Goal: Communication & Community: Ask a question

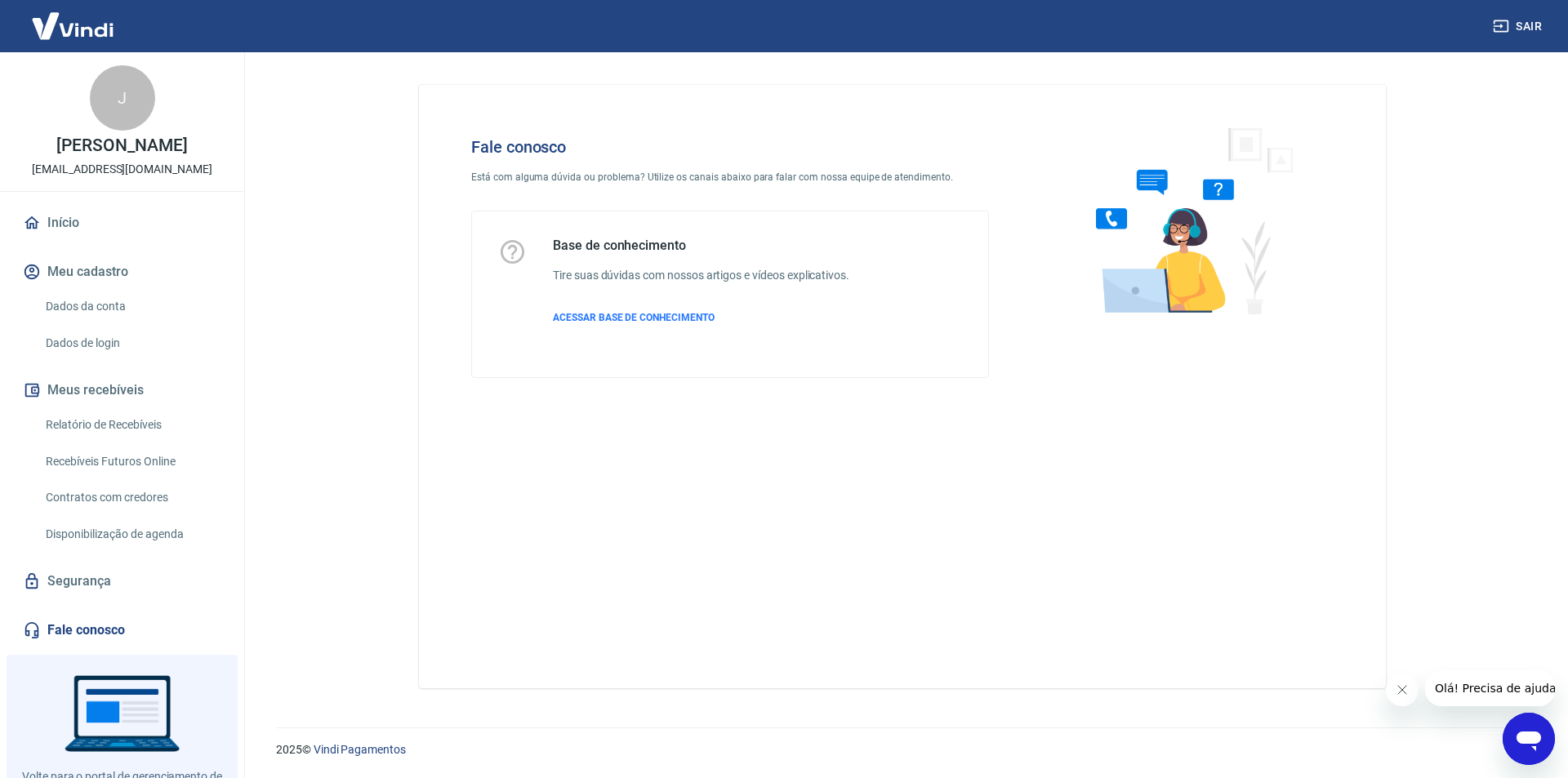
click at [1537, 742] on icon "Abrir janela de mensagens" at bounding box center [1529, 741] width 25 height 20
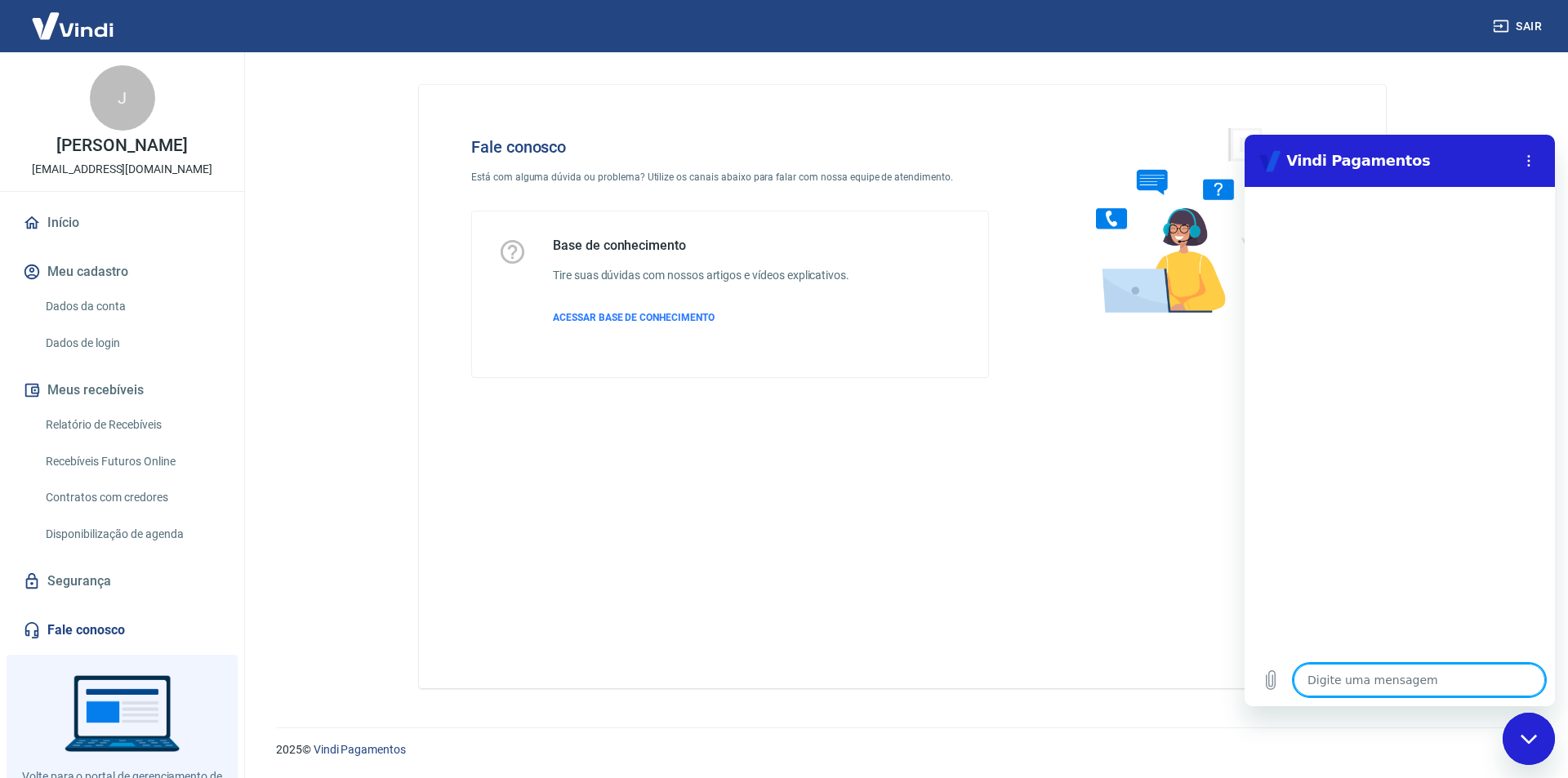
click at [1344, 685] on textarea at bounding box center [1420, 680] width 252 height 33
type textarea "B"
type textarea "x"
type textarea "Bo"
type textarea "x"
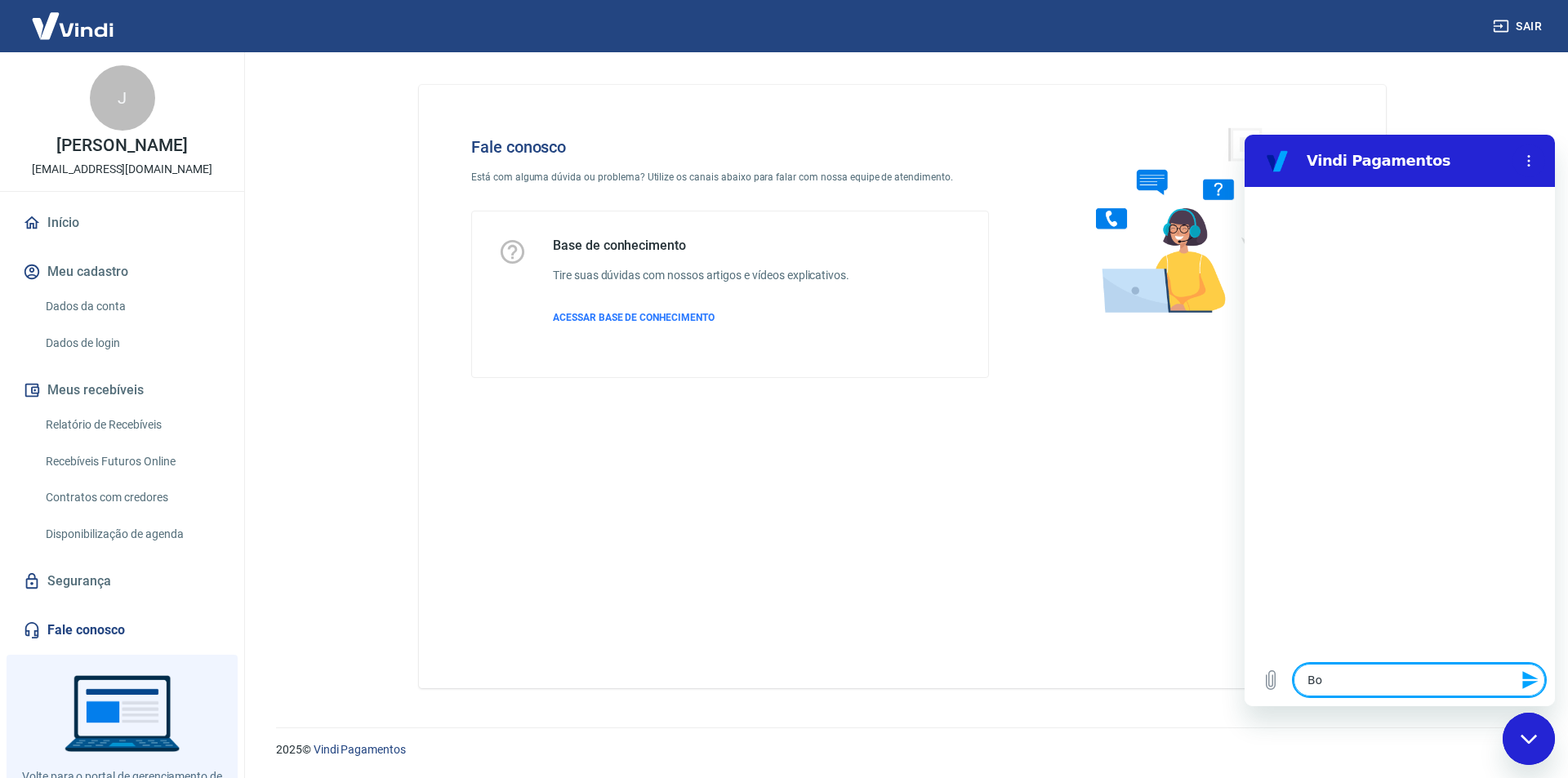
type textarea "Bom"
type textarea "x"
type textarea "Bom"
type textarea "x"
type textarea "Bom d"
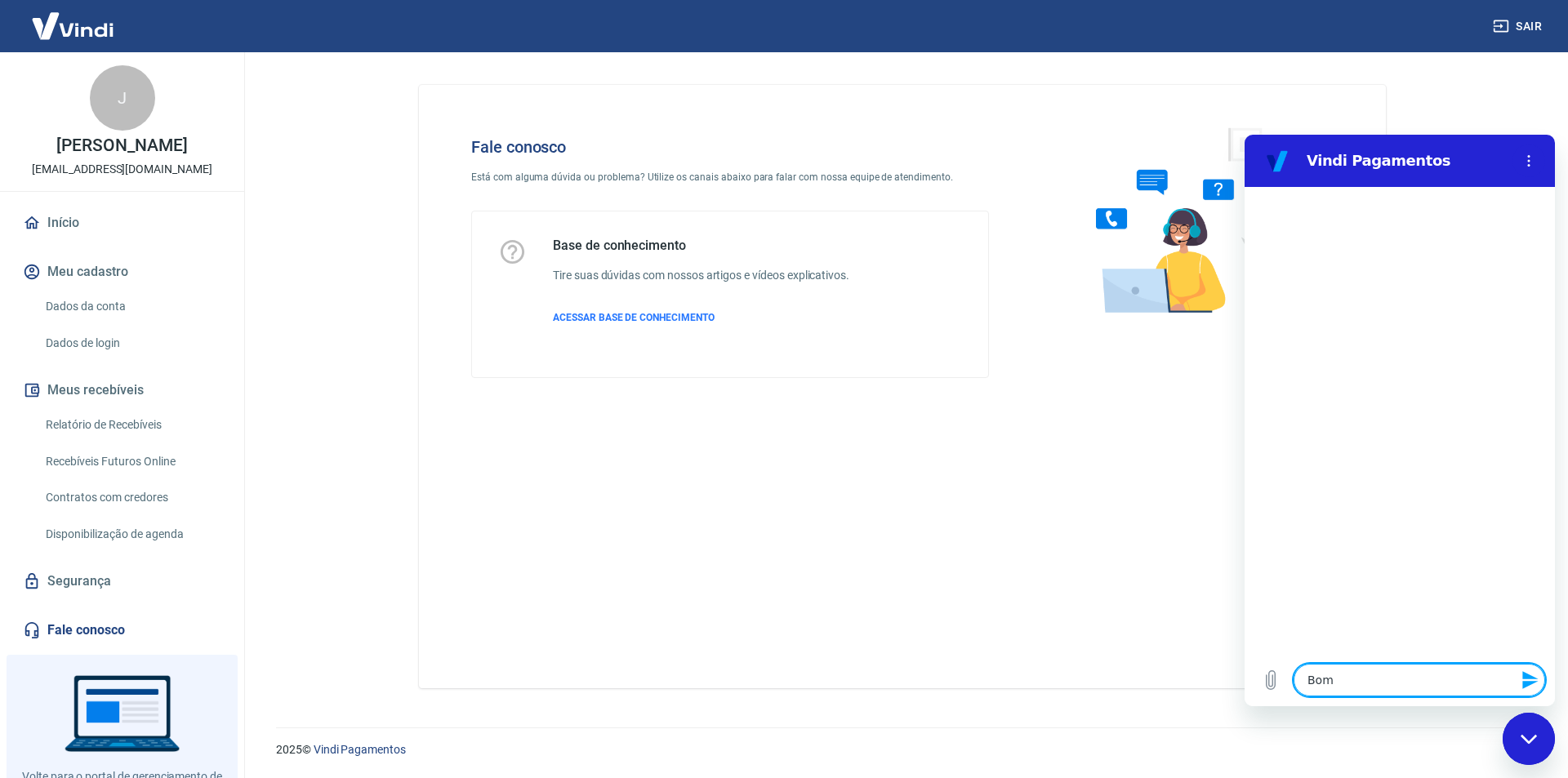
type textarea "x"
type textarea "Bom di"
type textarea "x"
type textarea "Bom dia"
type textarea "x"
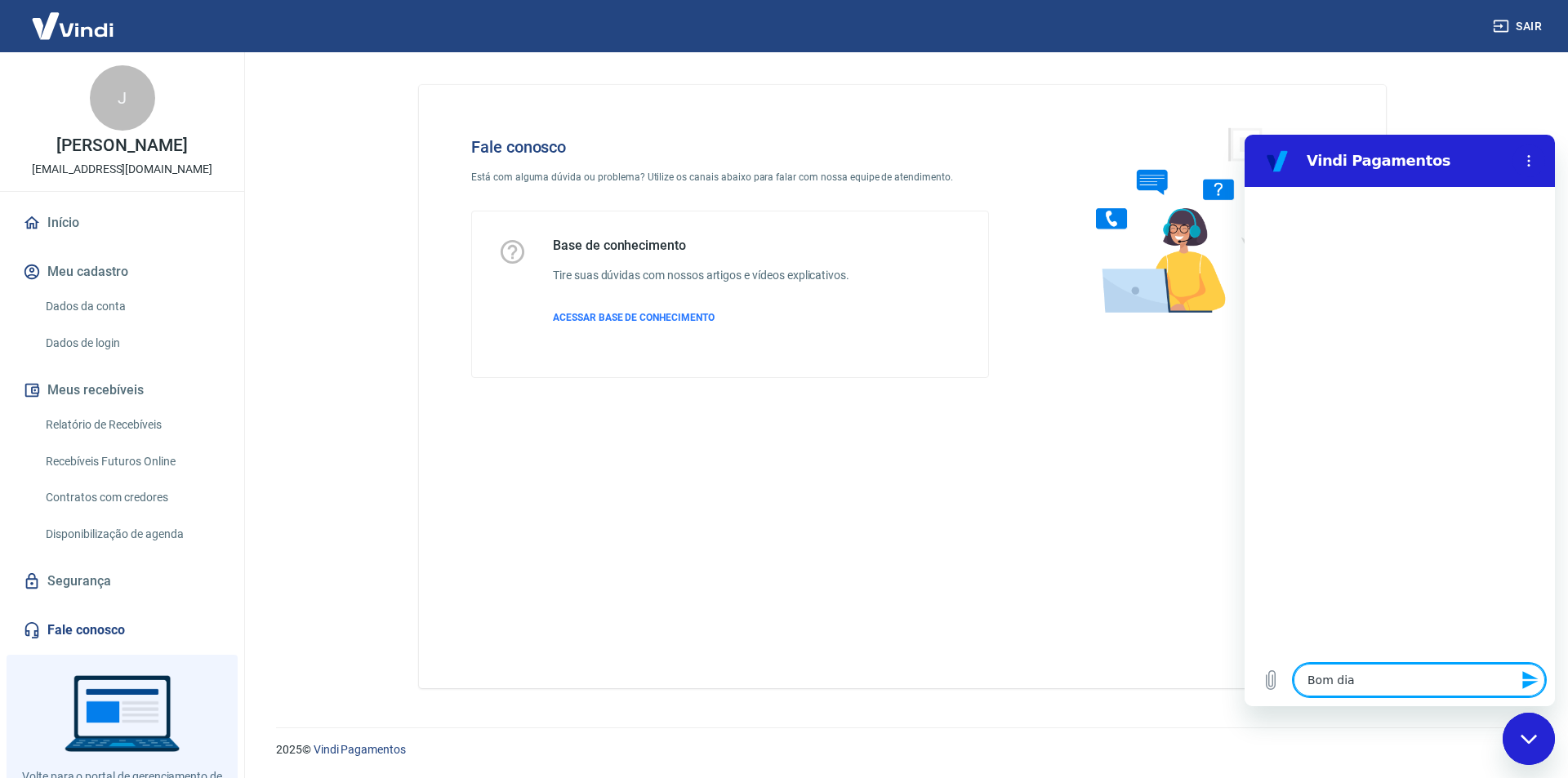
type textarea "Bom dia"
type textarea "x"
type textarea "Bom dia t"
type textarea "x"
type textarea "Bom dia tu"
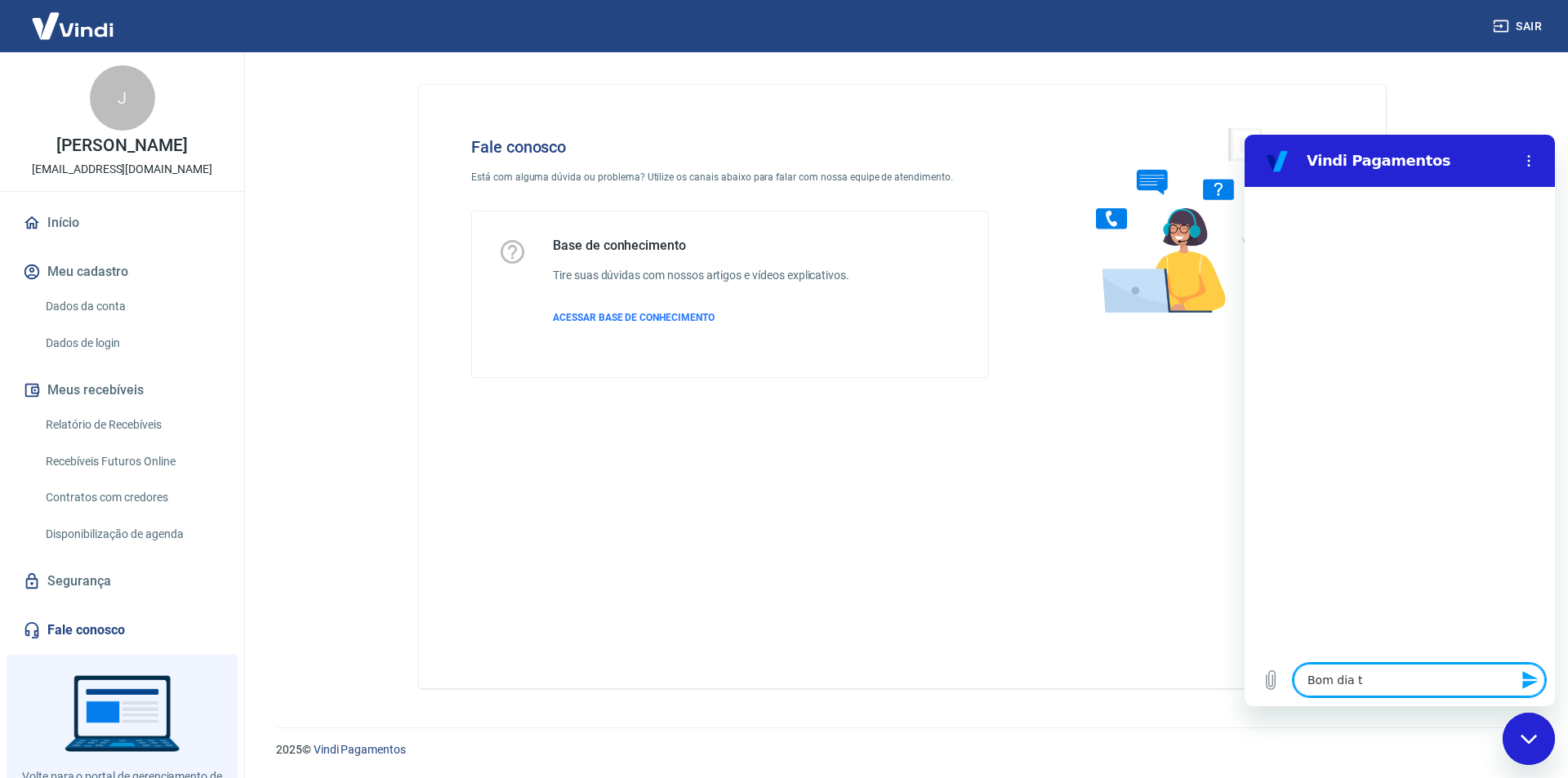
type textarea "x"
type textarea "Bom dia tud"
type textarea "x"
type textarea "Bom dia tudo"
type textarea "x"
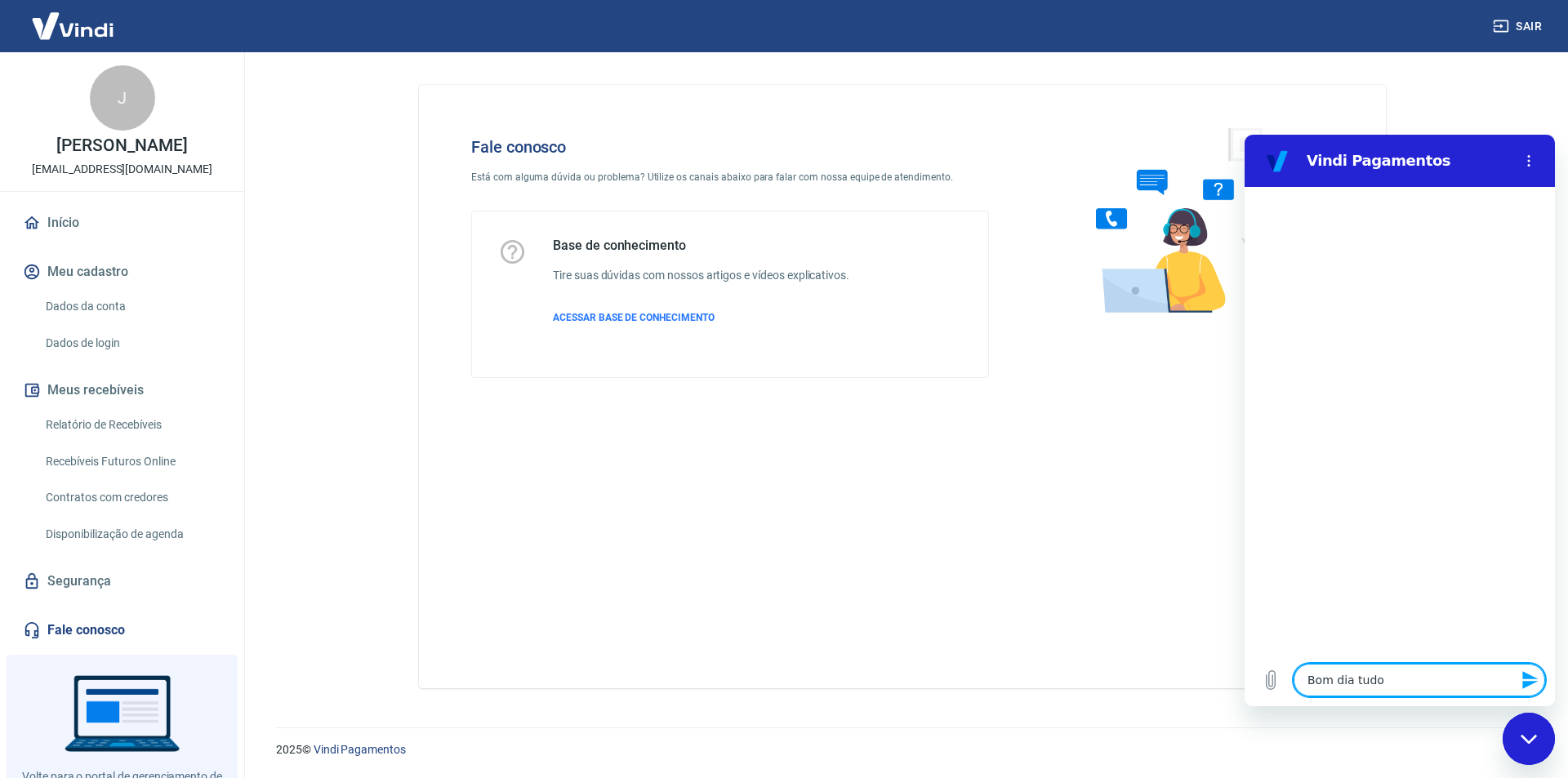
type textarea "Bom dia tudo"
type textarea "x"
type textarea "Bom dia tudo b"
type textarea "x"
type textarea "Bom dia tudo be"
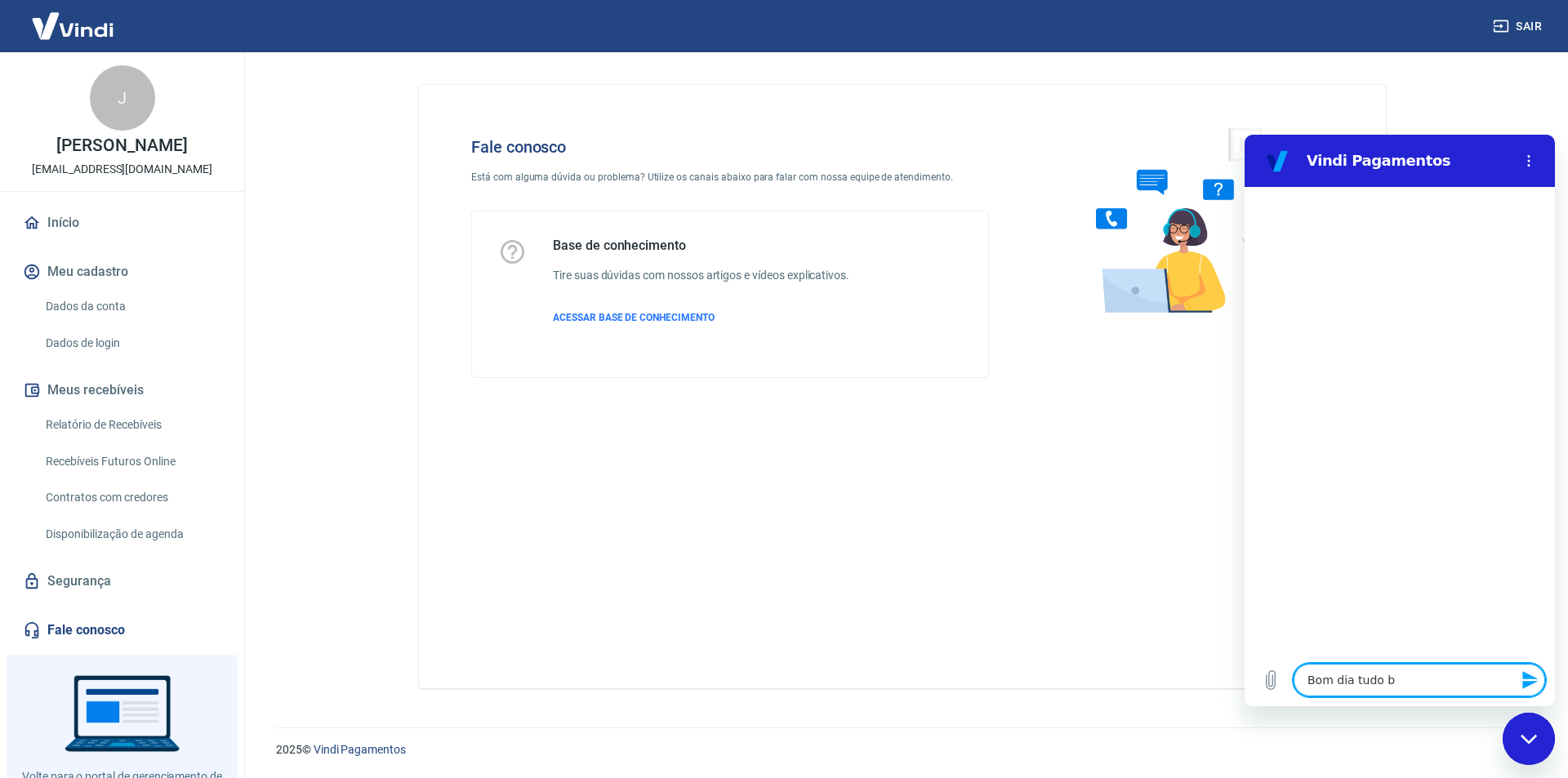
type textarea "x"
type textarea "Bom dia tudo bem"
type textarea "x"
type textarea "Bom dia tudo bem?"
type textarea "x"
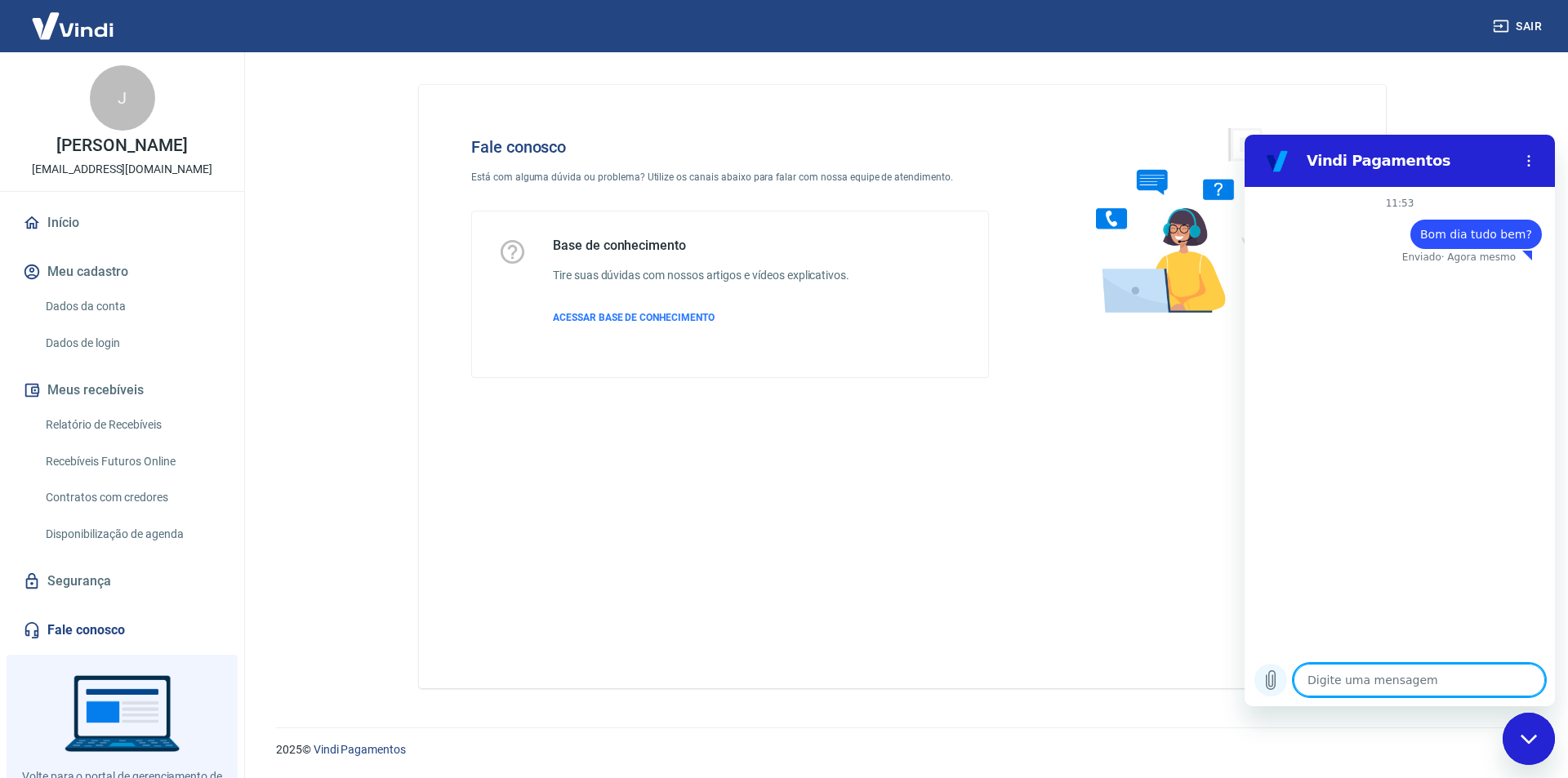
click at [1271, 684] on icon "Carregar arquivo" at bounding box center [1271, 680] width 20 height 20
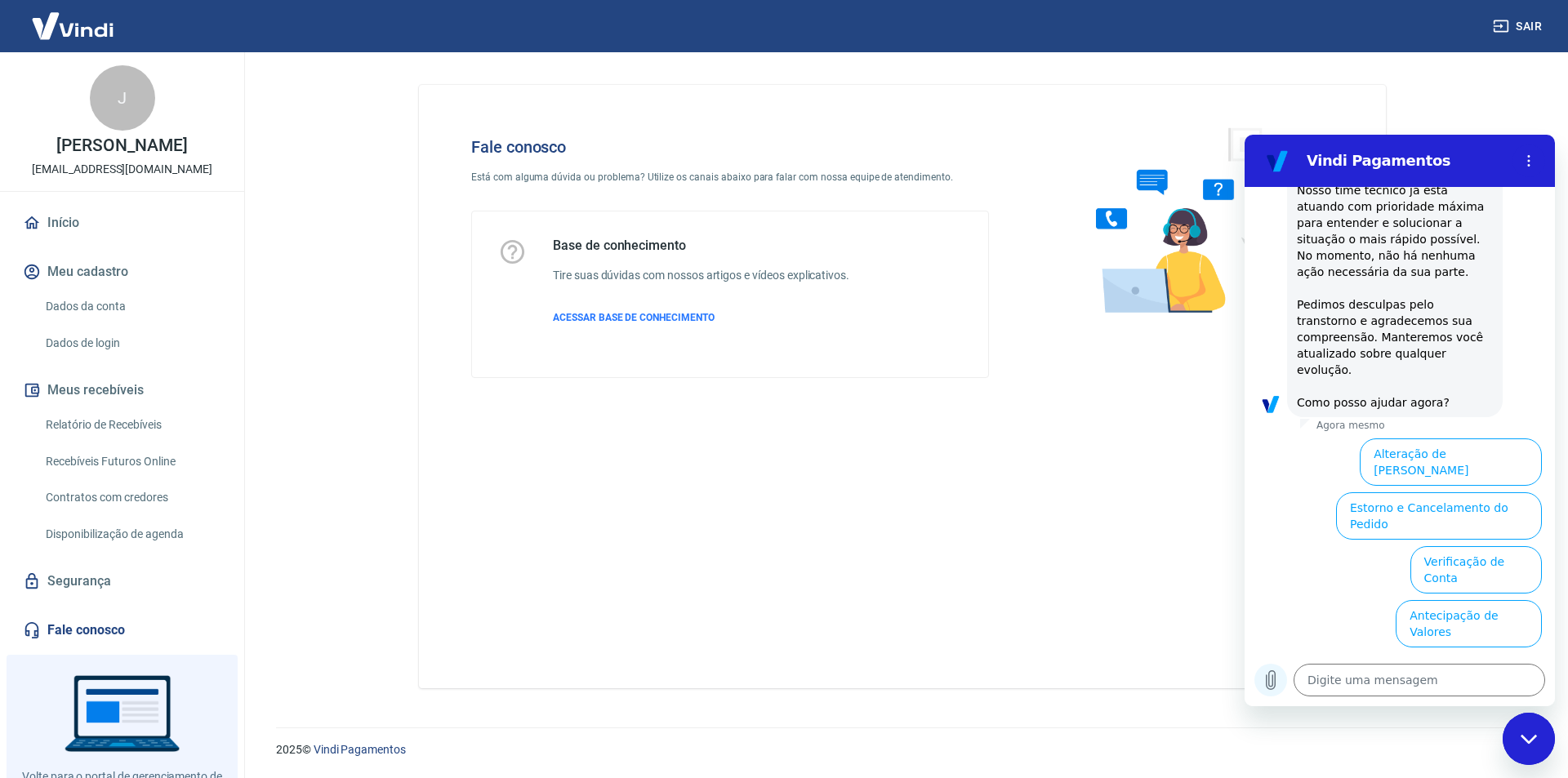
scroll to position [398, 0]
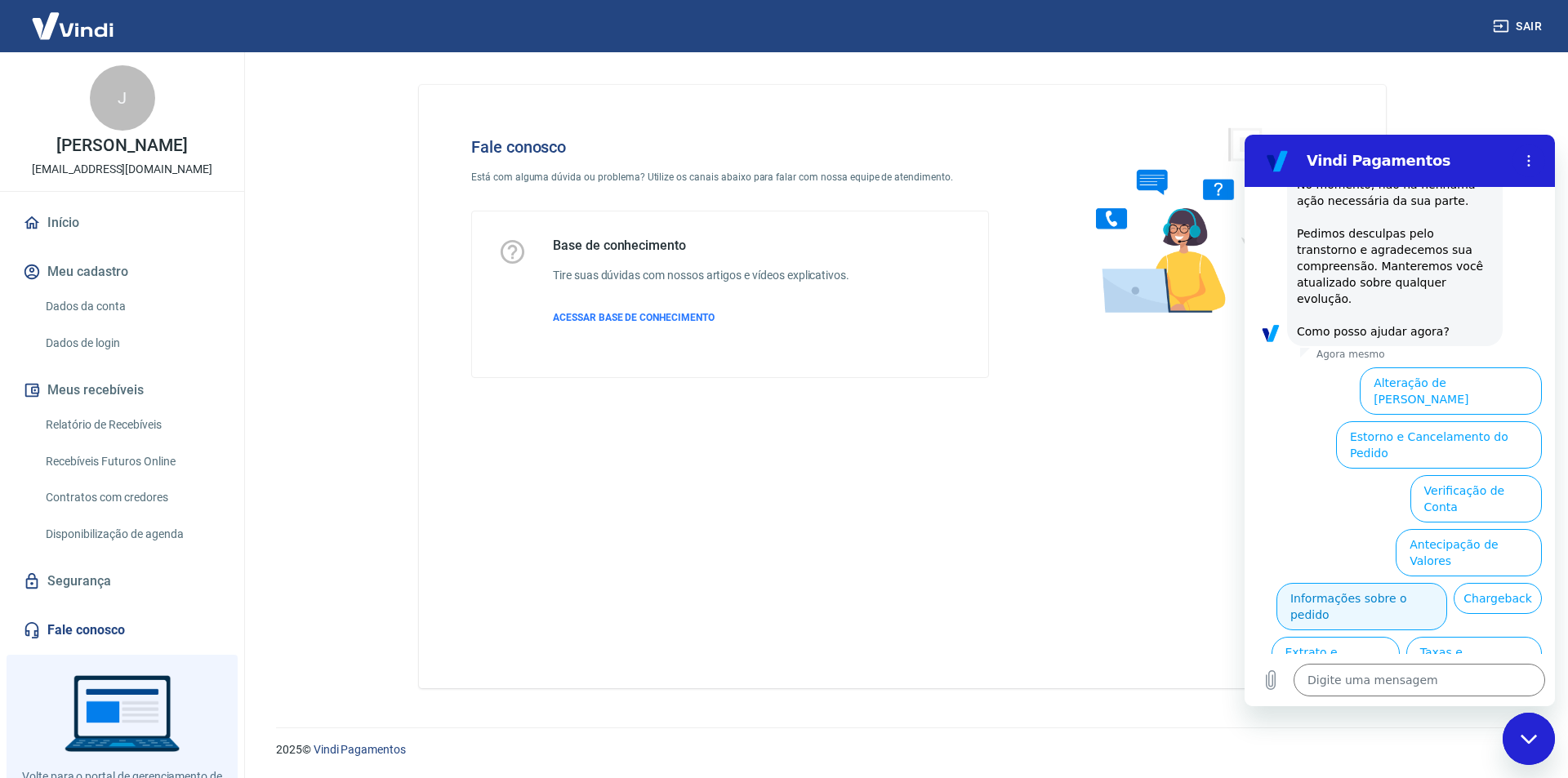
click at [1448, 583] on button "Informações sobre o pedido" at bounding box center [1362, 607] width 170 height 47
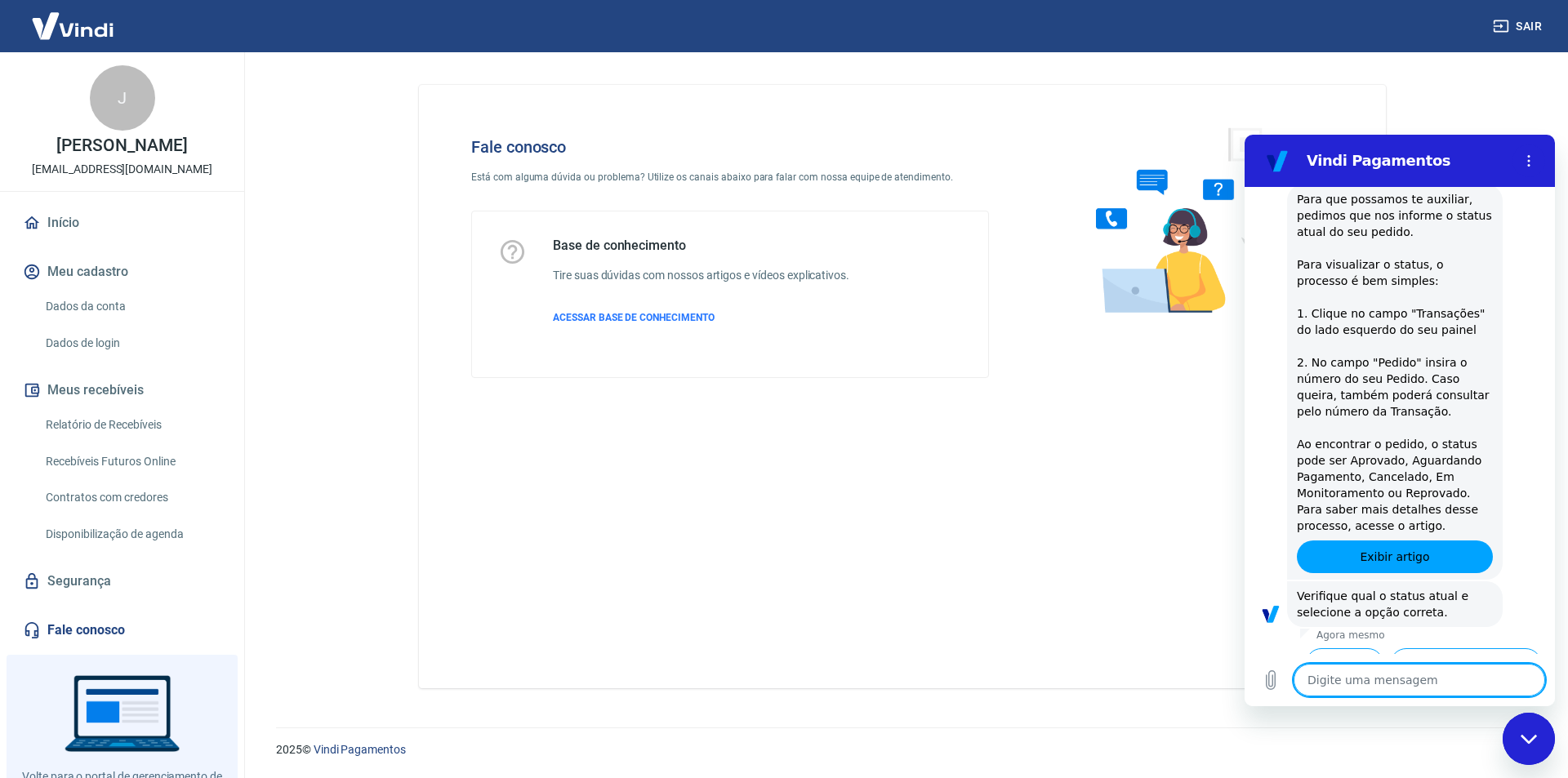
scroll to position [679, 0]
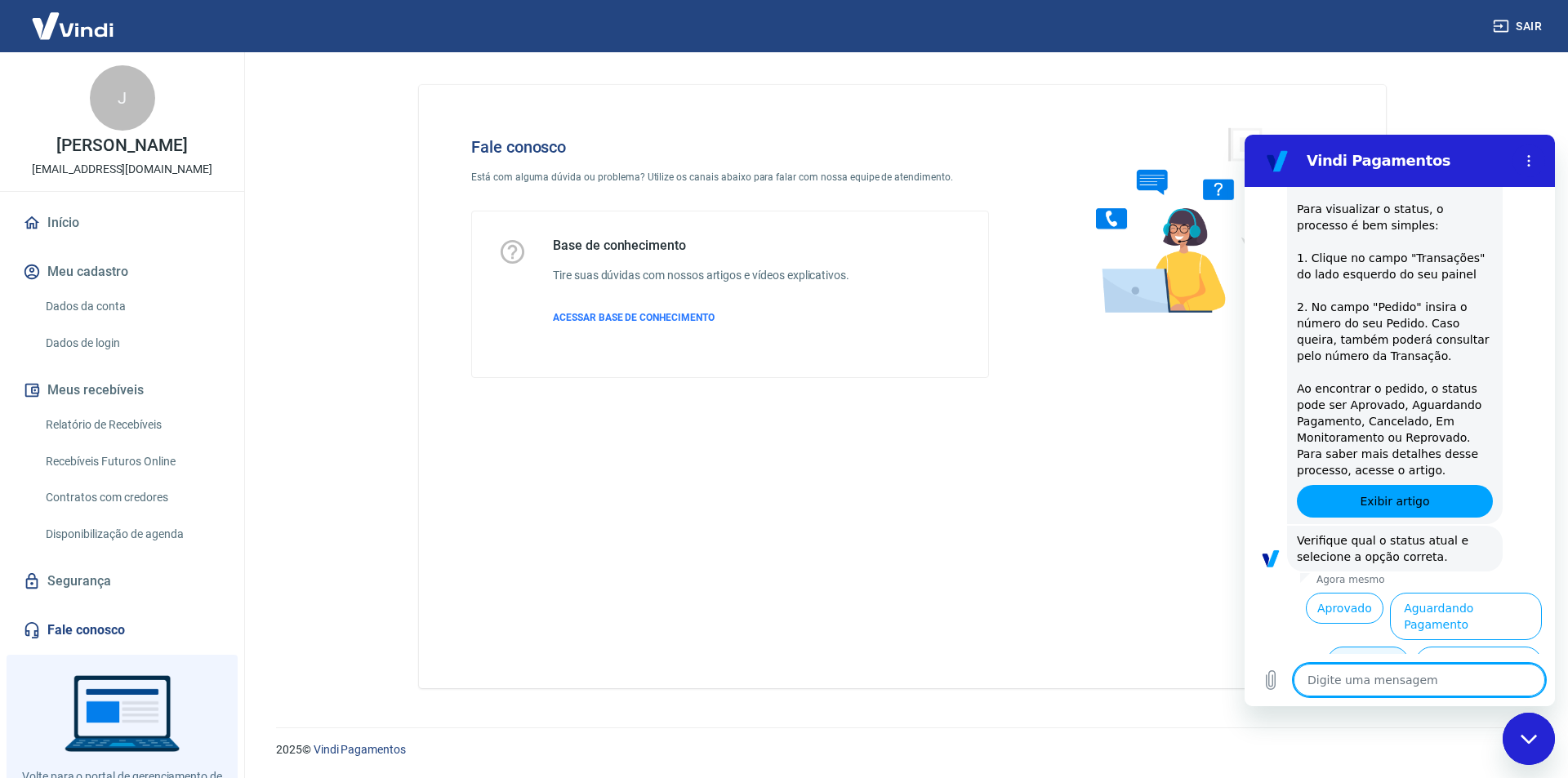
click at [1337, 646] on button "Cancelado" at bounding box center [1367, 662] width 80 height 31
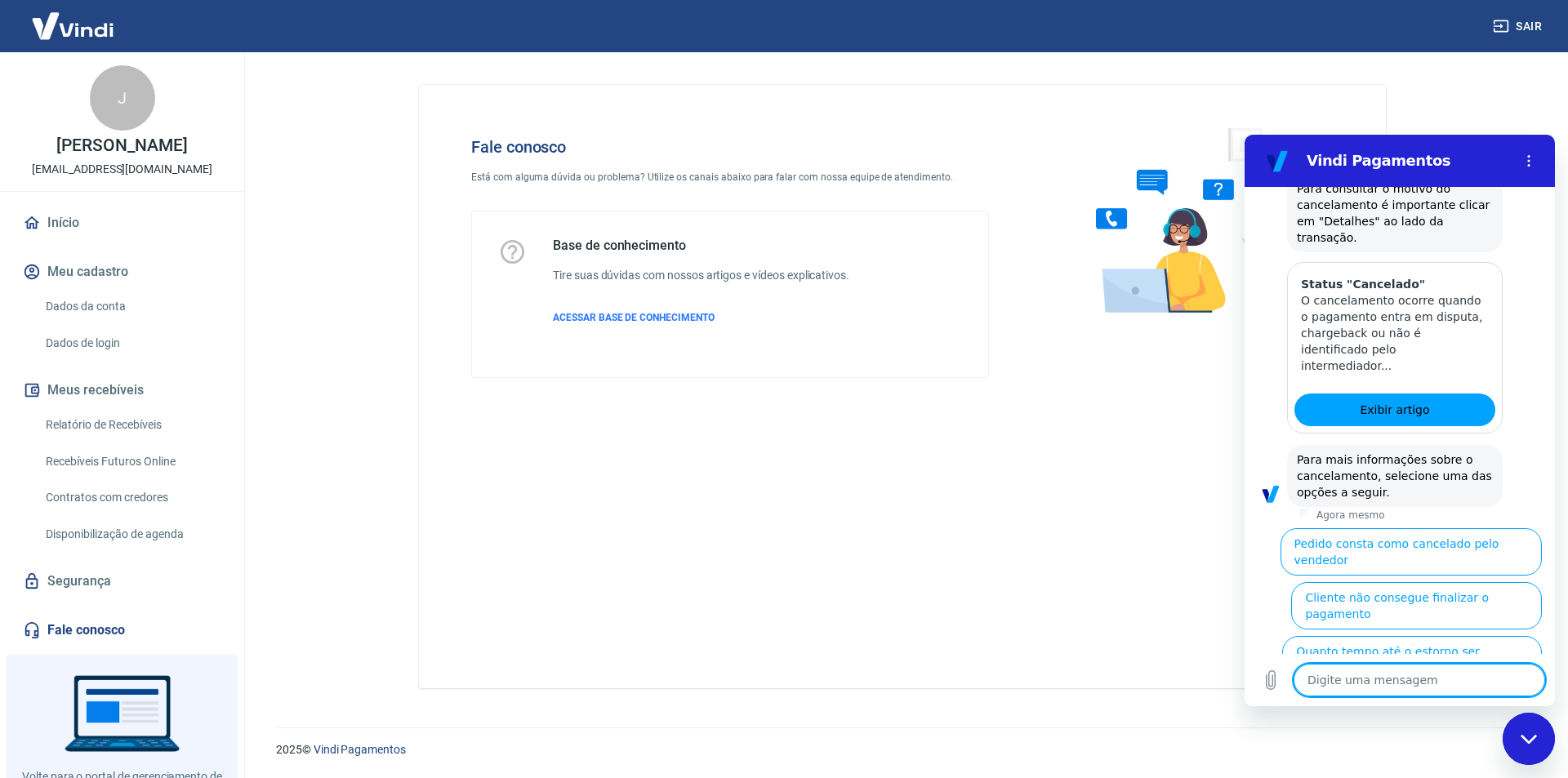
scroll to position [1428, 0]
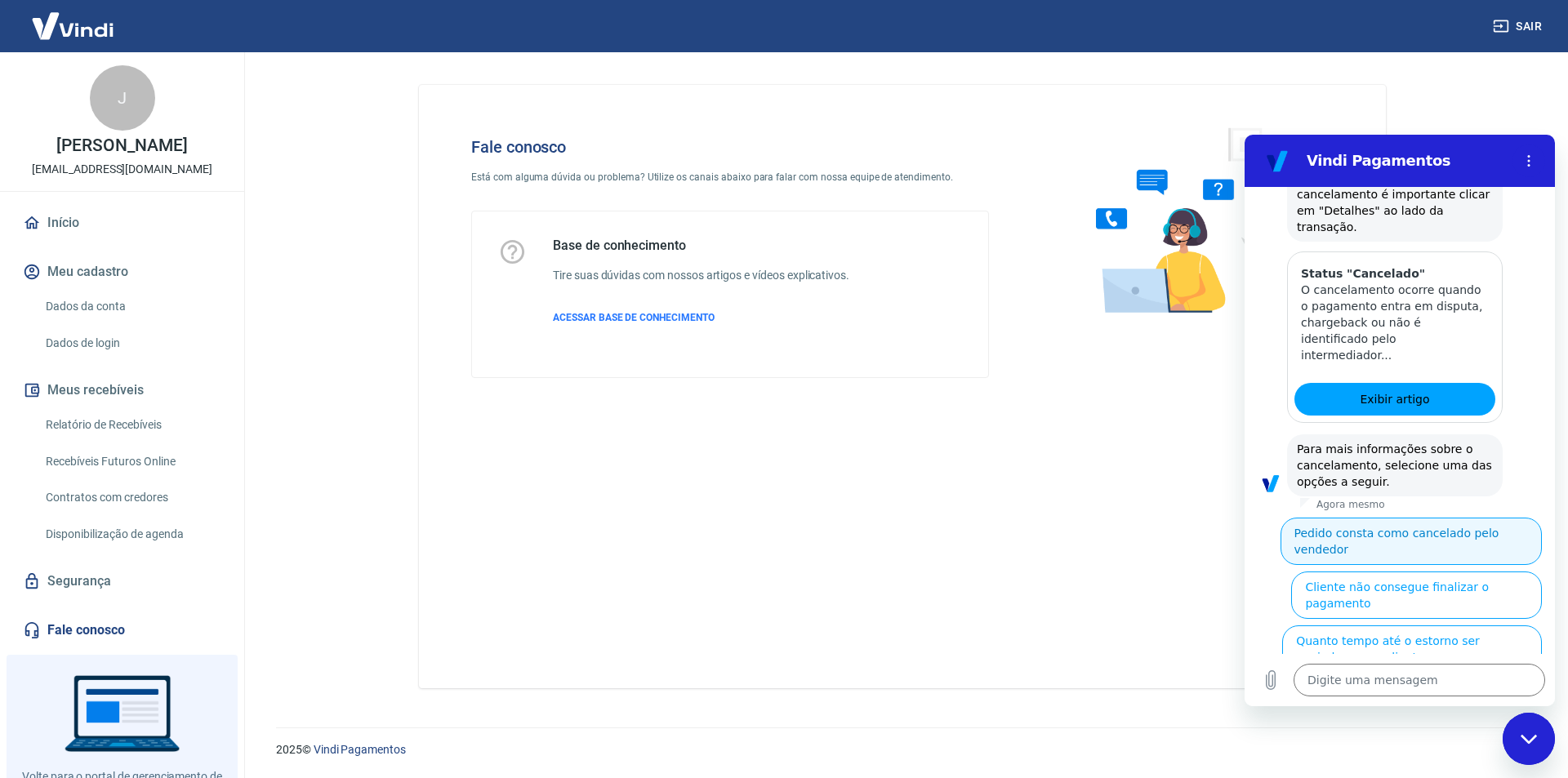
click at [1488, 518] on button "Pedido consta como cancelado pelo vendedor" at bounding box center [1412, 541] width 261 height 47
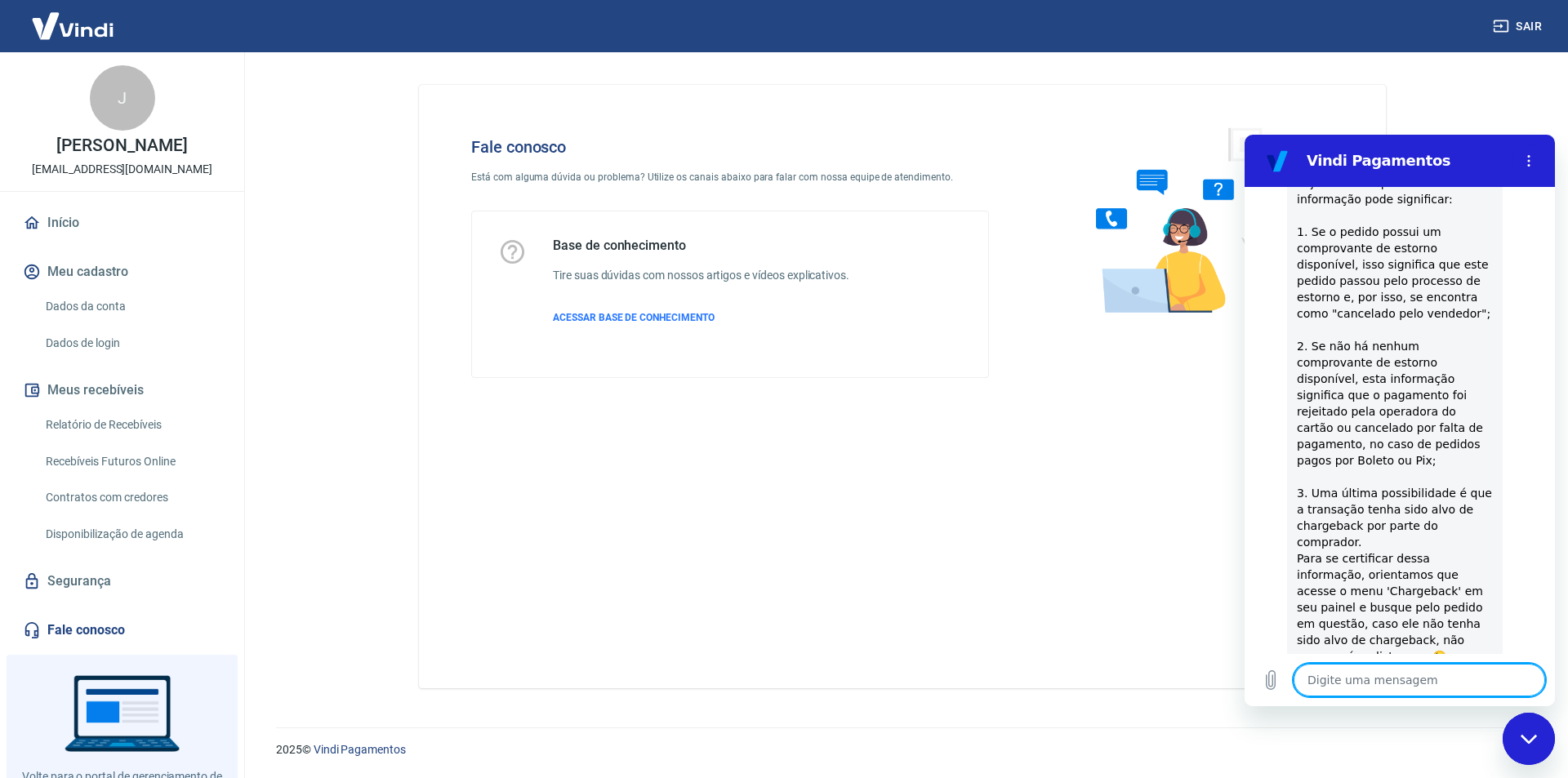
scroll to position [1908, 0]
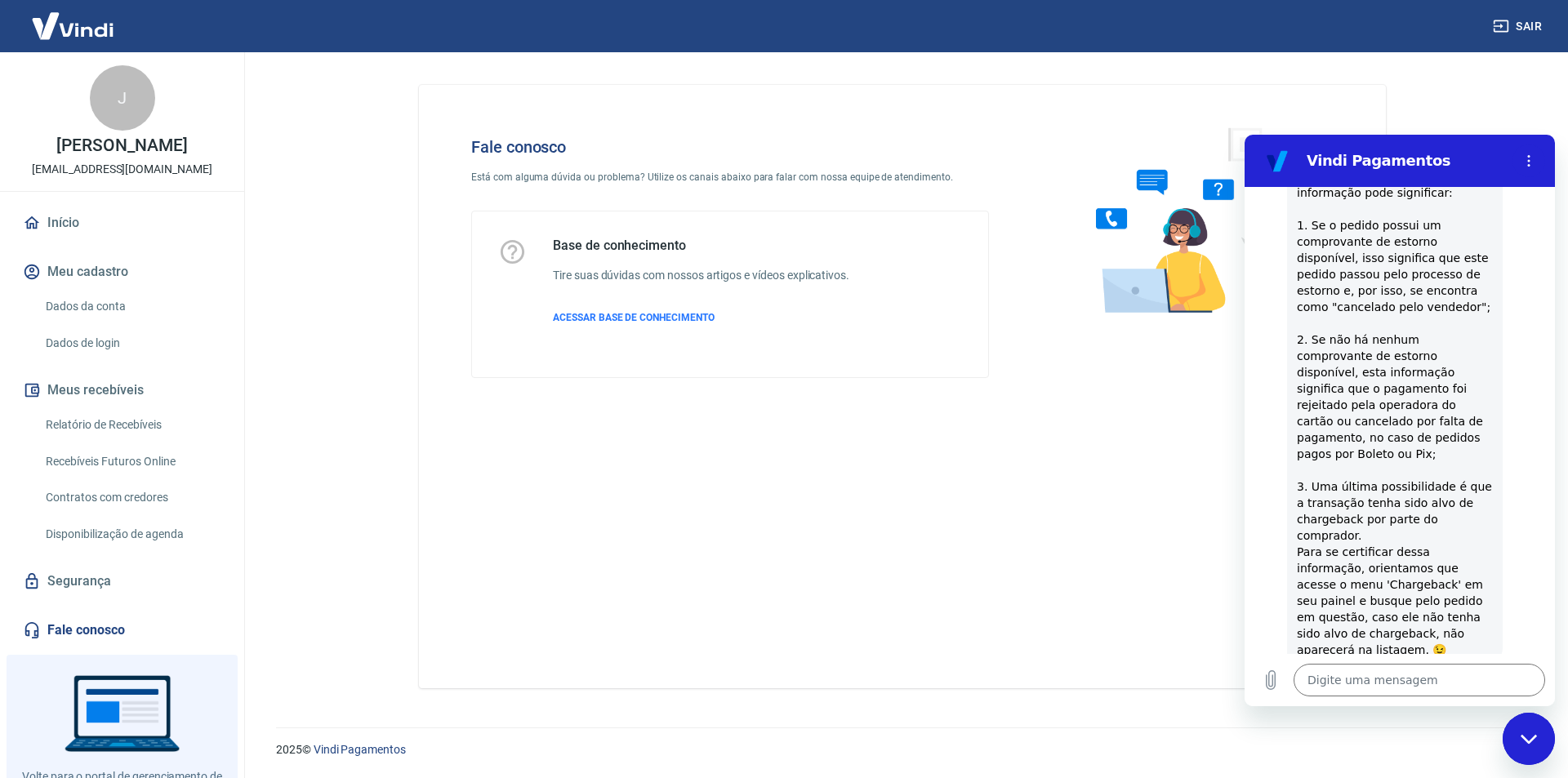
click at [1446, 716] on button "Sim" at bounding box center [1462, 732] width 47 height 31
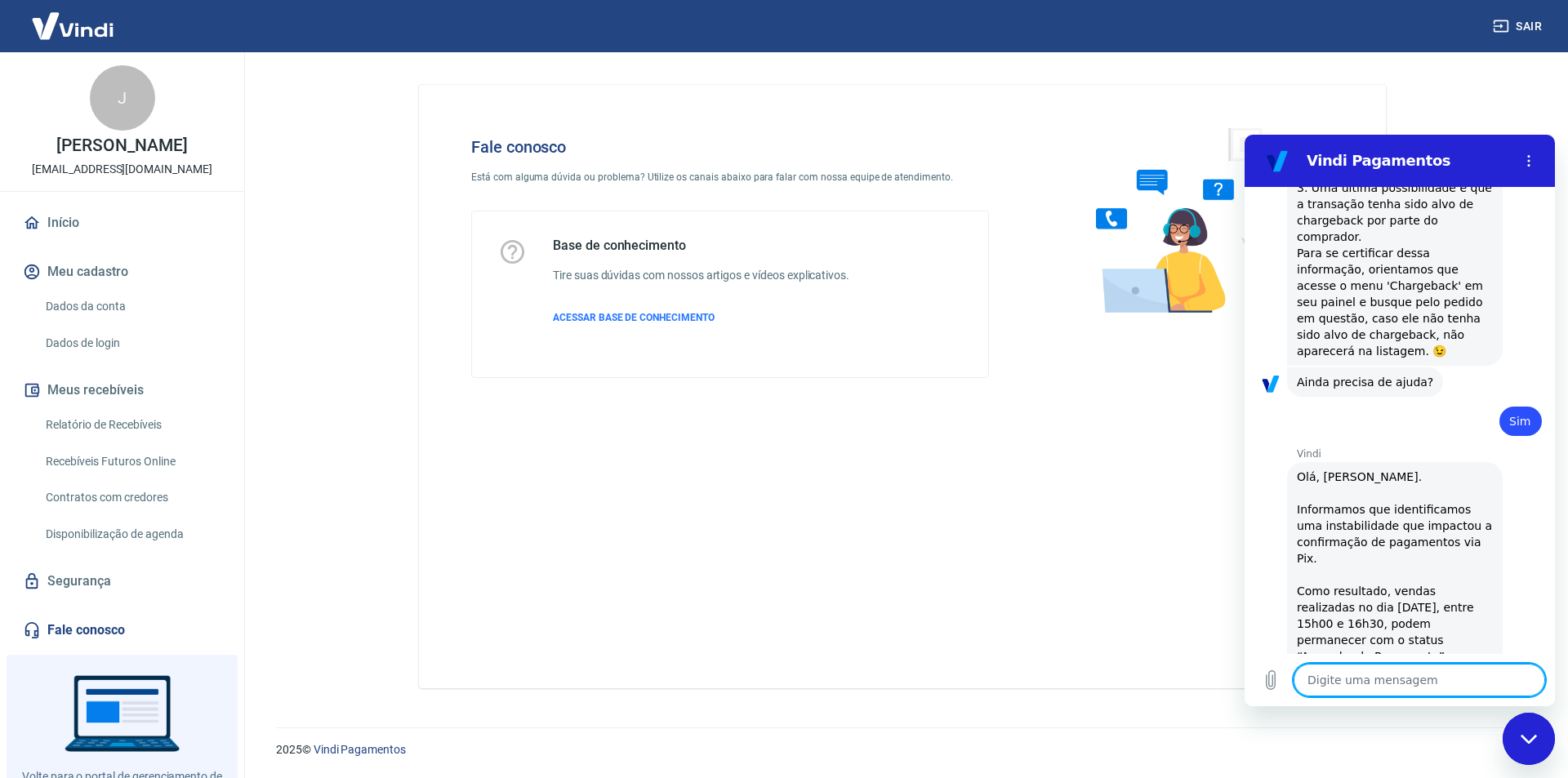
type textarea "x"
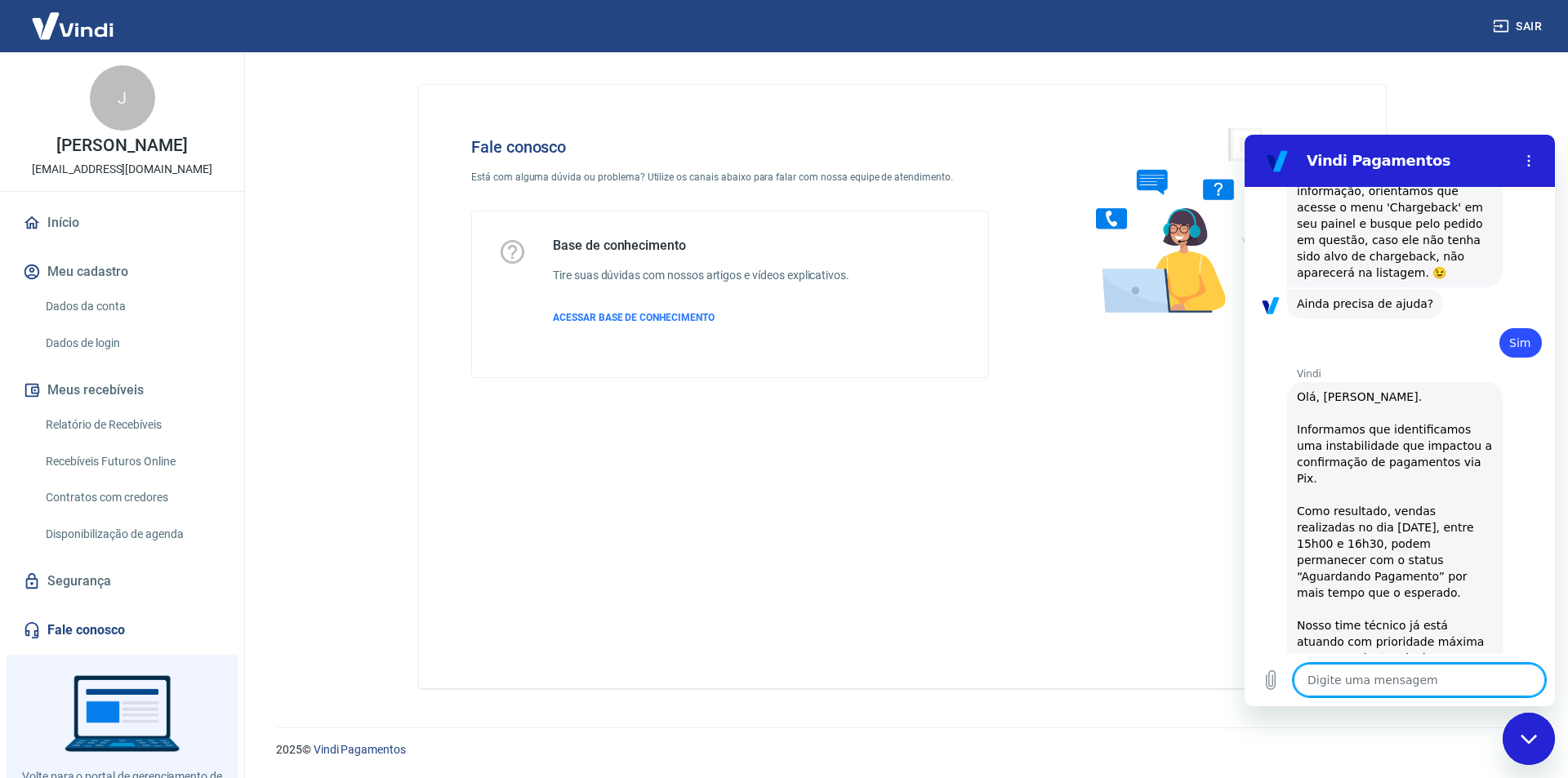
scroll to position [2367, 0]
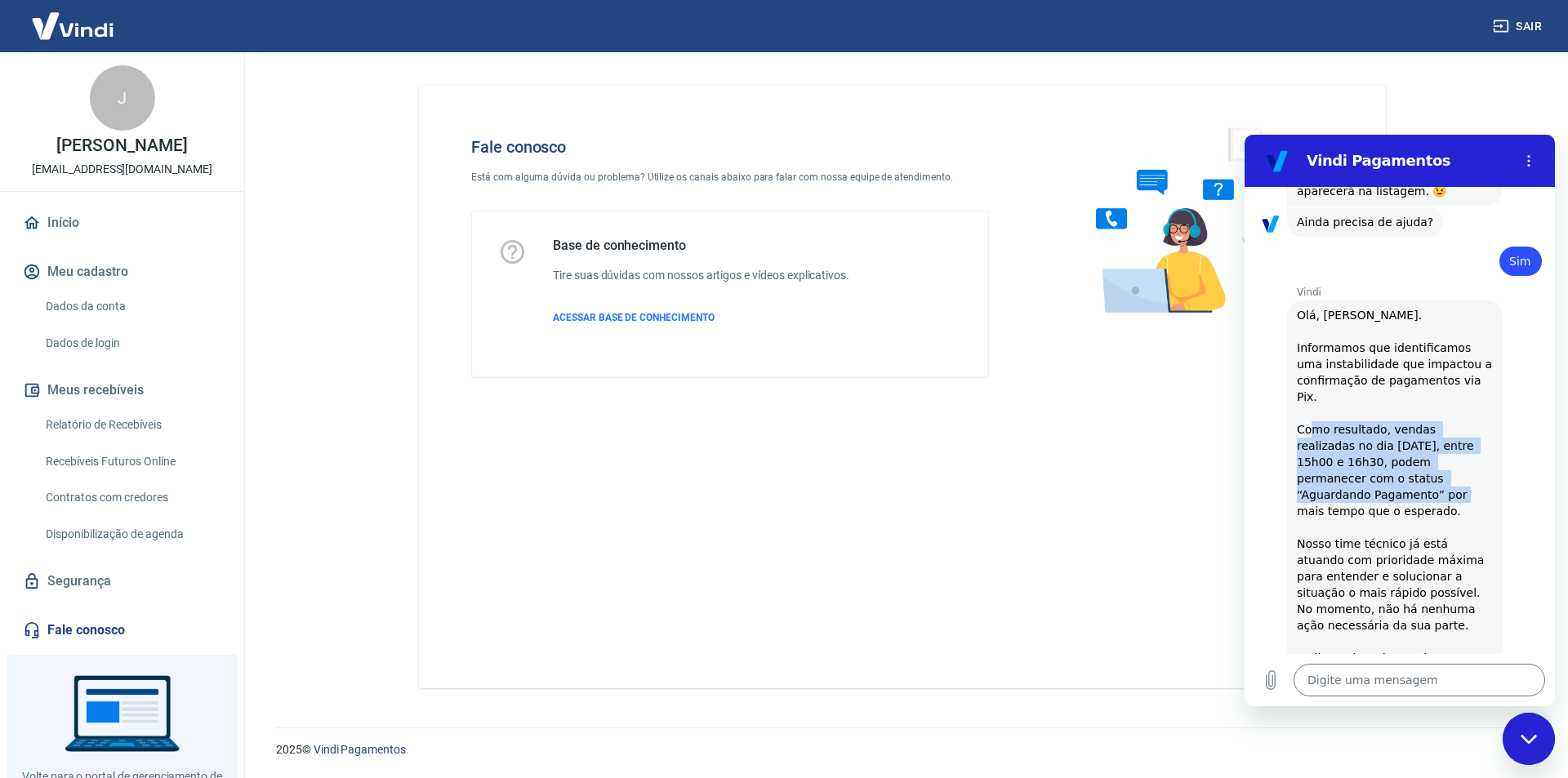
drag, startPoint x: 1315, startPoint y: 312, endPoint x: 1476, endPoint y: 362, distance: 168.6
click at [1476, 362] on div "Vindi diz: Olá, [PERSON_NAME]. Informamos que identificamos uma instabilidade q…" at bounding box center [1396, 535] width 216 height 470
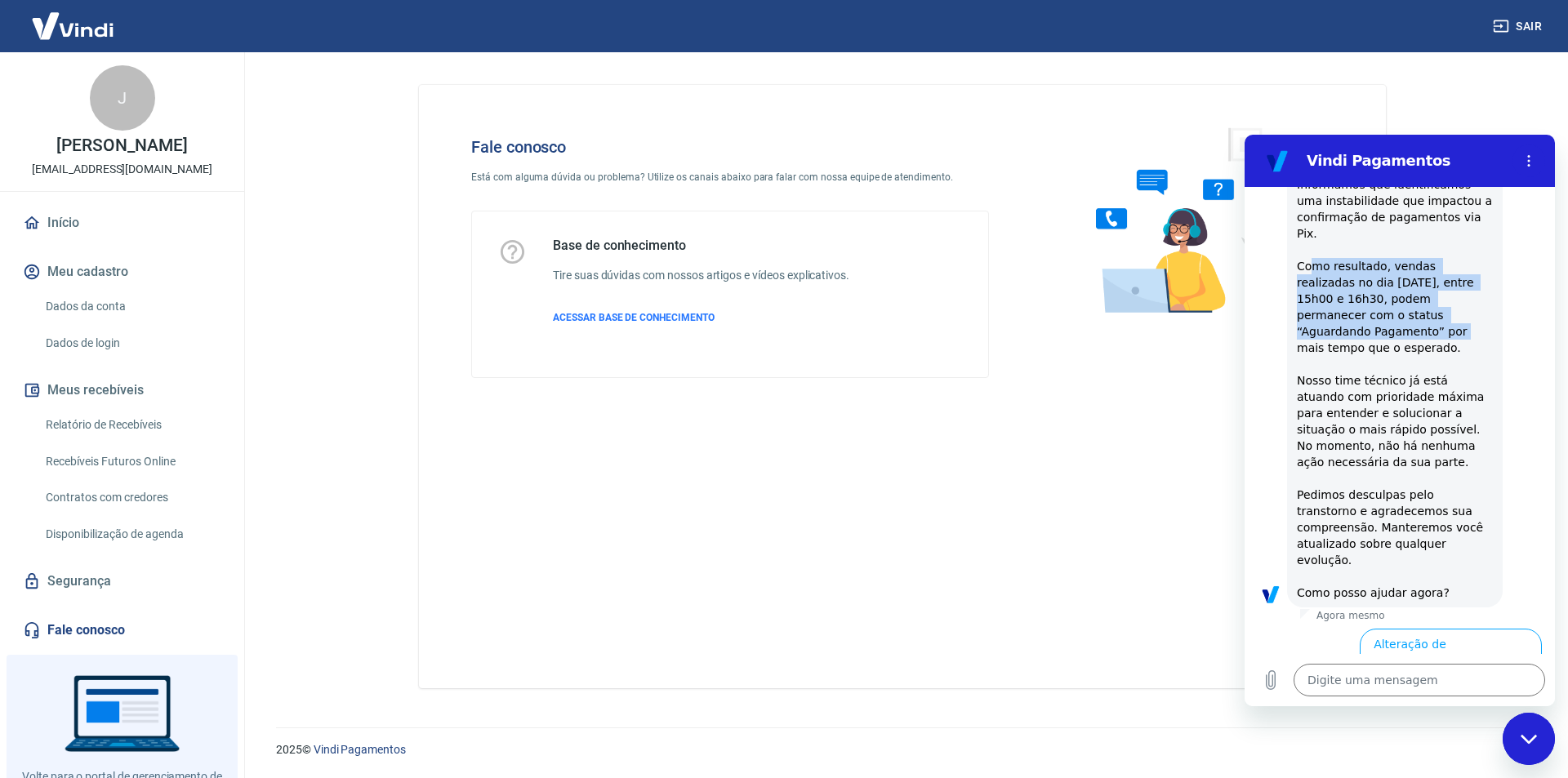
scroll to position [2694, 0]
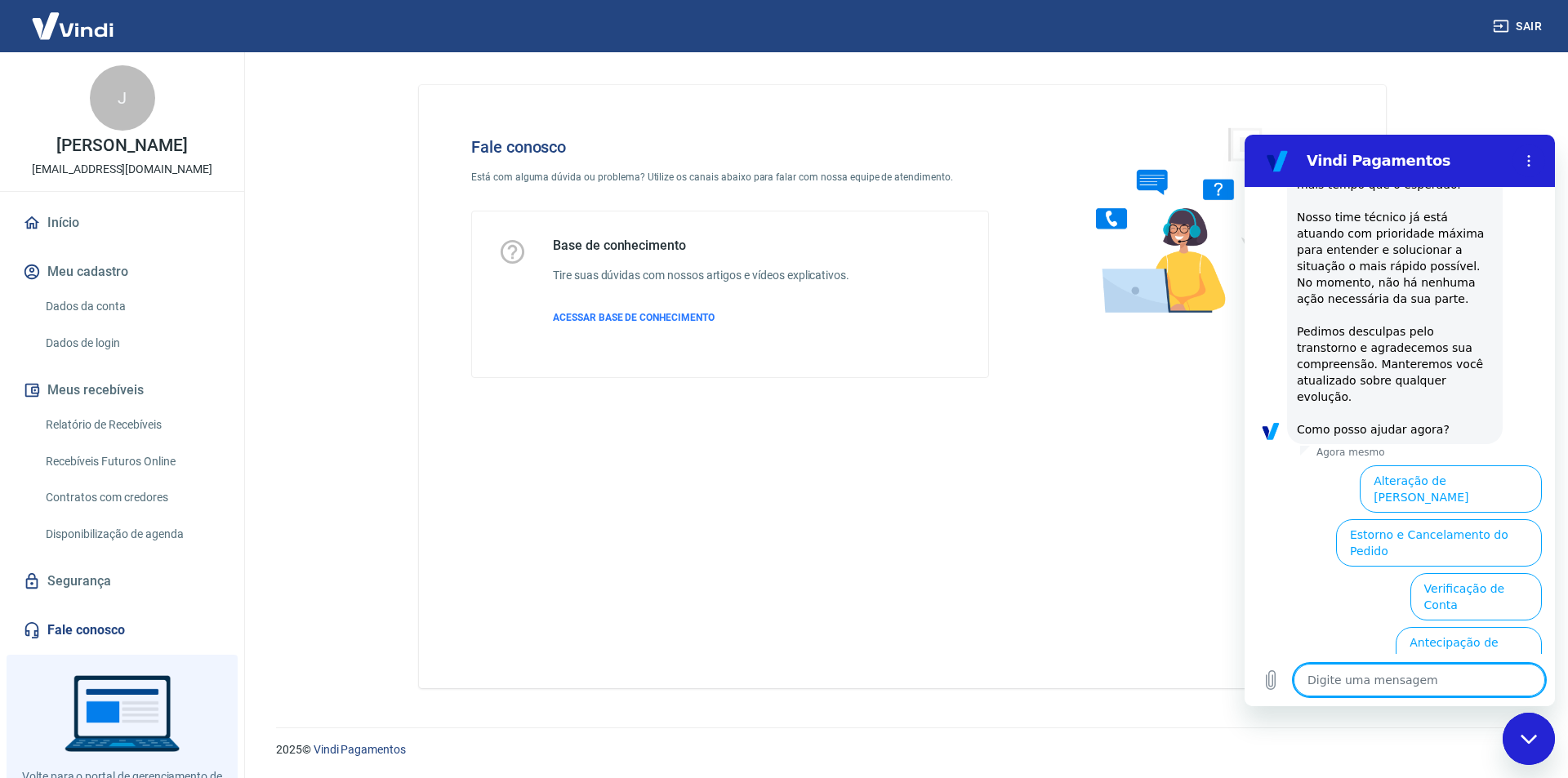
click at [1384, 686] on textarea at bounding box center [1420, 680] width 252 height 33
type textarea "F"
type textarea "x"
type textarea "Fl"
type textarea "x"
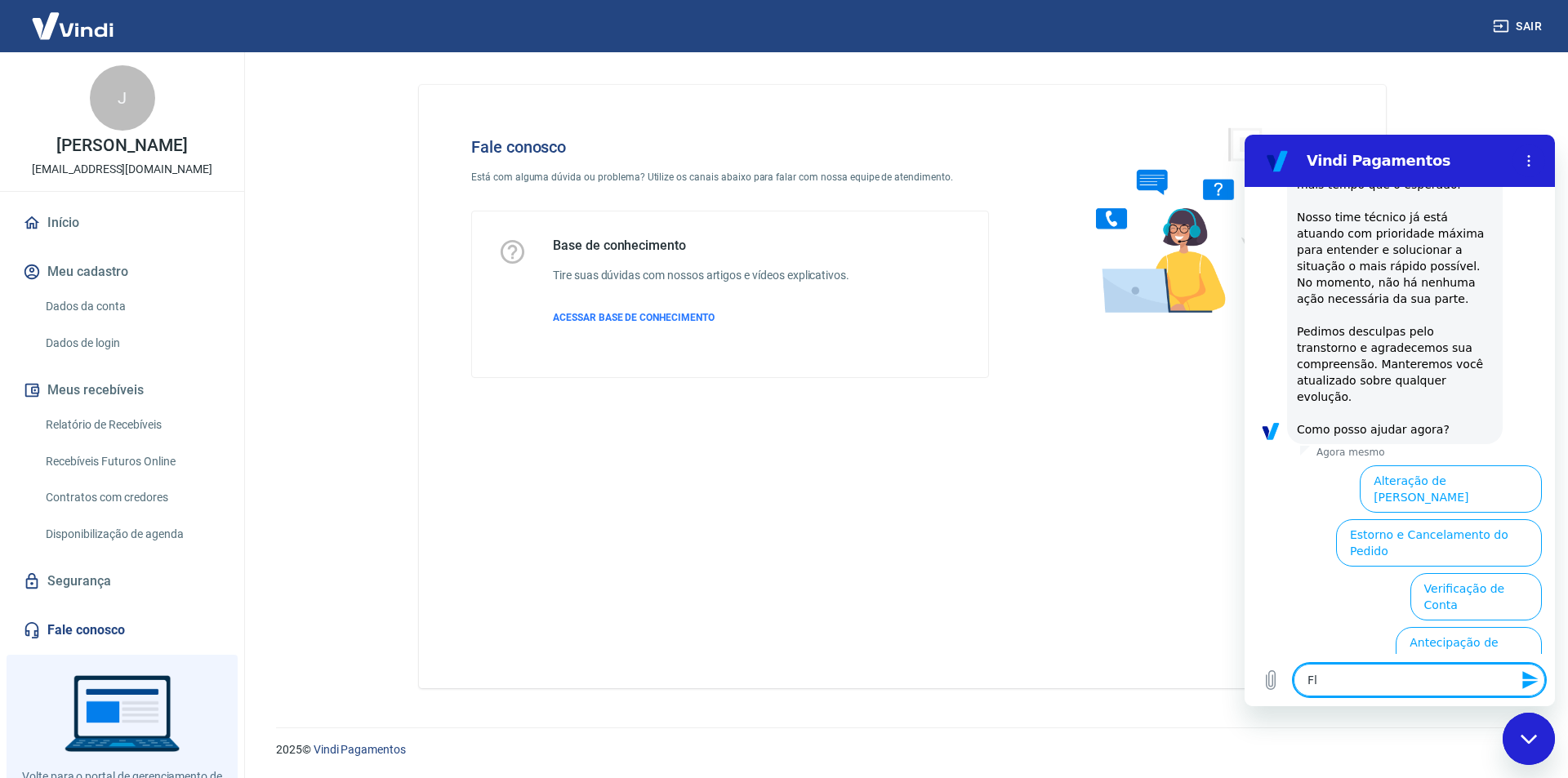
type textarea "Fla"
type textarea "x"
type textarea "Flar"
type textarea "x"
type textarea "Fla"
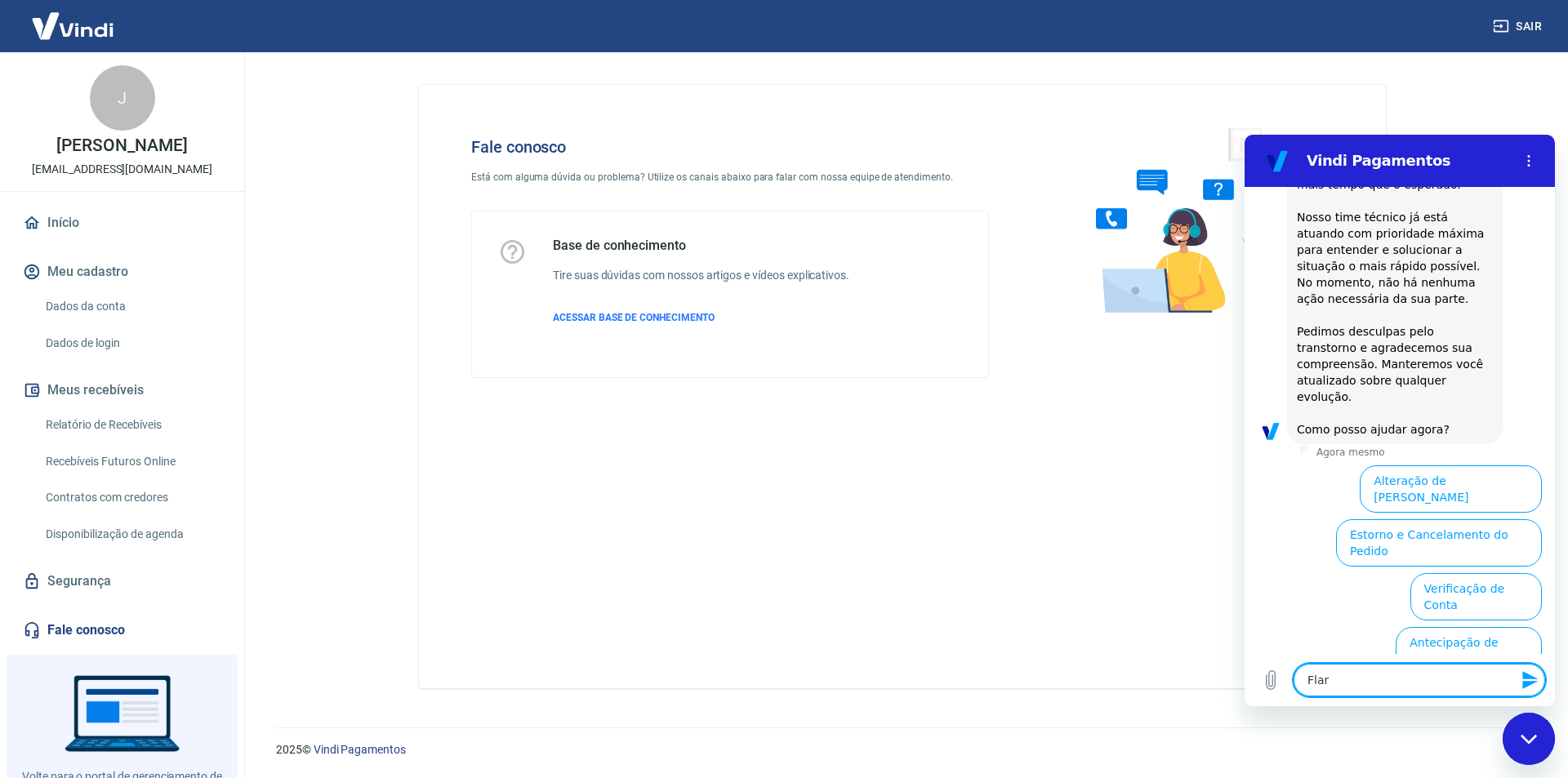
type textarea "x"
type textarea "Fl"
type textarea "x"
type textarea "F"
type textarea "x"
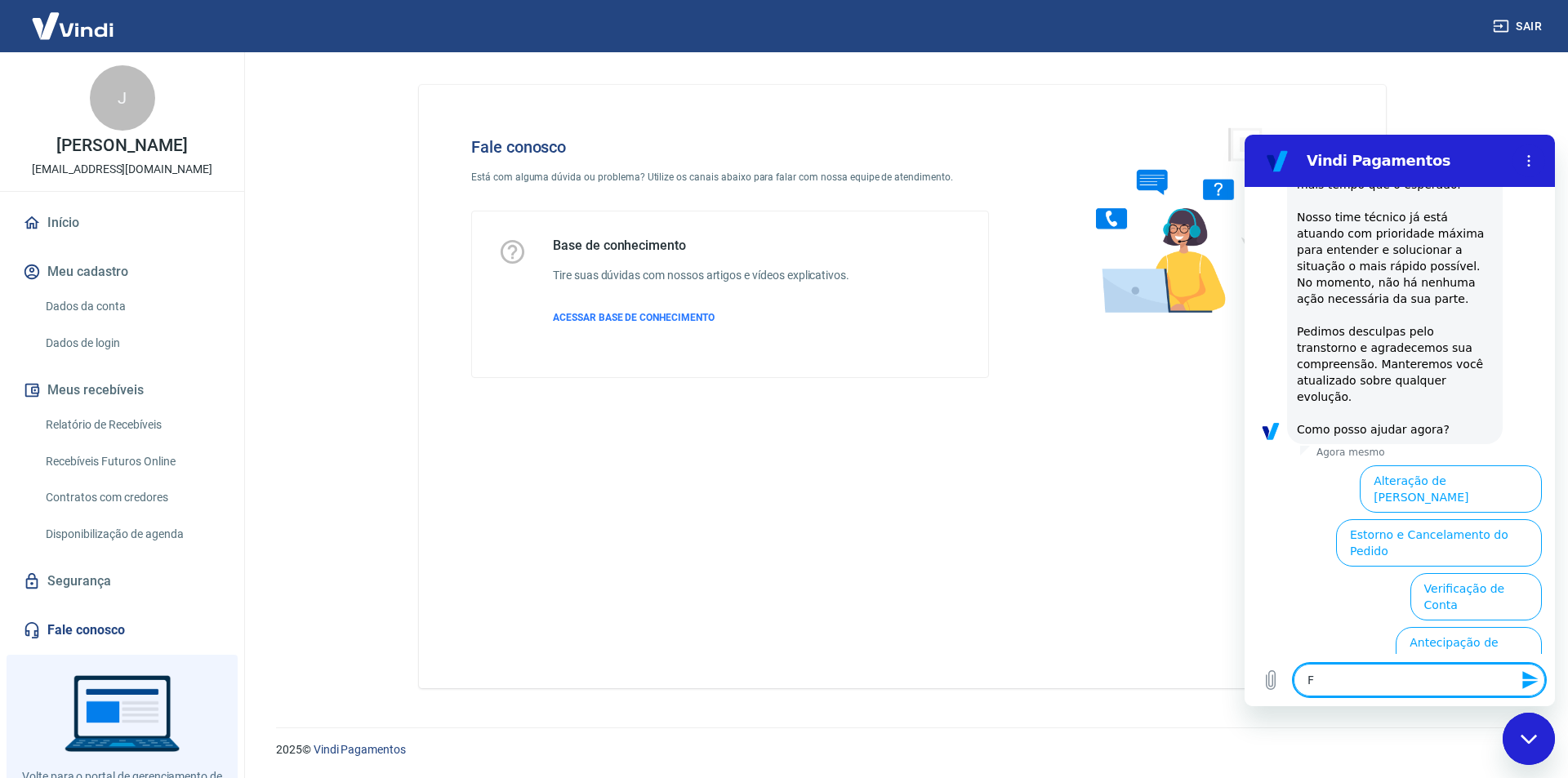
type textarea "Fa"
type textarea "x"
type textarea "Fal"
type textarea "x"
type textarea "Fala"
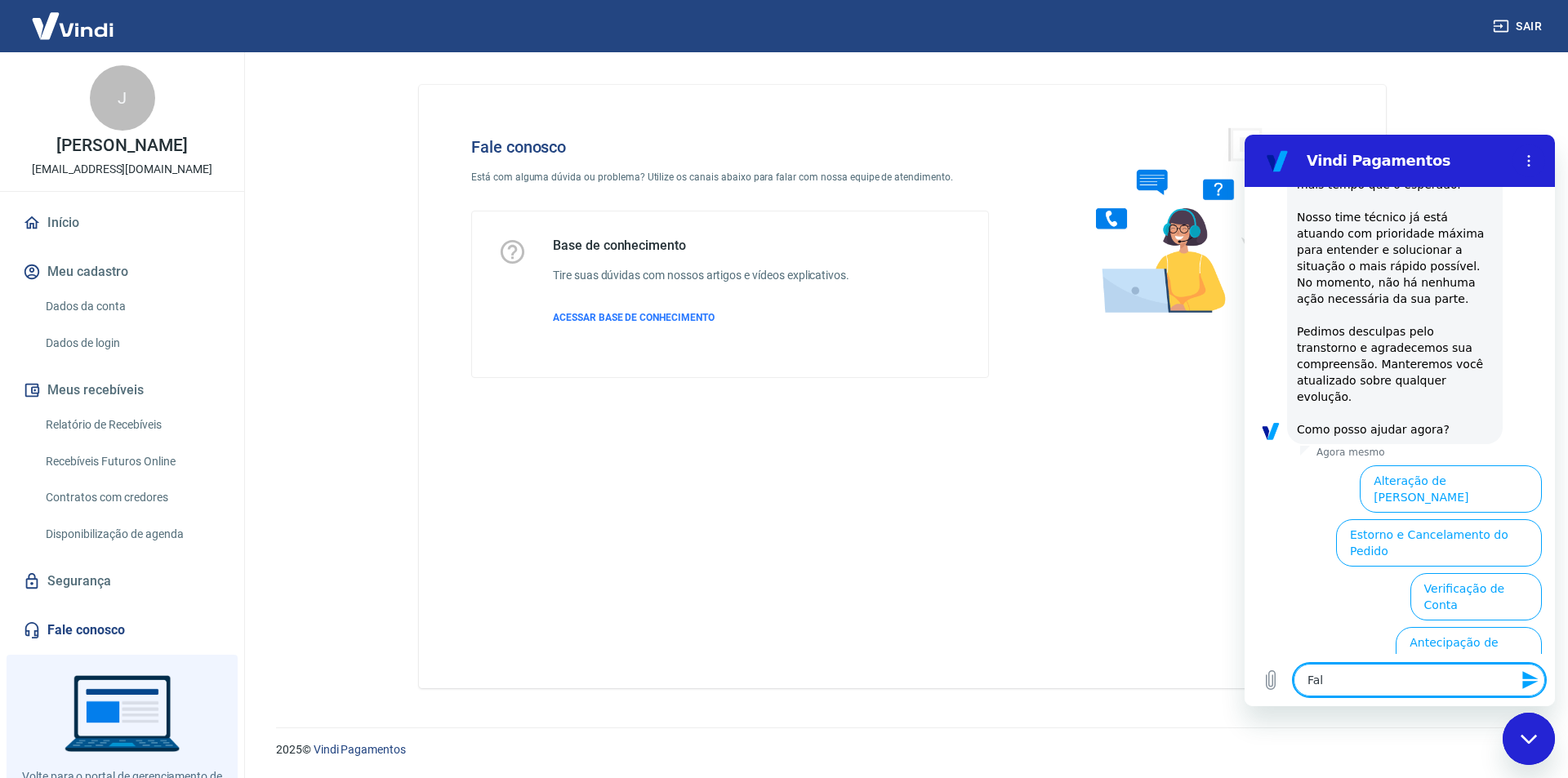
type textarea "x"
type textarea "Falar"
type textarea "x"
type textarea "Falar"
type textarea "x"
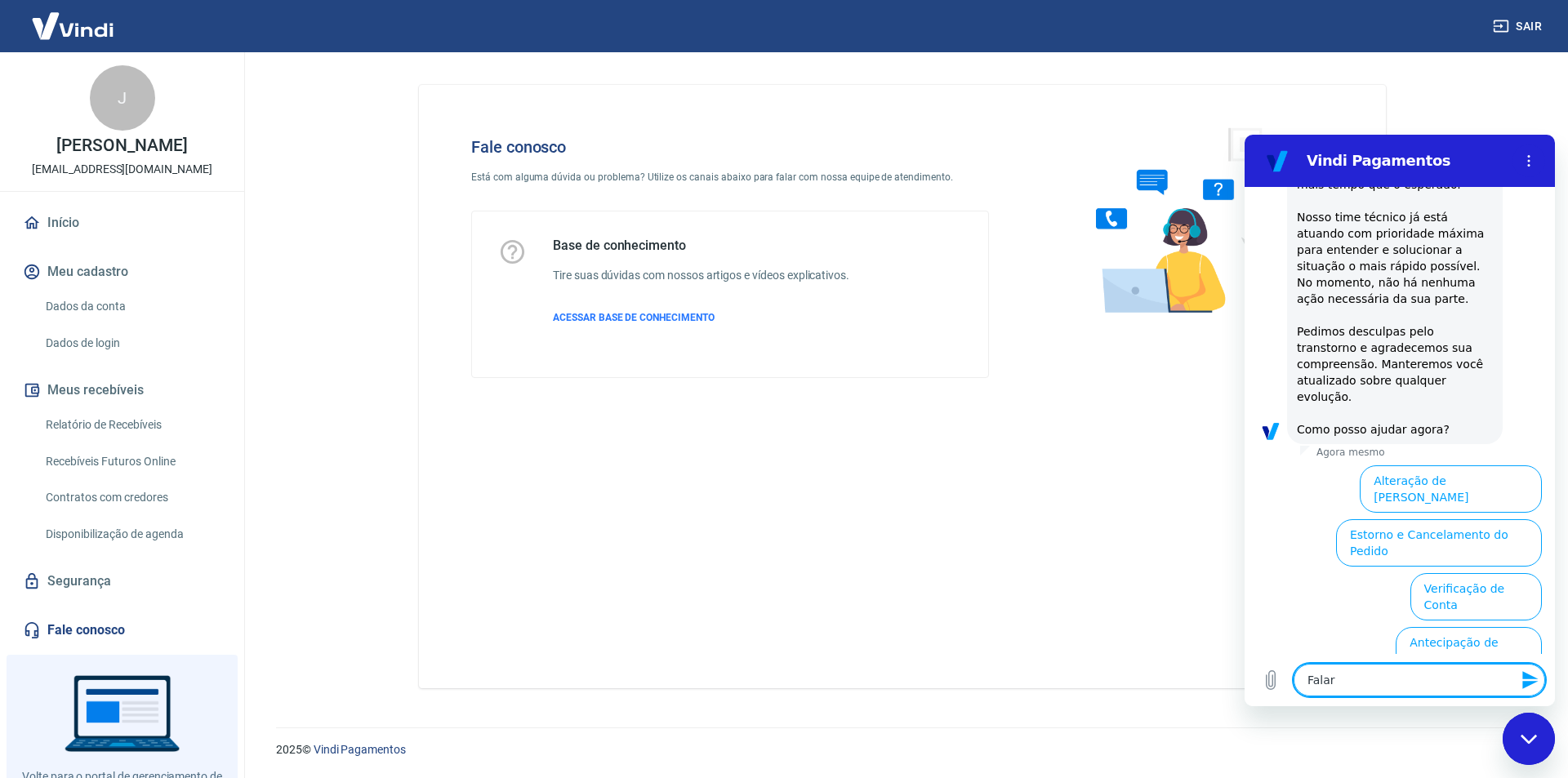
type textarea "Falar c"
type textarea "x"
type textarea "Falar co"
type textarea "x"
type textarea "Falar com"
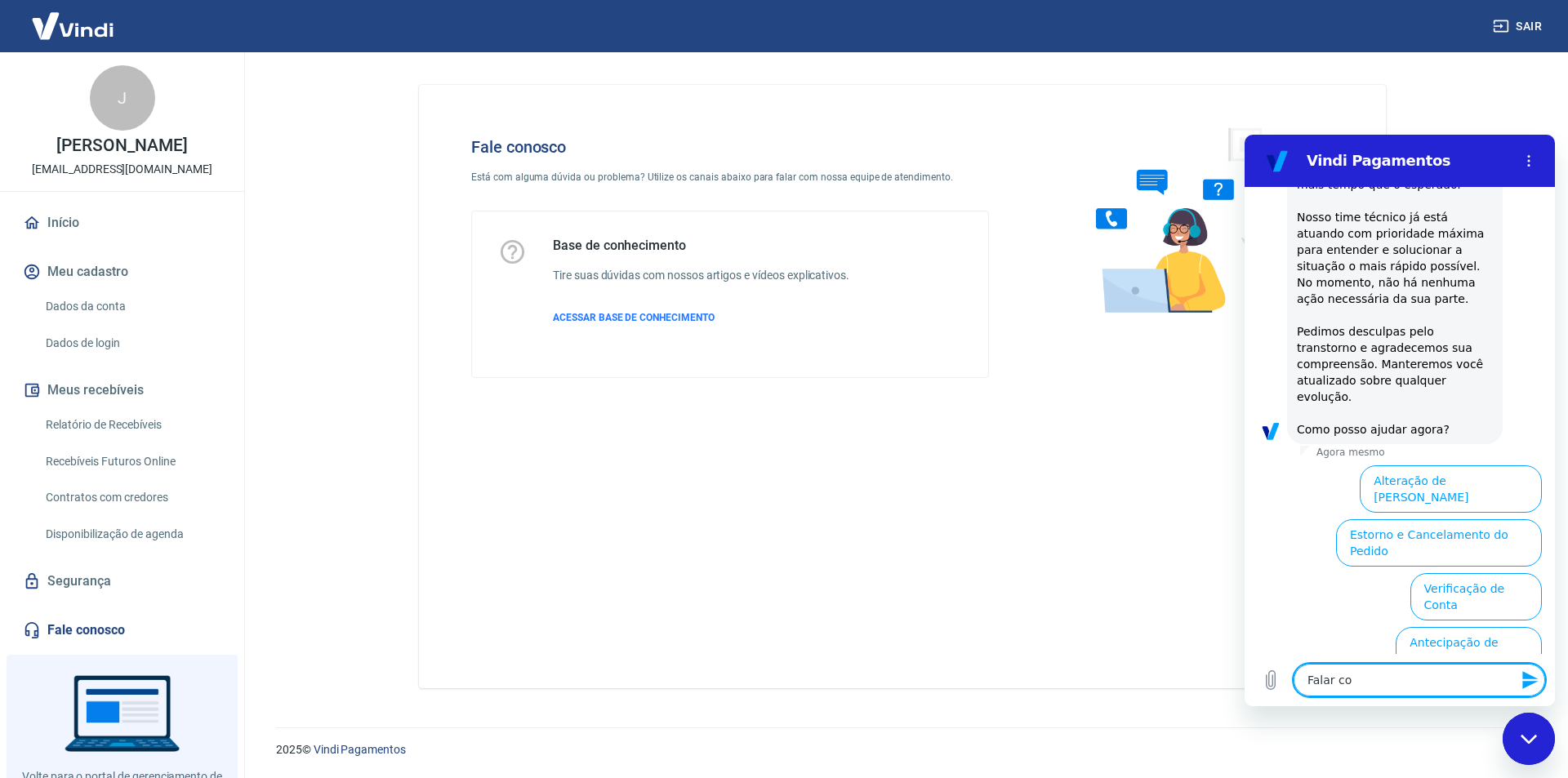
type textarea "x"
type textarea "Falar com"
type textarea "x"
type textarea "Falar com a"
type textarea "x"
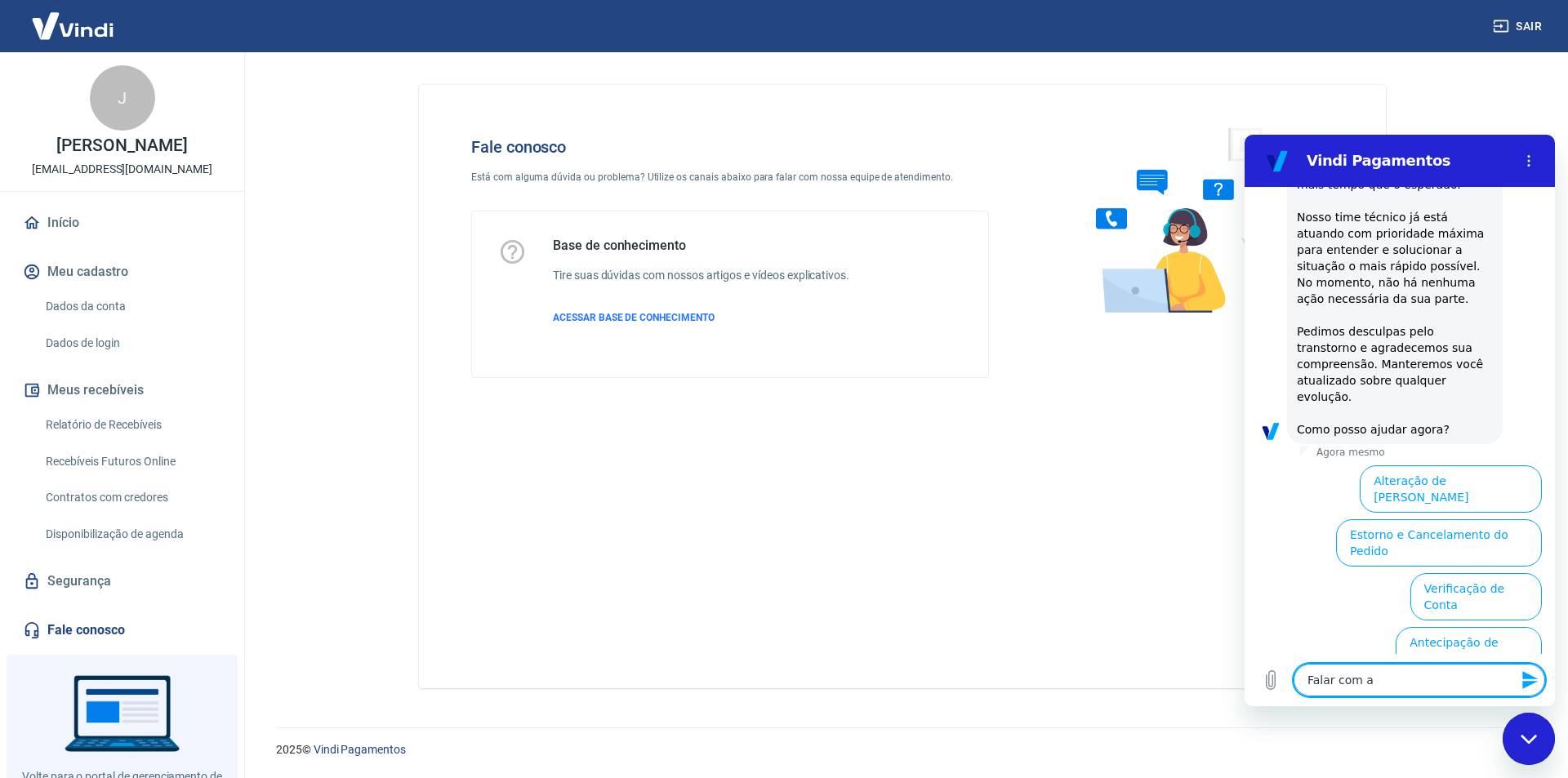
type textarea "Falar com a"
type textarea "x"
type textarea "Falar com a a"
type textarea "x"
type textarea "Falar com a at"
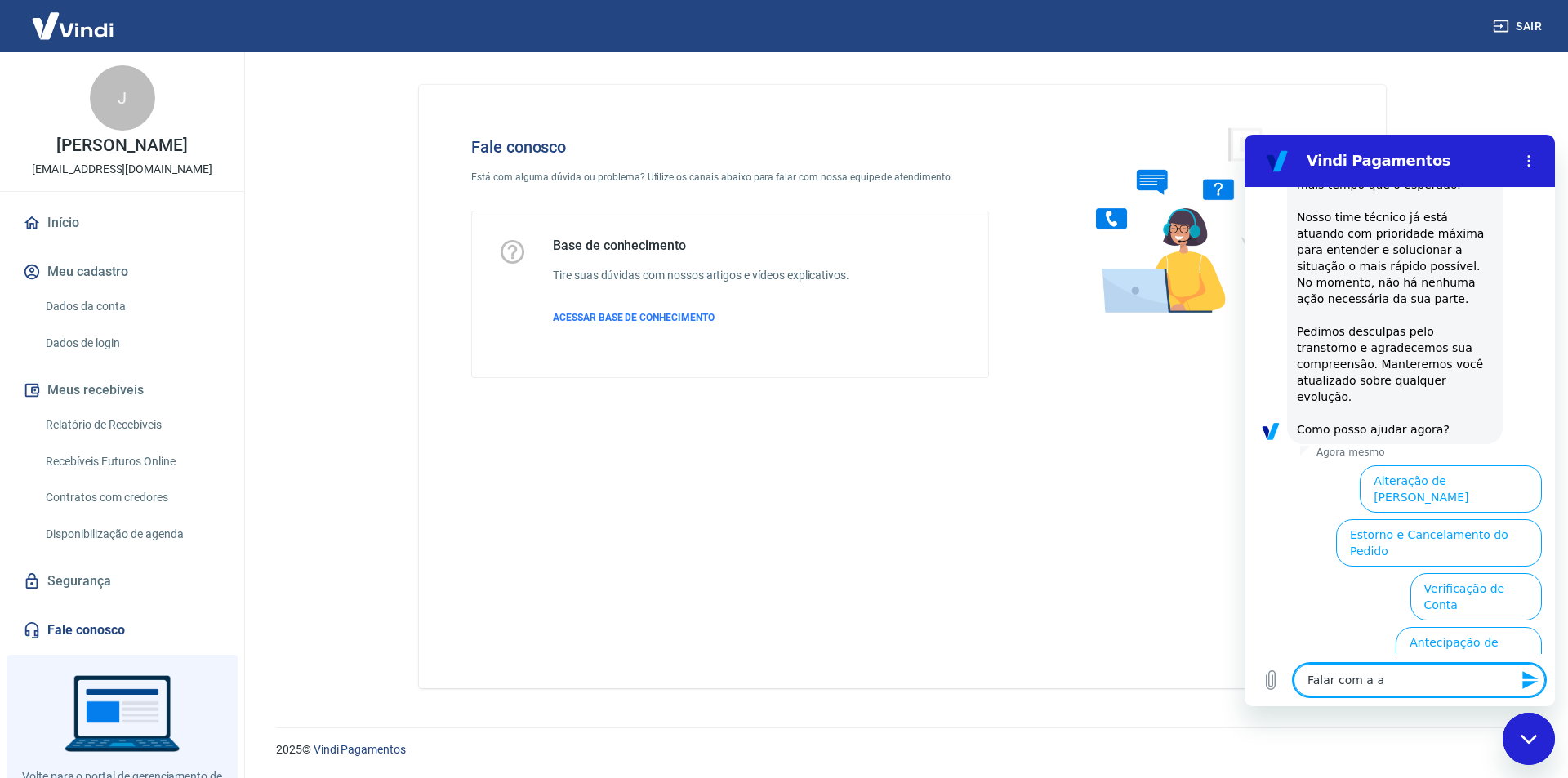
type textarea "x"
type textarea "Falar com a ate"
type textarea "x"
type textarea "Falar com a [GEOGRAPHIC_DATA]"
type textarea "x"
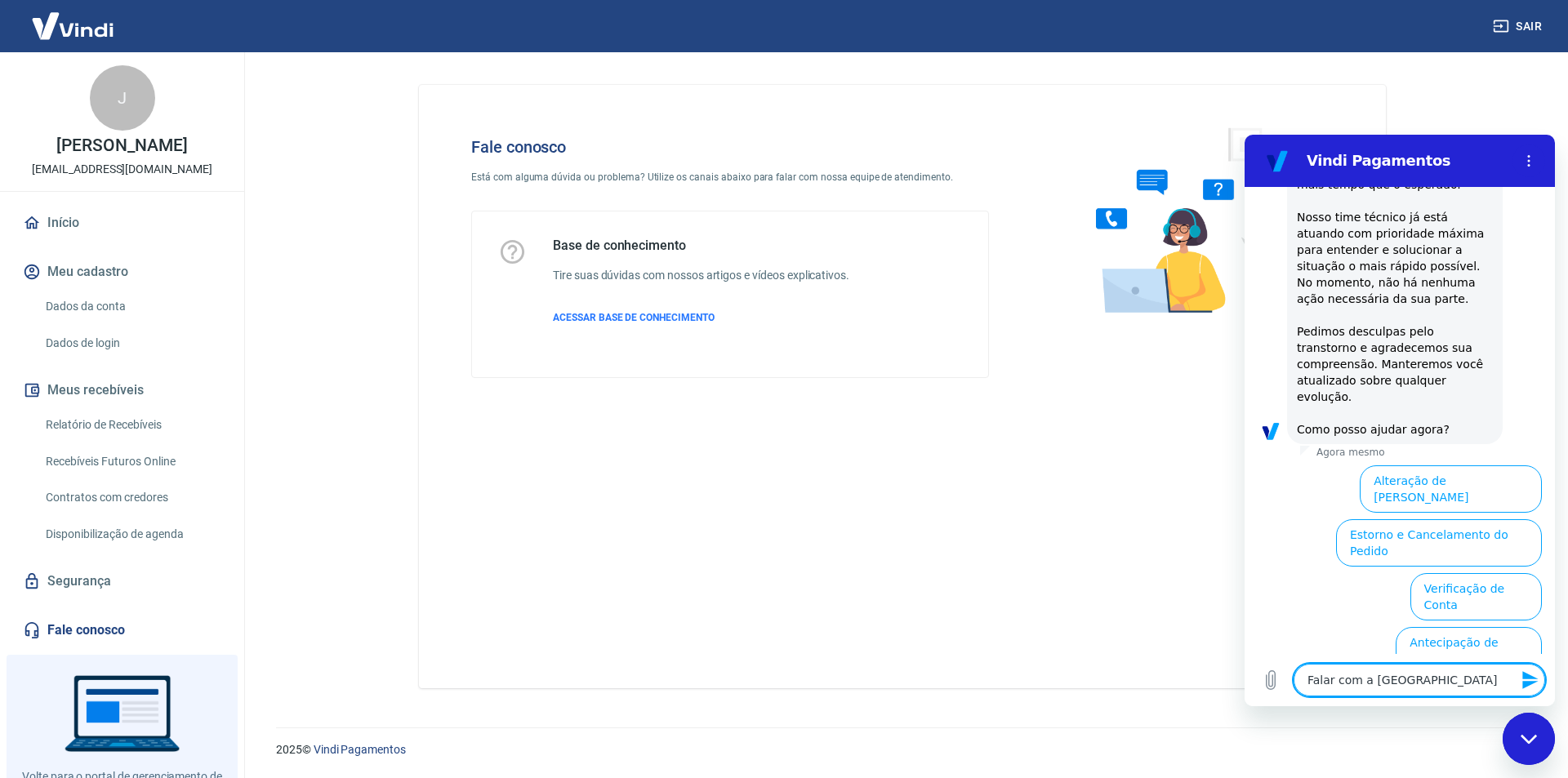
type textarea "Falar com a atend"
type textarea "x"
type textarea "Falar com a atende"
type textarea "x"
type textarea "Falar com a atenden"
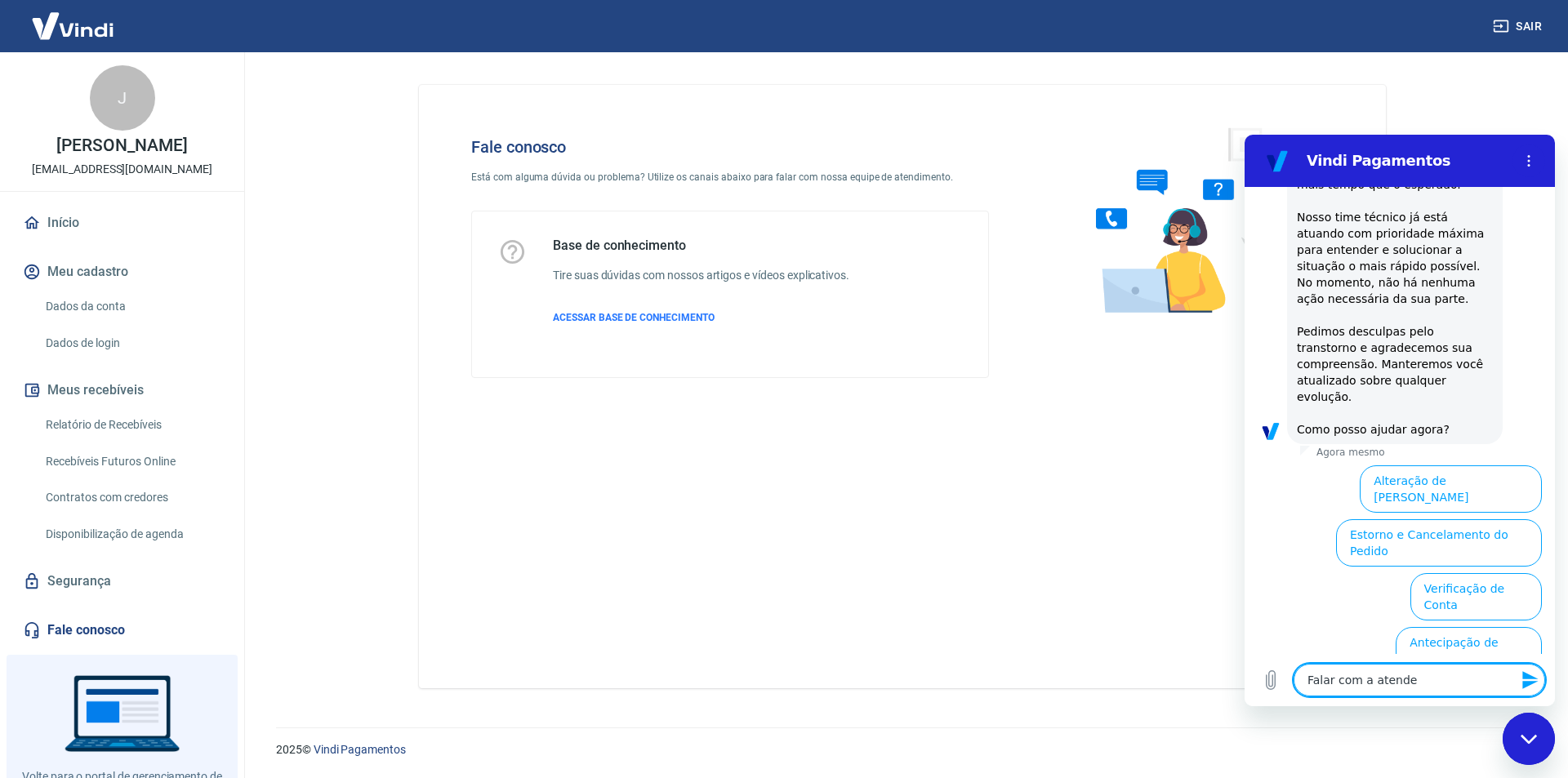
type textarea "x"
type textarea "Falar com a atendent"
type textarea "x"
type textarea "Falar com a atendente"
type textarea "x"
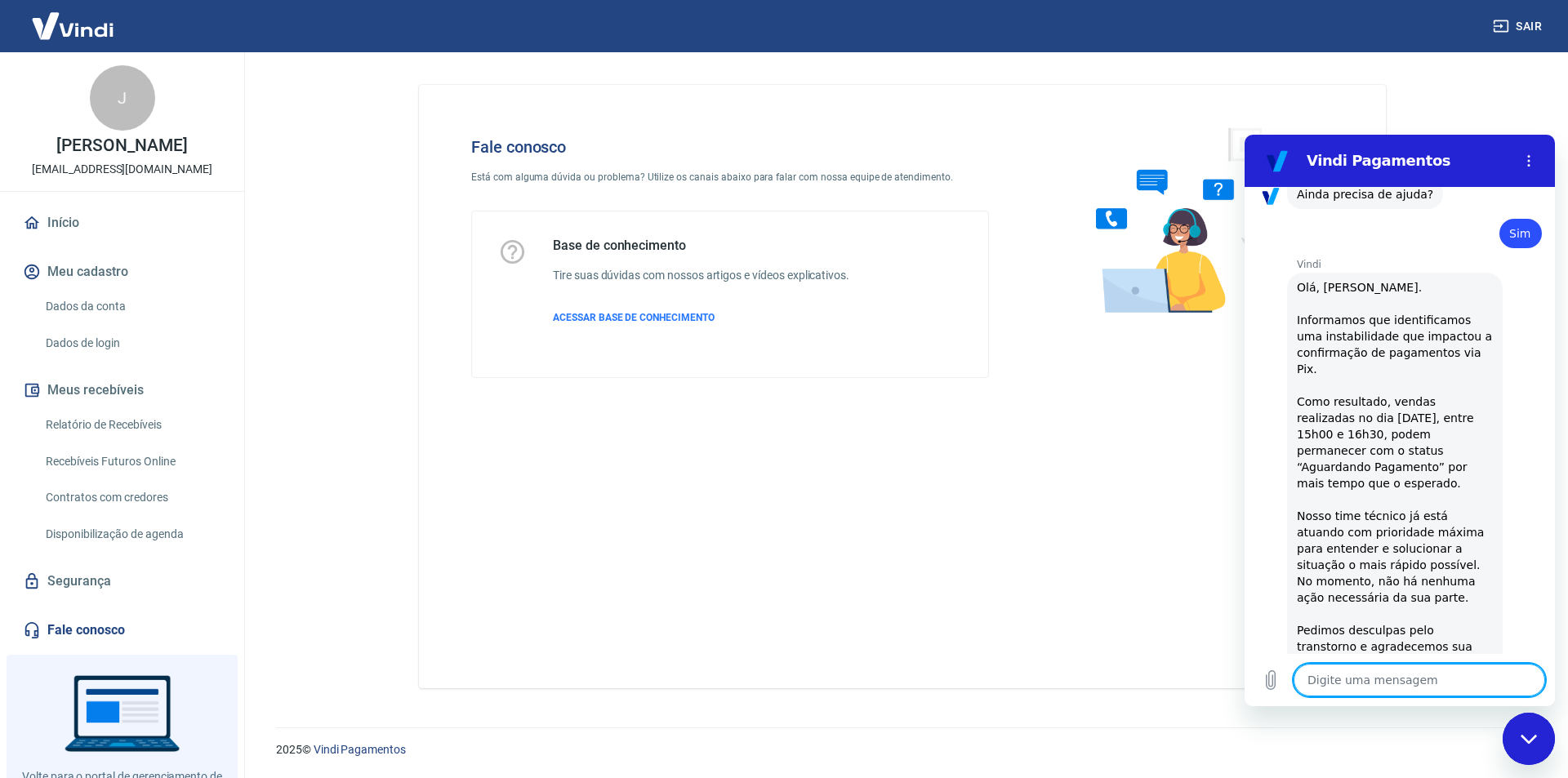
type textarea "x"
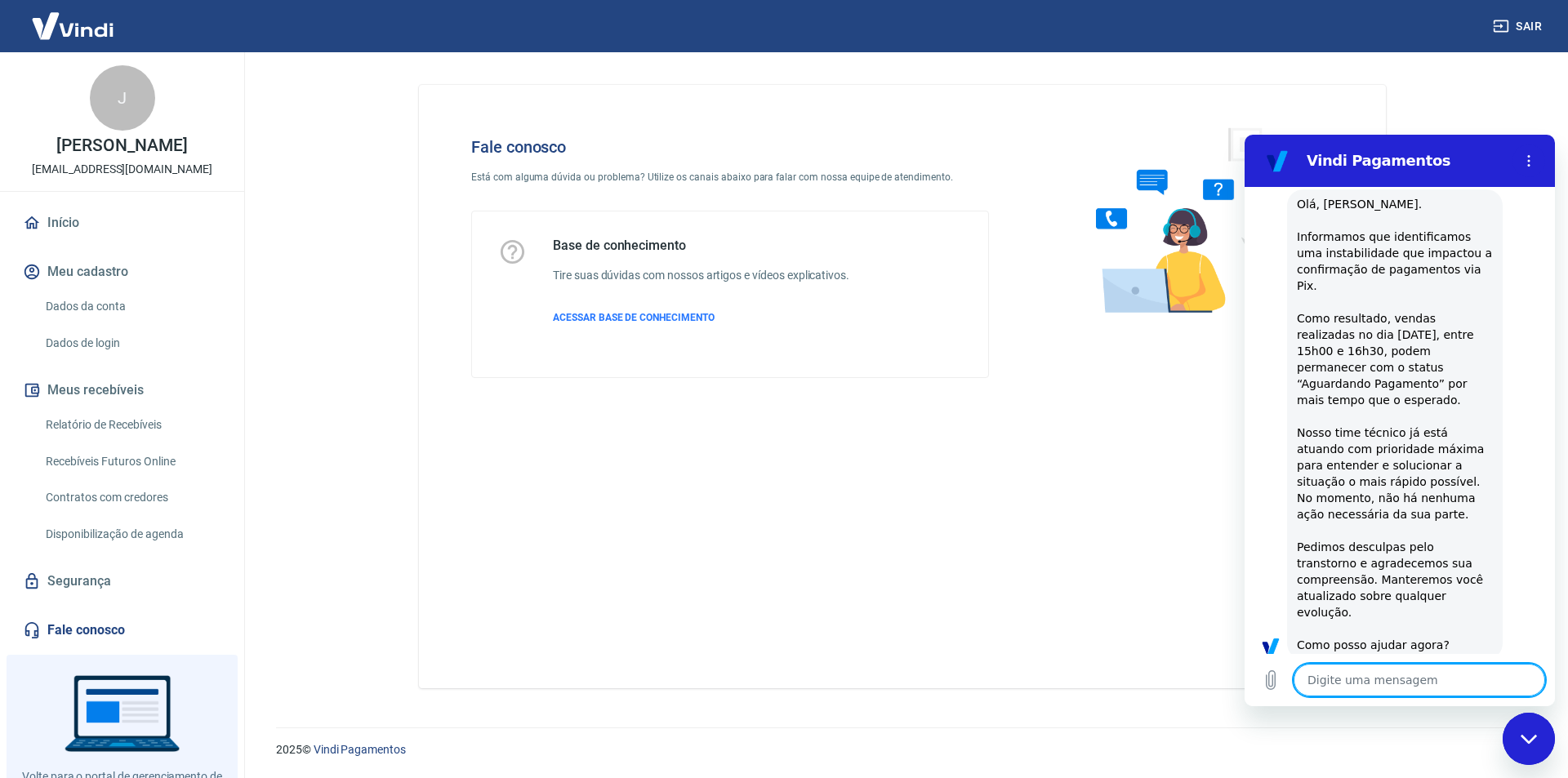
scroll to position [2482, 0]
drag, startPoint x: 1408, startPoint y: 536, endPoint x: 1530, endPoint y: 524, distance: 122.6
click at [1530, 524] on div "11:53 diz: Bom dia tudo bem? Enviado · 11:53 [PERSON_NAME] diz: [PERSON_NAME], …" at bounding box center [1400, 420] width 311 height 467
copy span "Falar com a atendente"
click at [1378, 682] on textarea at bounding box center [1420, 680] width 252 height 33
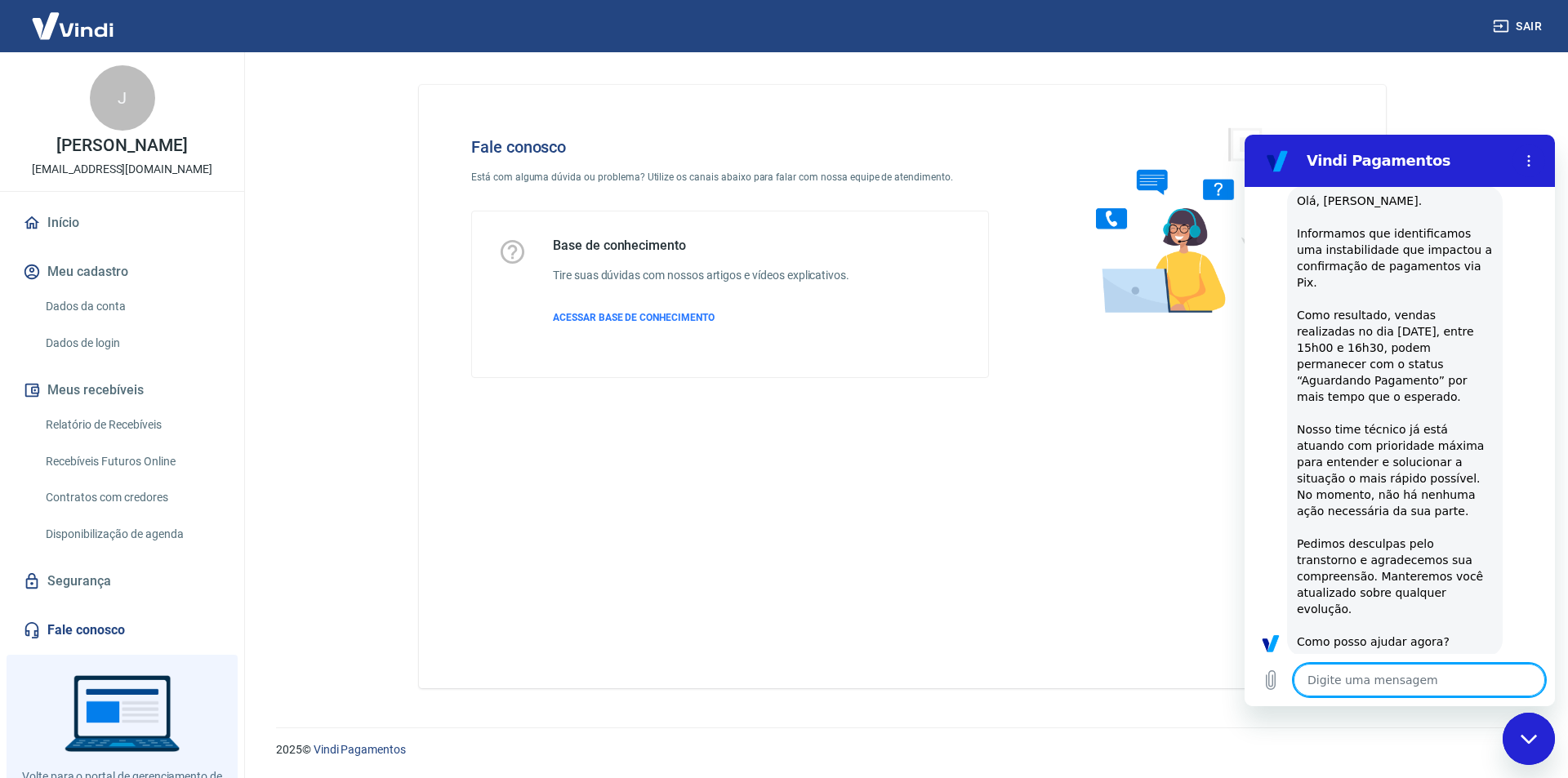
paste textarea "Falar com a atendente"
type textarea "Falar com a atendente"
type textarea "x"
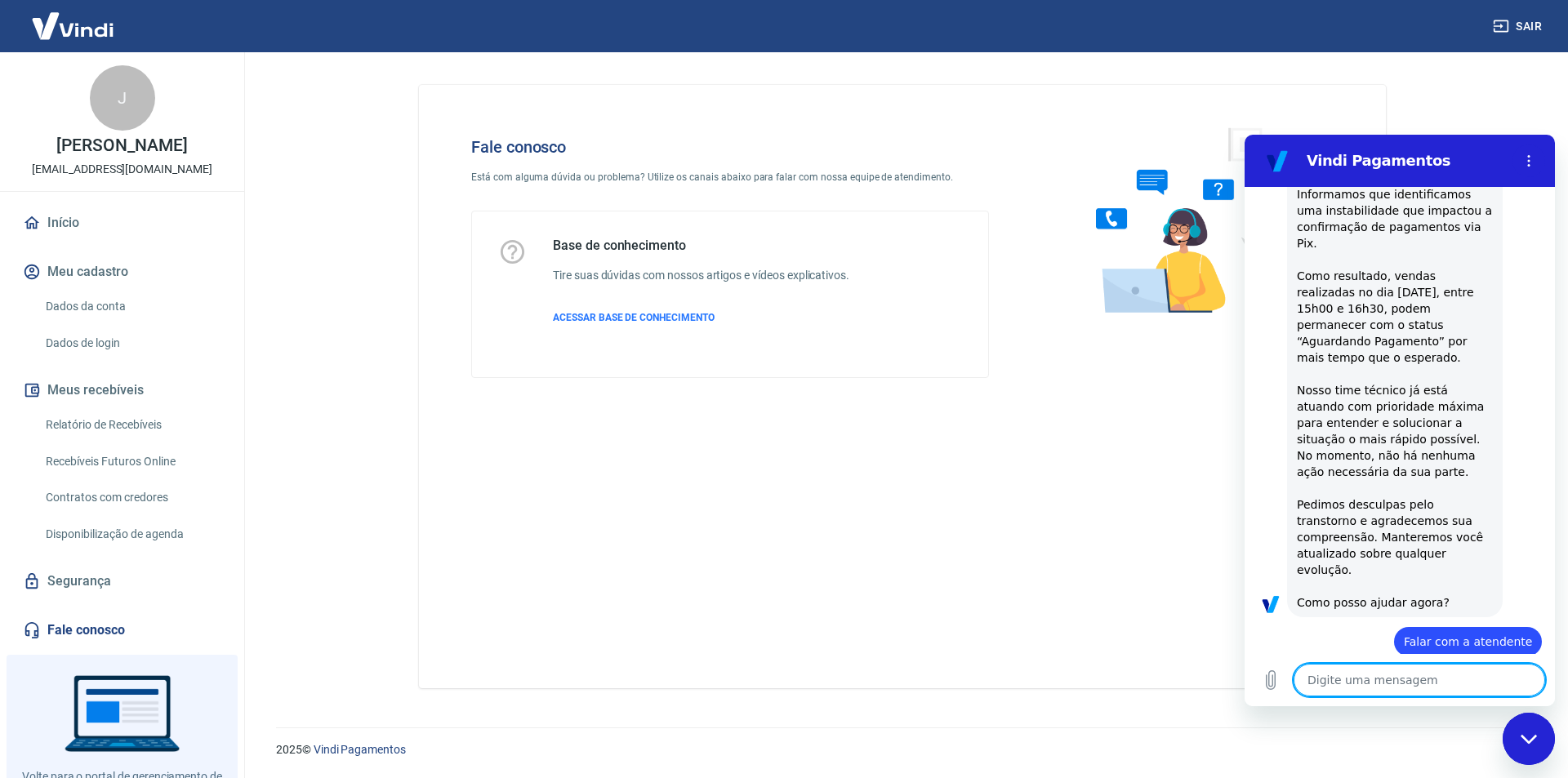
type textarea "x"
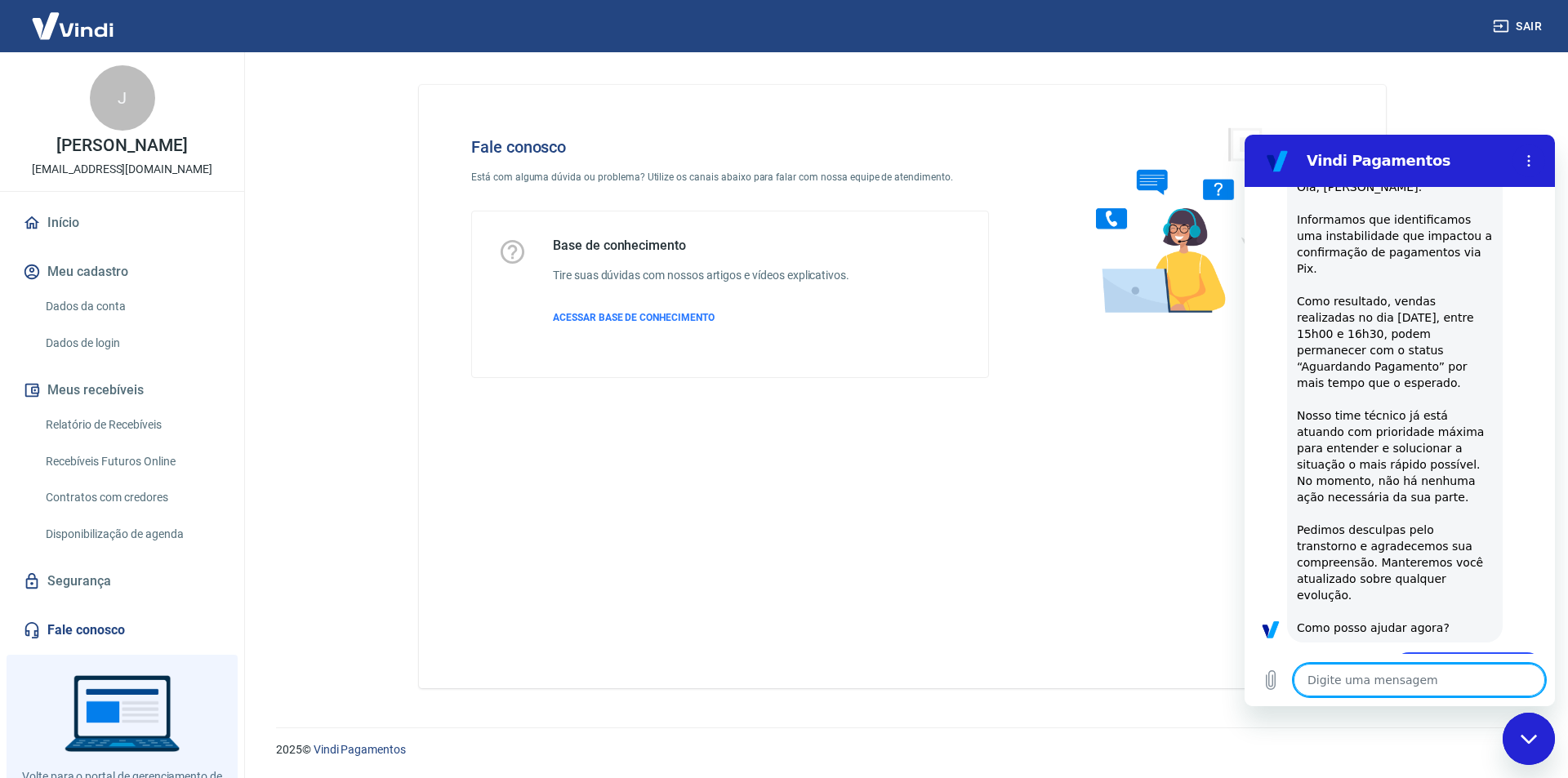
scroll to position [2608, 0]
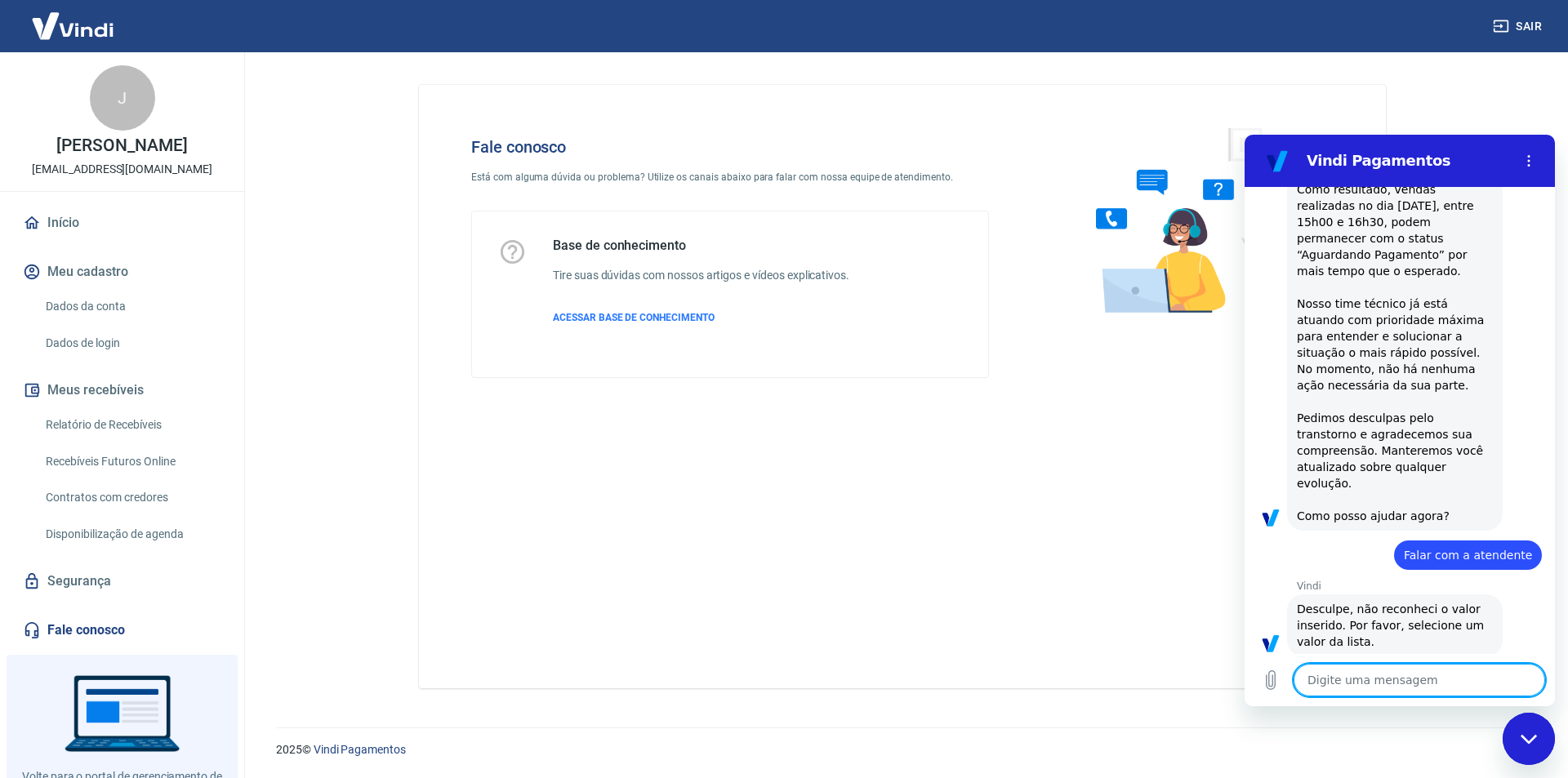
paste textarea "Falar com a atendente"
type textarea "Falar com a atendente"
type textarea "x"
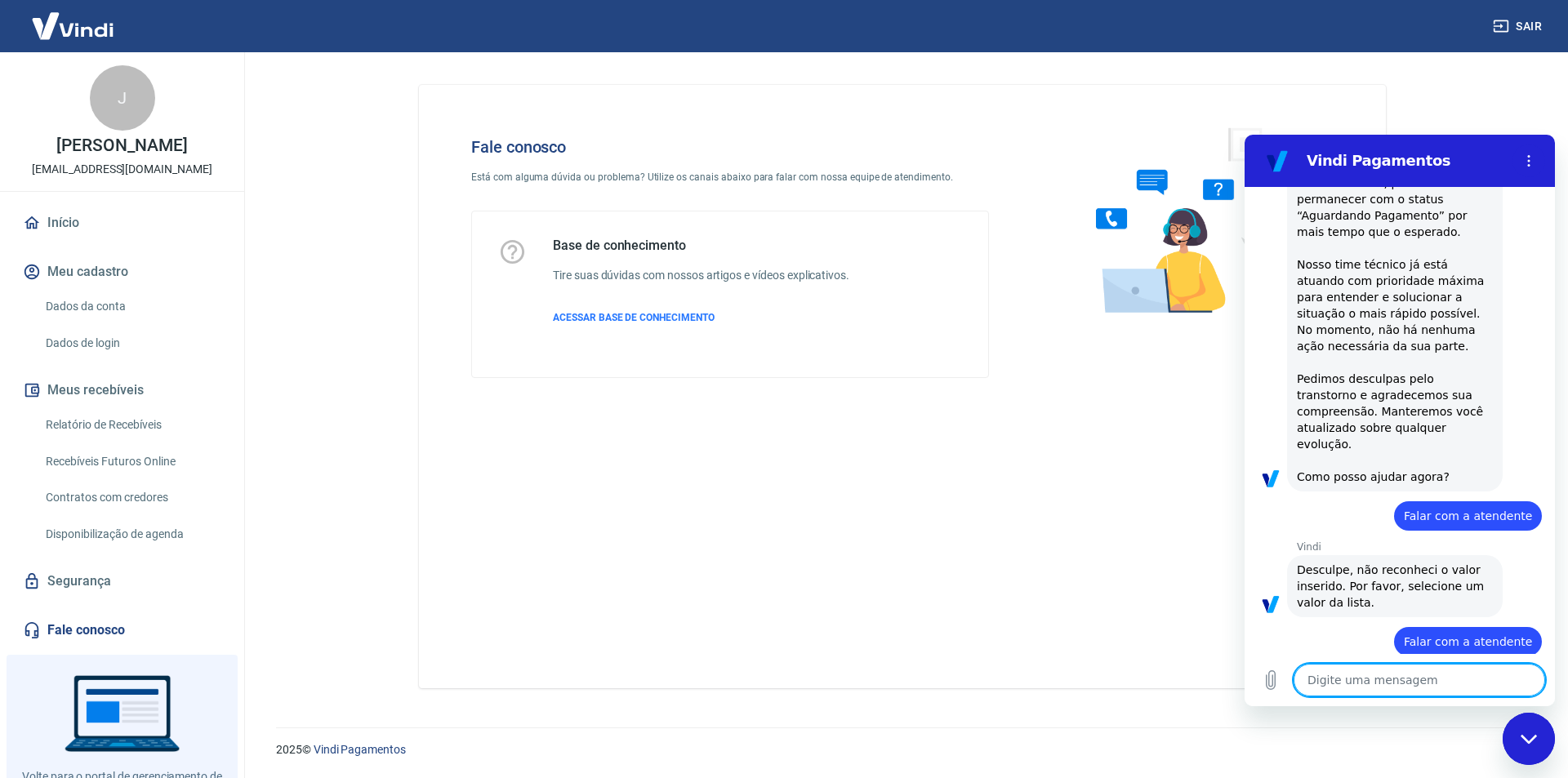
type textarea "x"
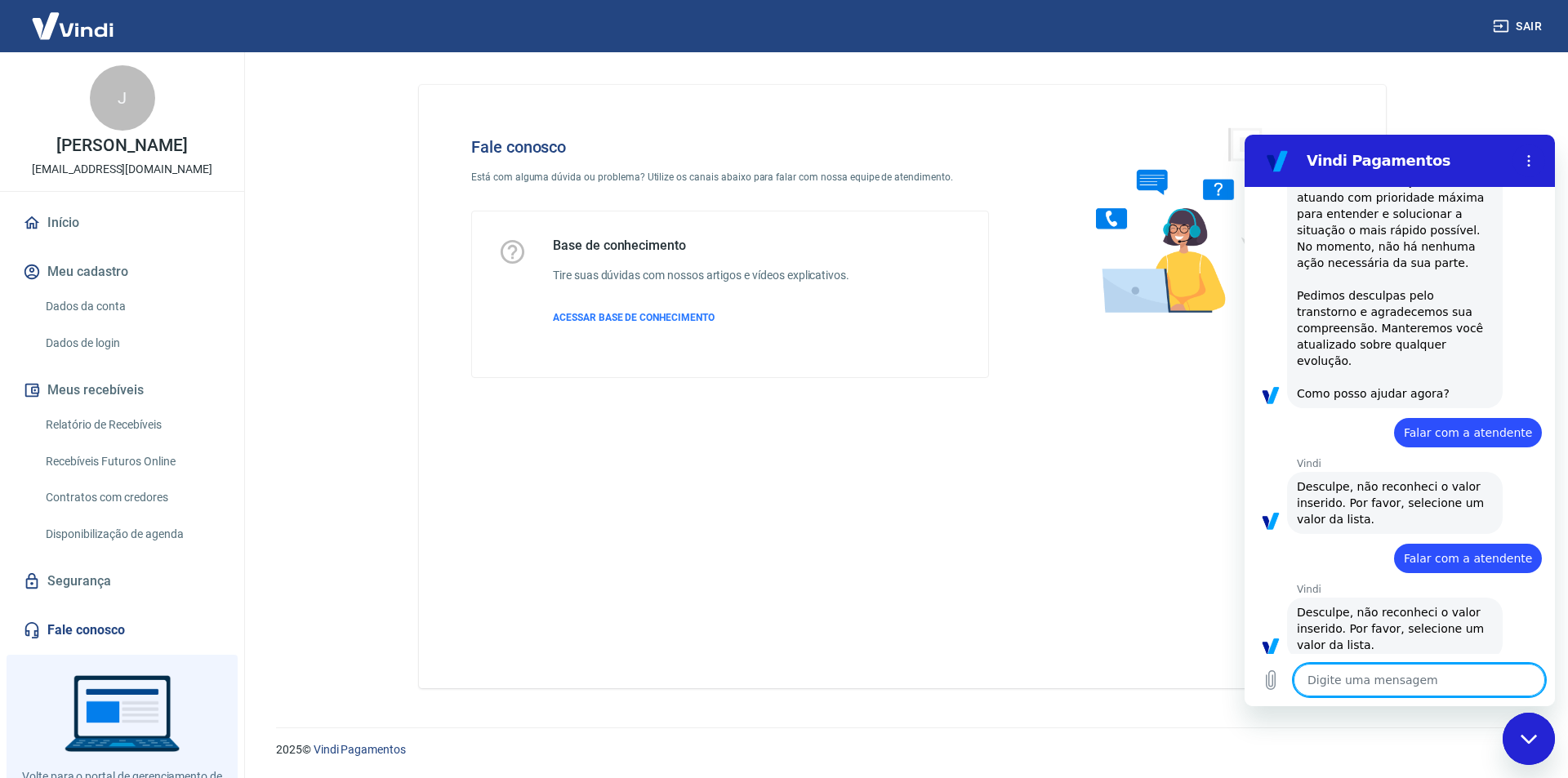
scroll to position [2732, 0]
click at [1397, 687] on textarea at bounding box center [1420, 680] width 252 height 33
paste textarea "Falar com a atendente"
type textarea "Falar com a atendente"
type textarea "x"
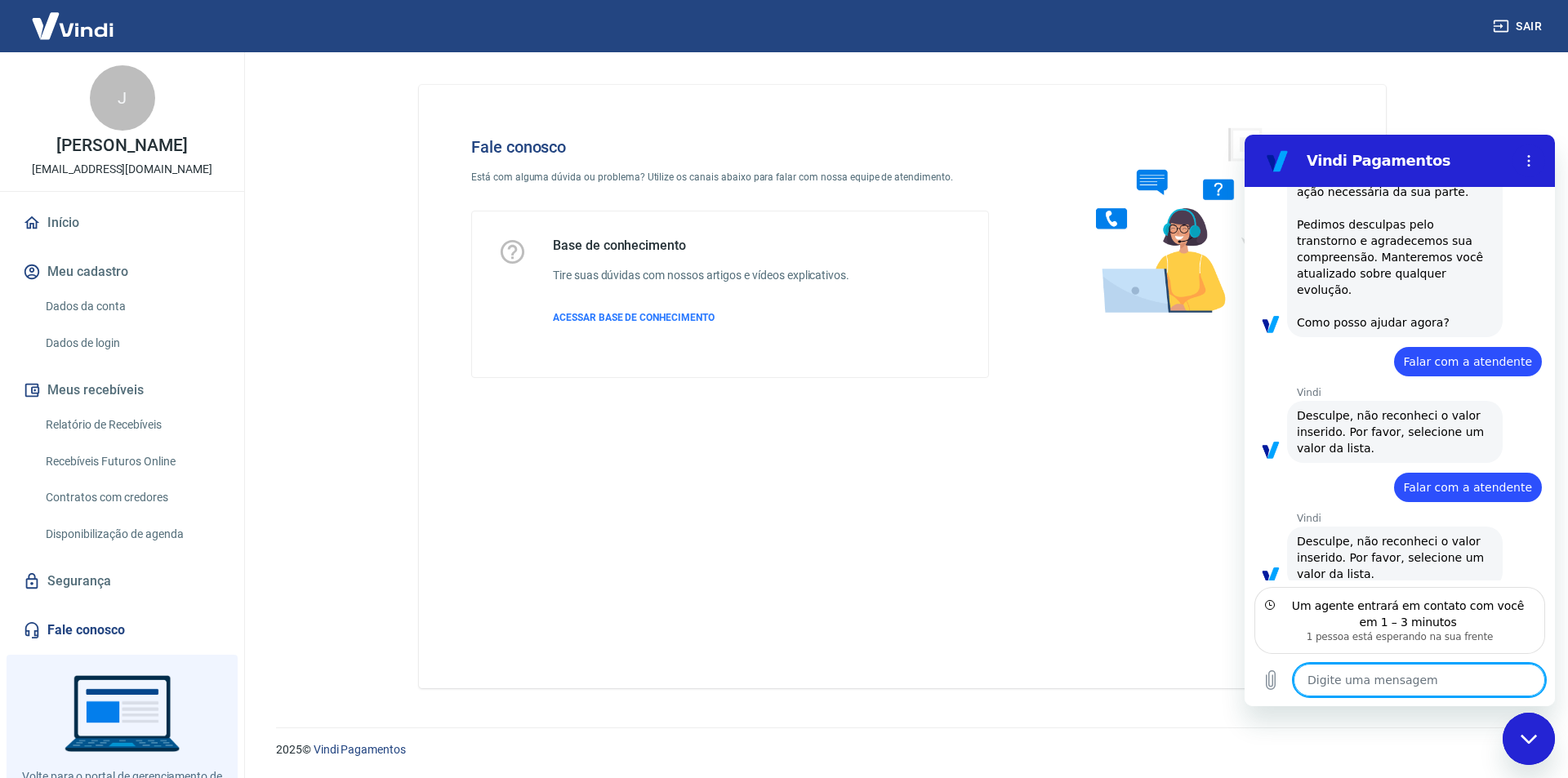
scroll to position [2821, 0]
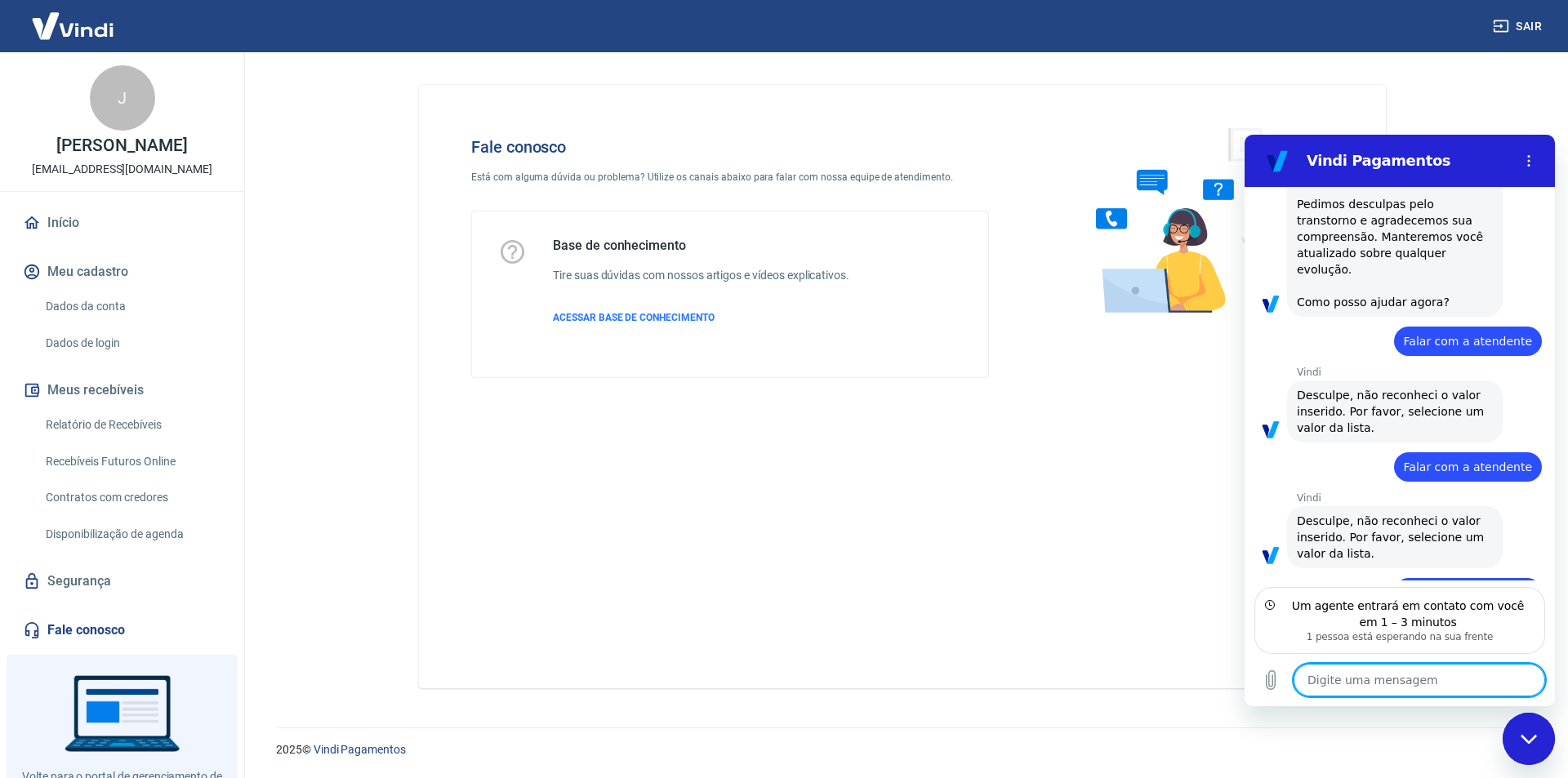
click at [1403, 686] on textarea at bounding box center [1420, 680] width 252 height 33
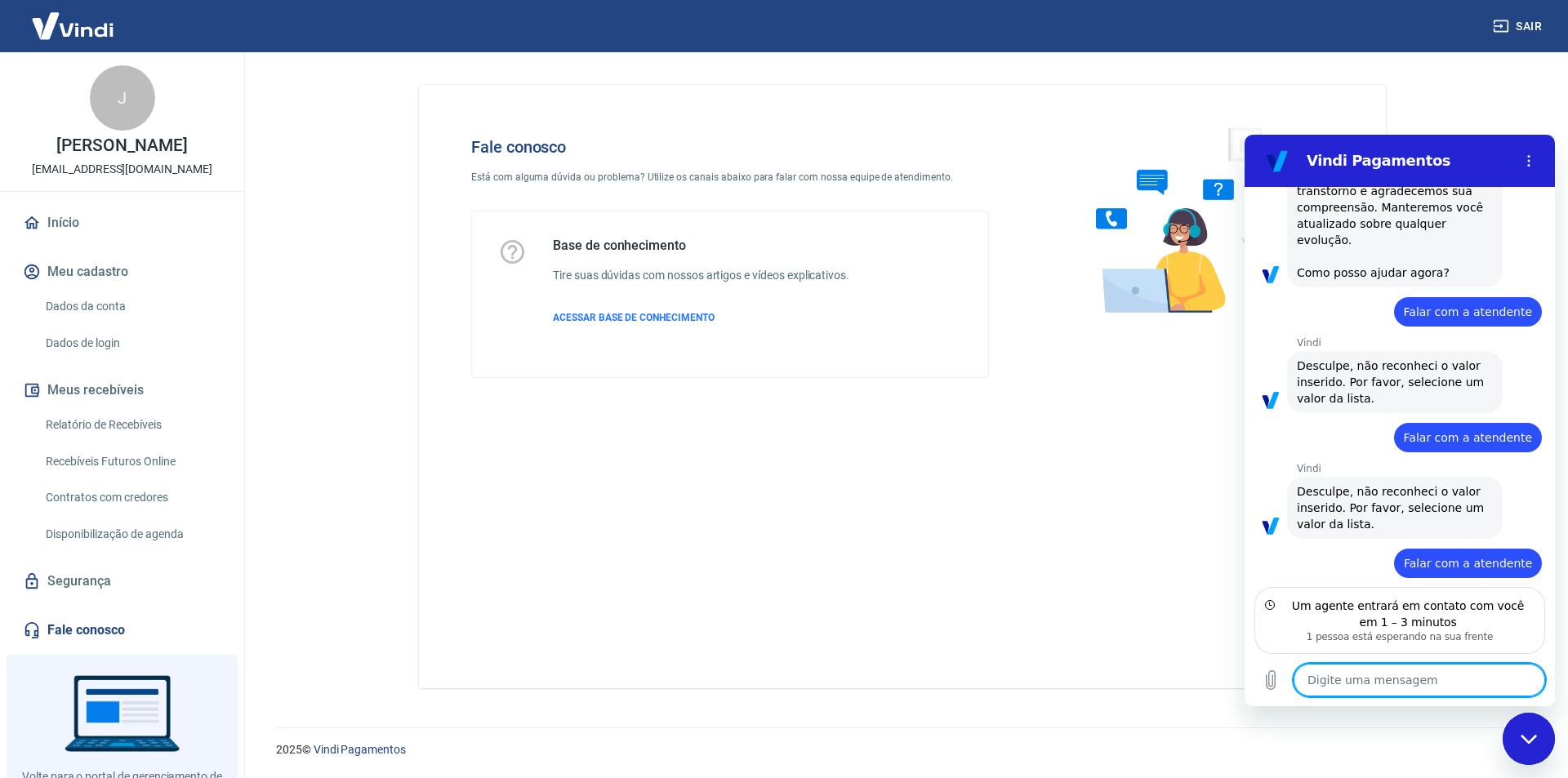
scroll to position [2903, 0]
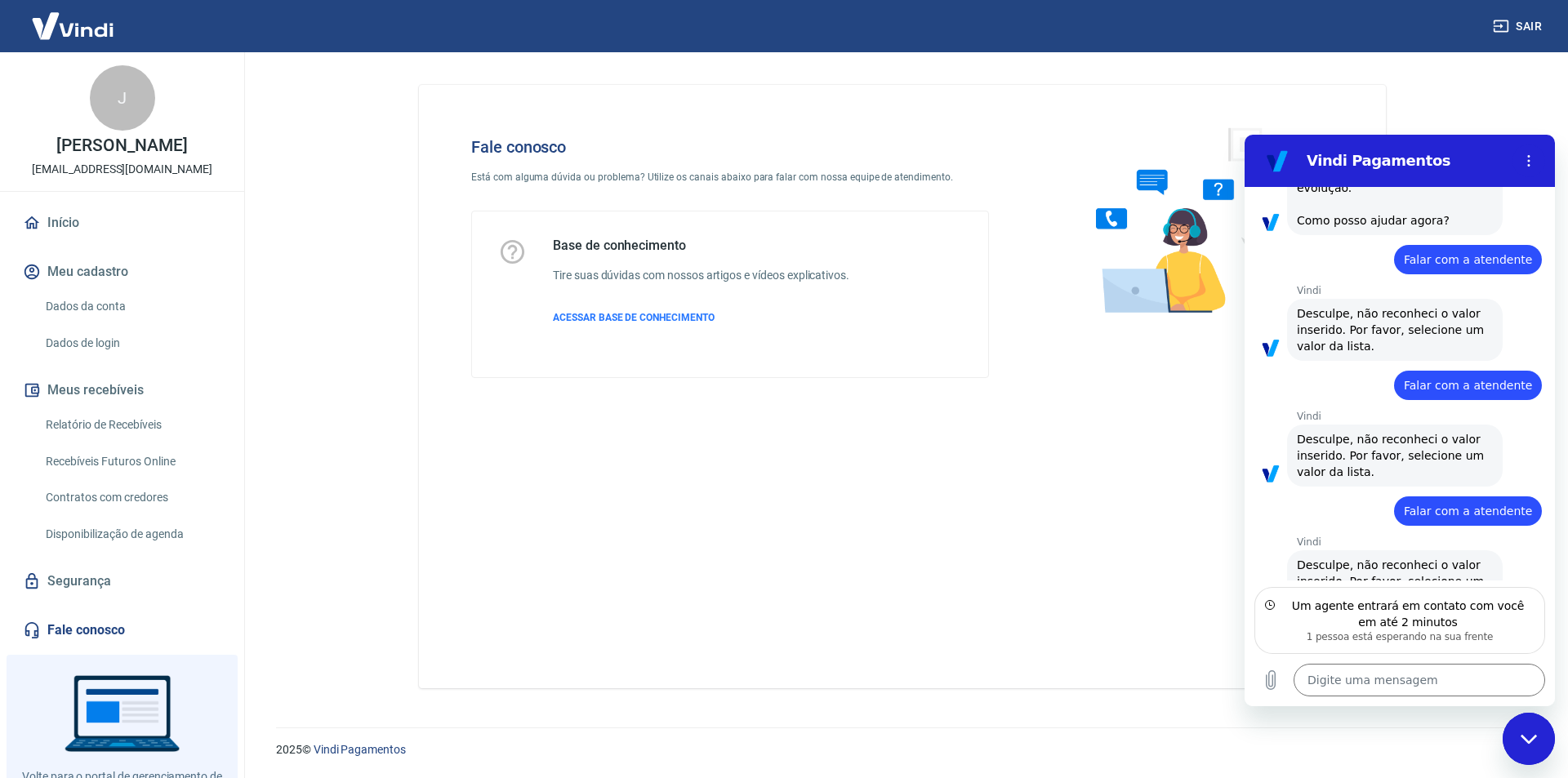
type textarea "x"
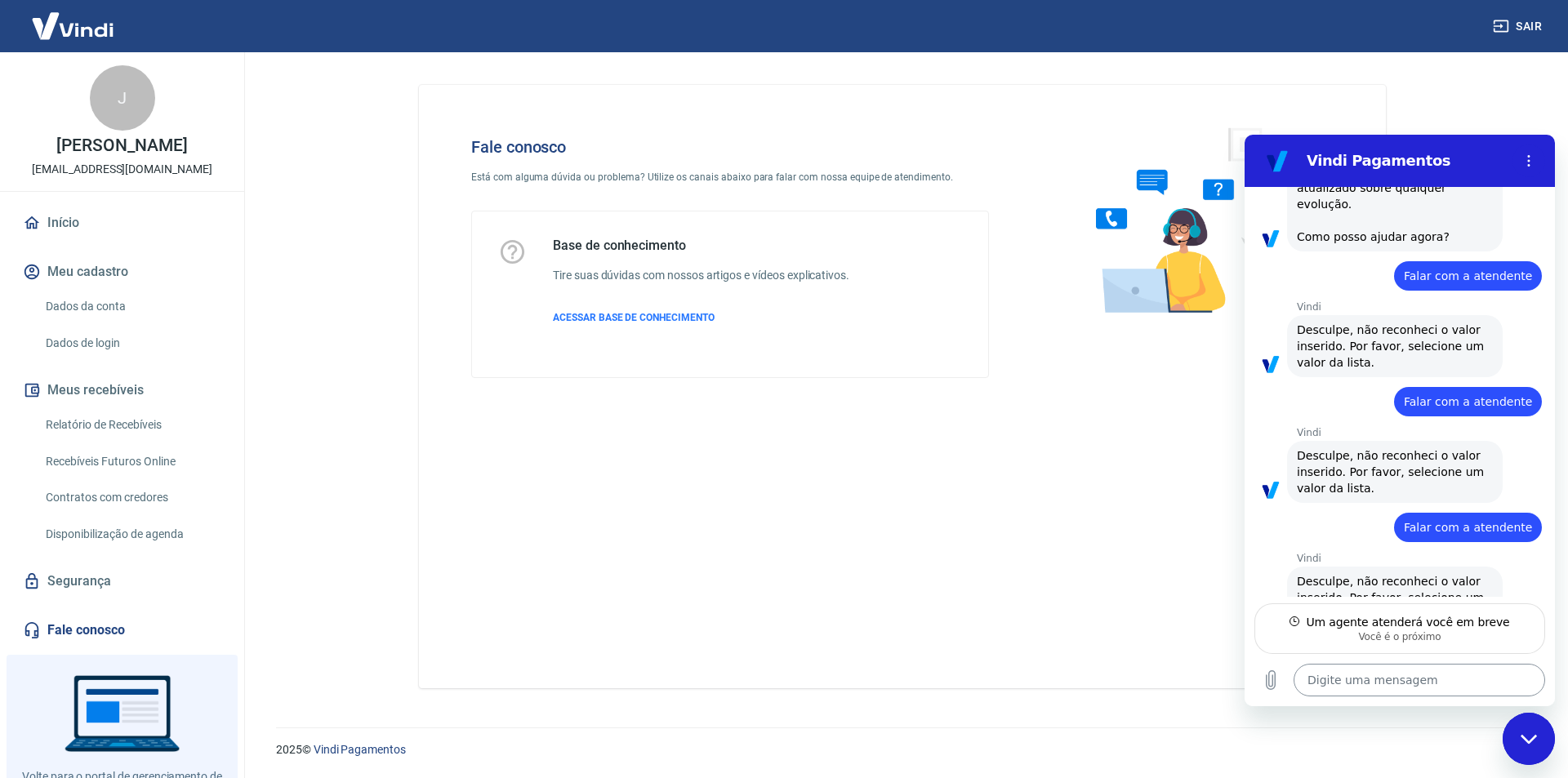
click at [1363, 681] on textarea at bounding box center [1420, 680] width 252 height 33
type textarea "B"
type textarea "x"
type textarea "Bo"
type textarea "x"
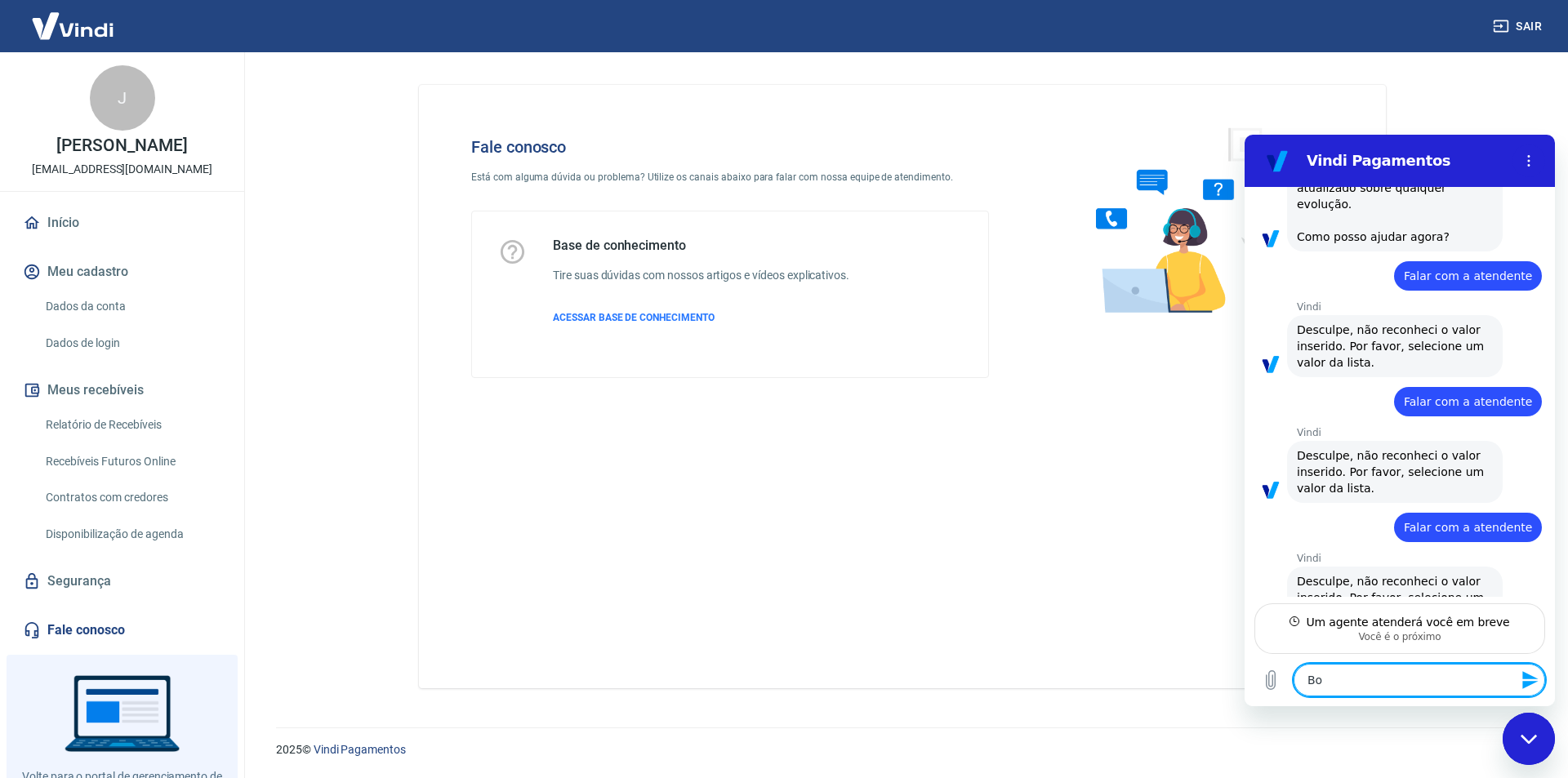
type textarea "Boa"
type textarea "x"
type textarea "Bo"
type textarea "x"
type textarea "B"
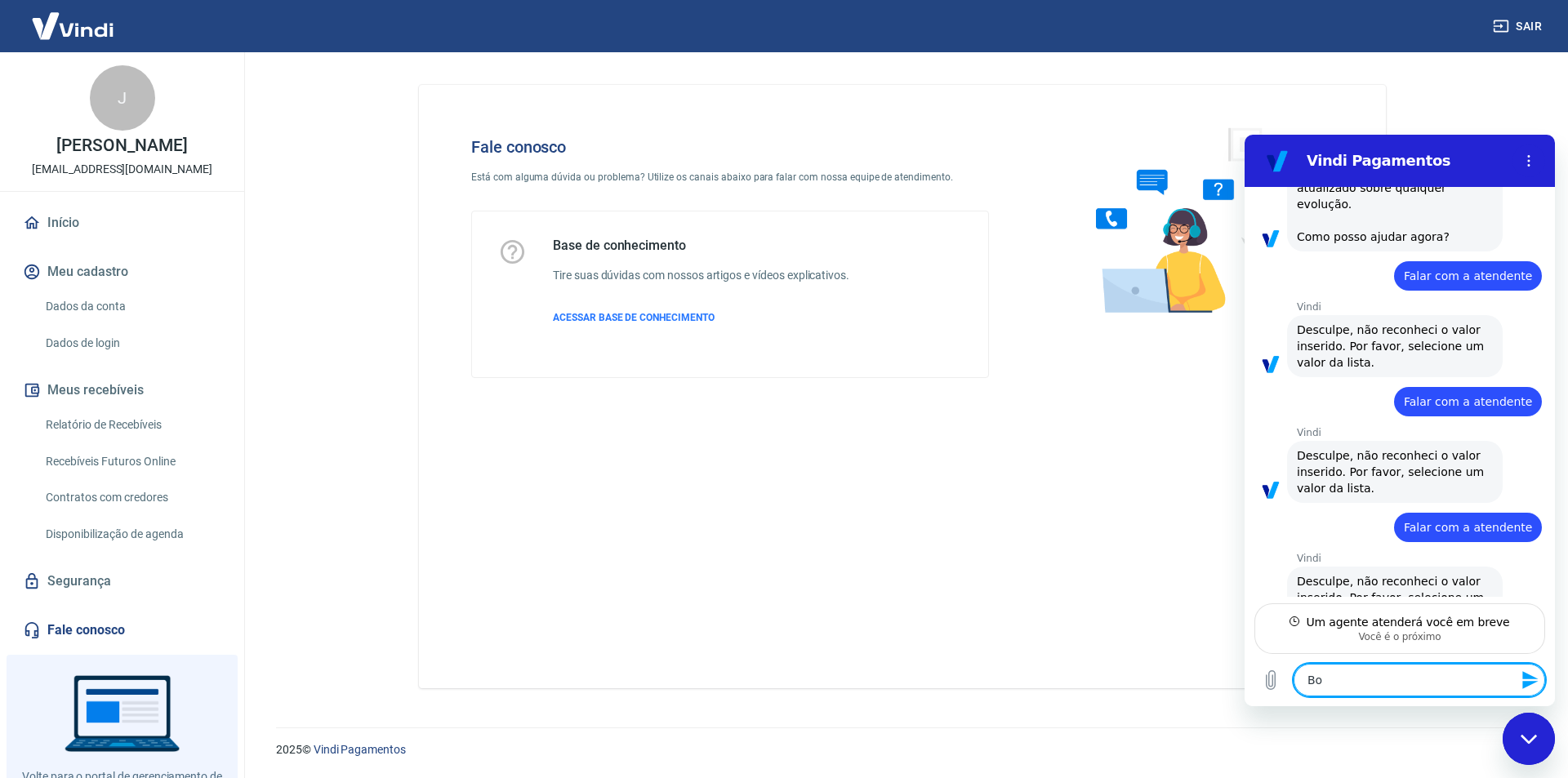
type textarea "x"
type textarea "O"
type textarea "x"
type textarea "On"
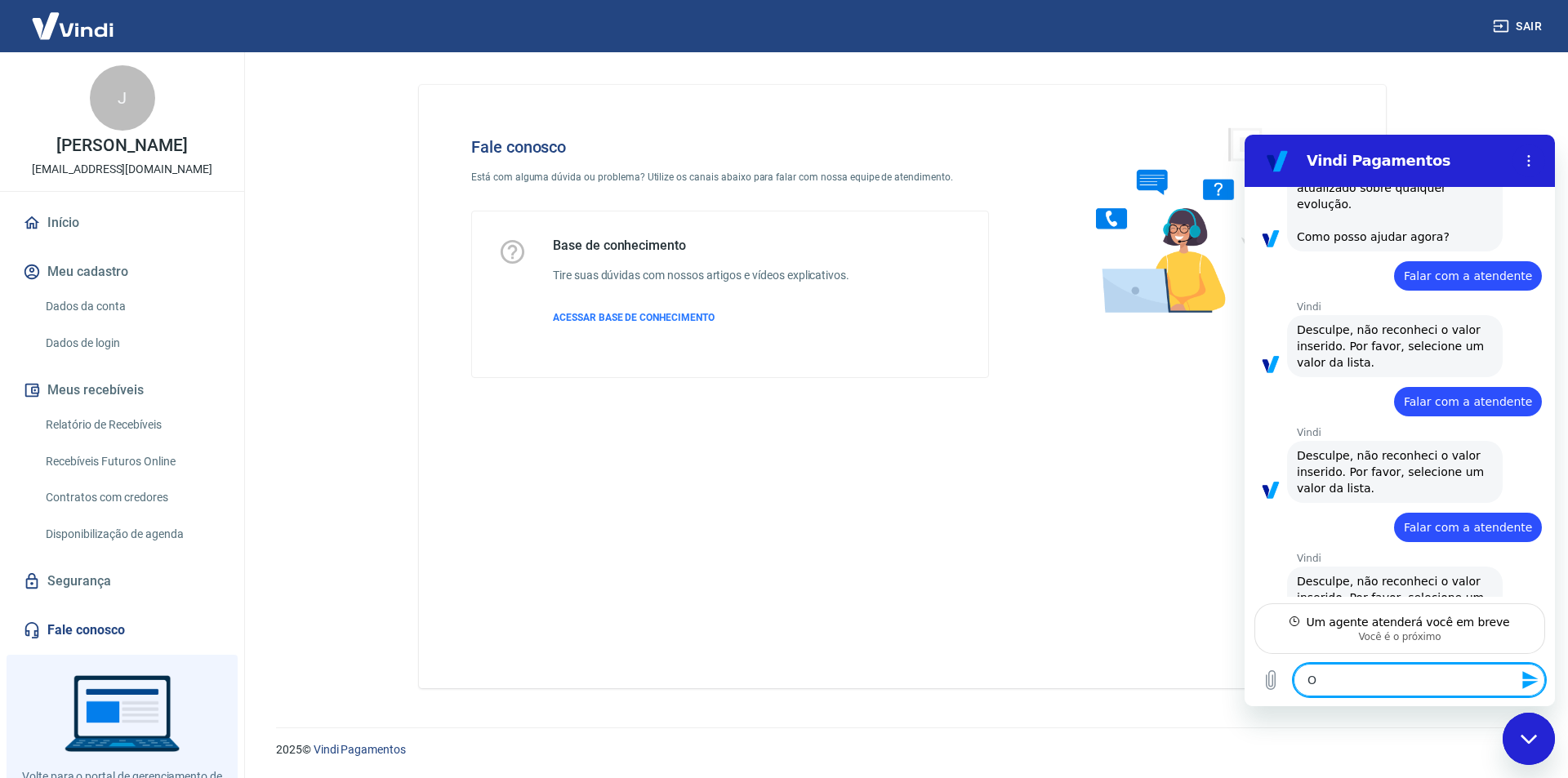
type textarea "x"
type textarea "Ont"
type textarea "x"
type textarea "Onté"
type textarea "x"
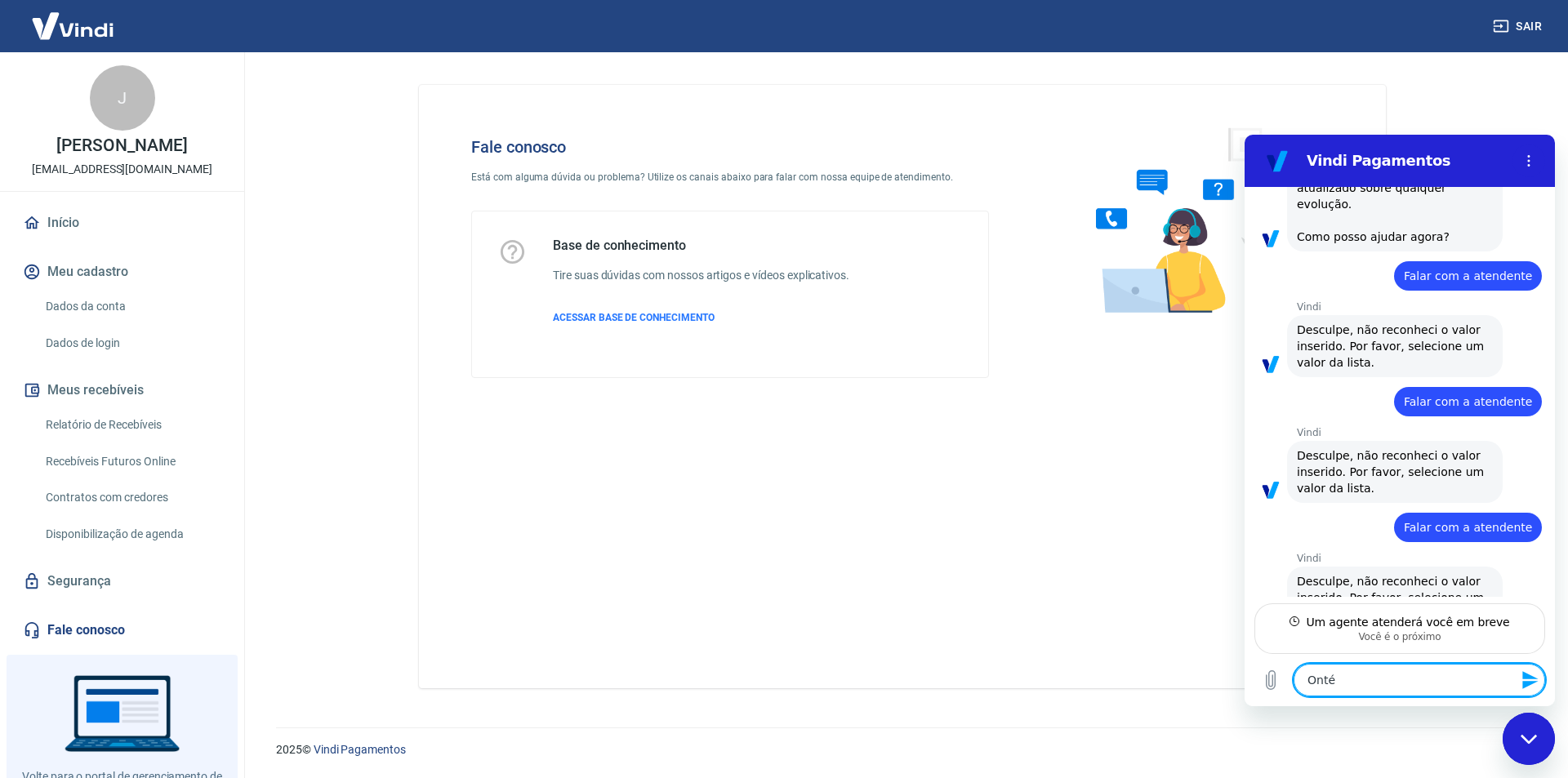
type textarea "Ontém"
type textarea "x"
type textarea "Ontém"
type textarea "x"
type textarea "Ontém e"
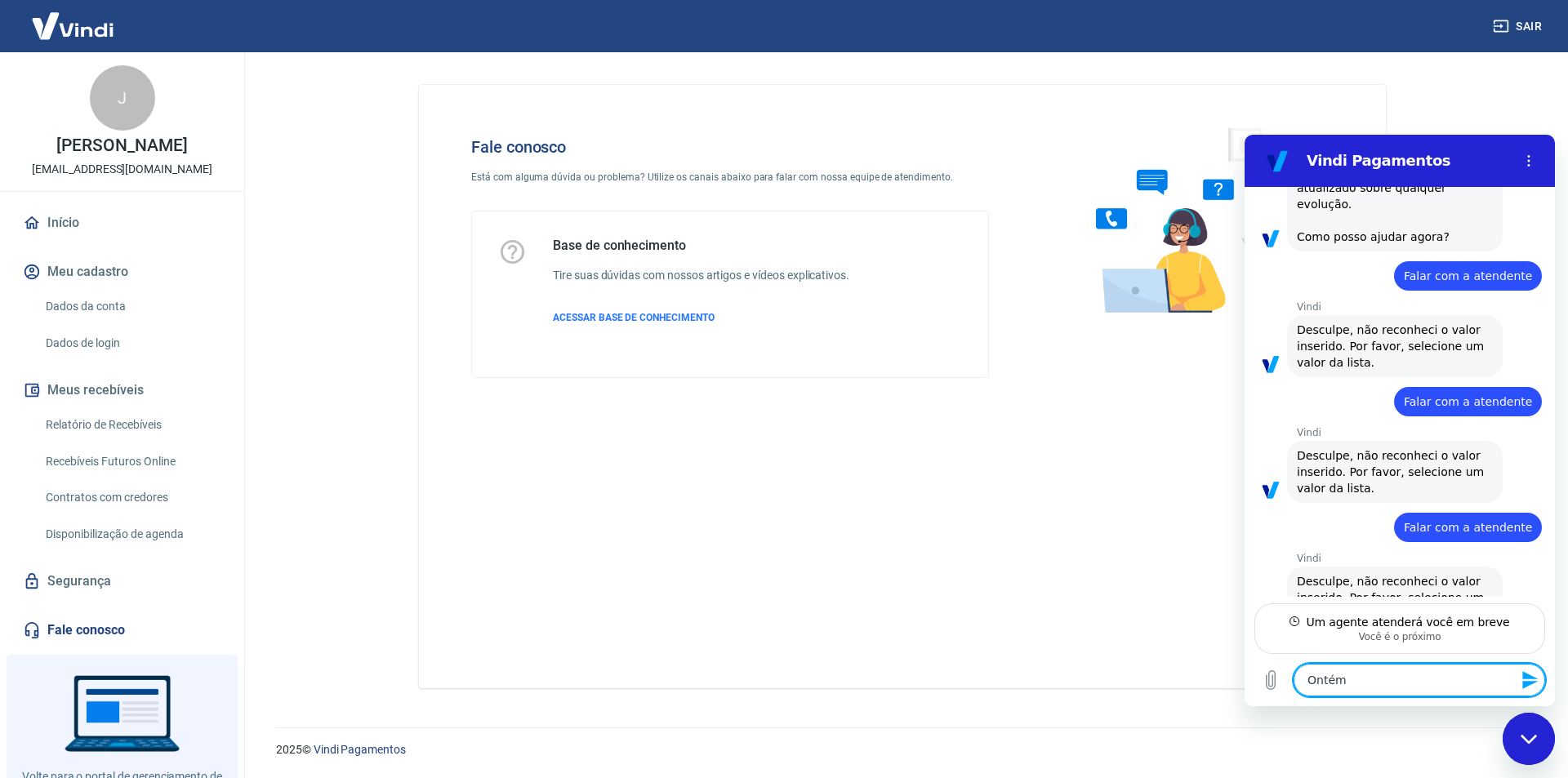
type textarea "x"
type textarea "Ontém en"
type textarea "x"
type textarea "Ontém ent"
type textarea "x"
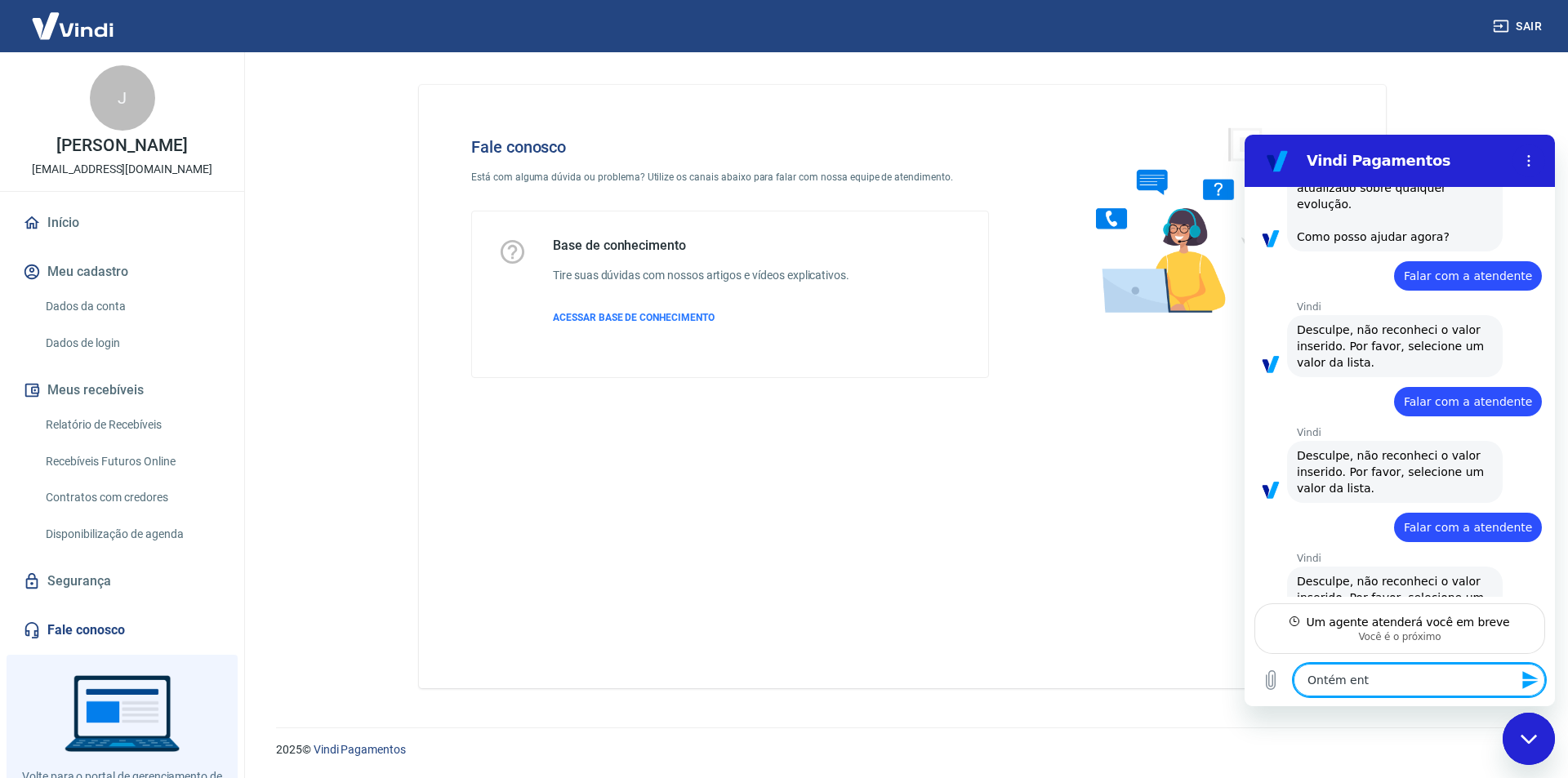
type textarea "Ontém entr"
type textarea "x"
type textarea "Ontém entra"
type textarea "x"
type textarea "Ontém entrar"
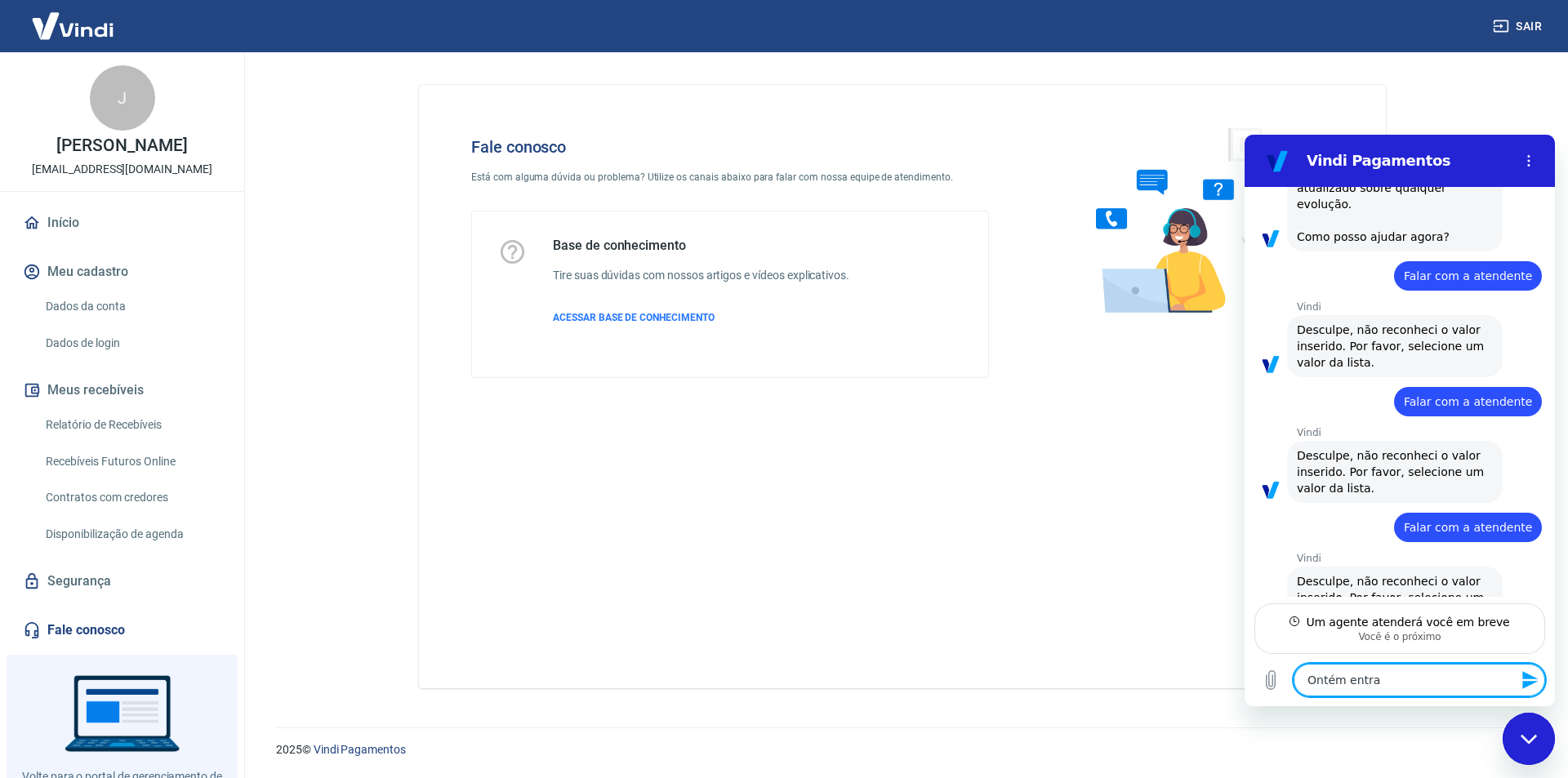
type textarea "x"
type textarea "Ontém entrara"
type textarea "x"
type textarea "Ontém entraram"
type textarea "x"
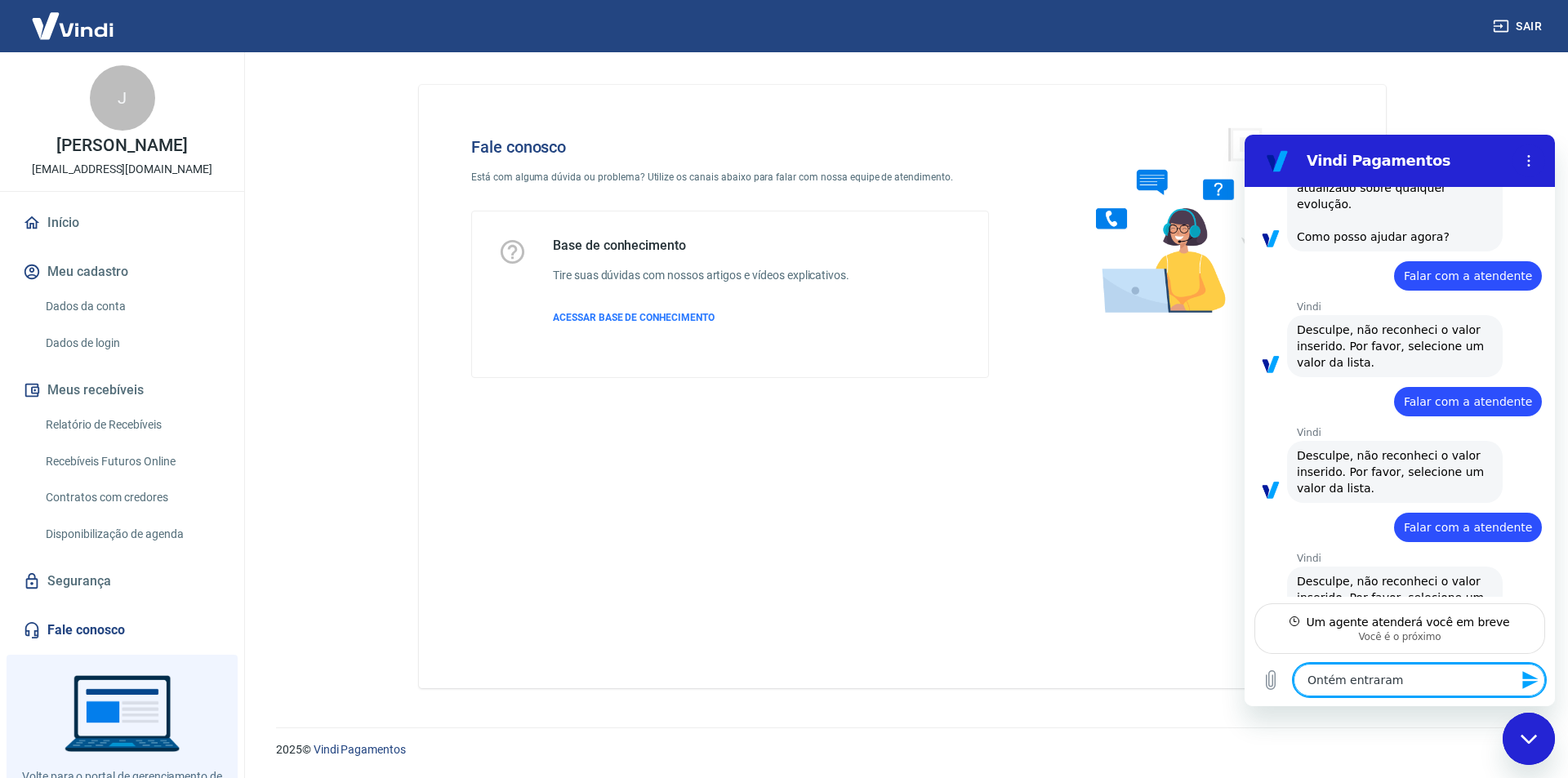
type textarea "Ontém entraram"
type textarea "x"
type textarea "Ontém entraram A"
type textarea "x"
type textarea "Ontém entraram AL"
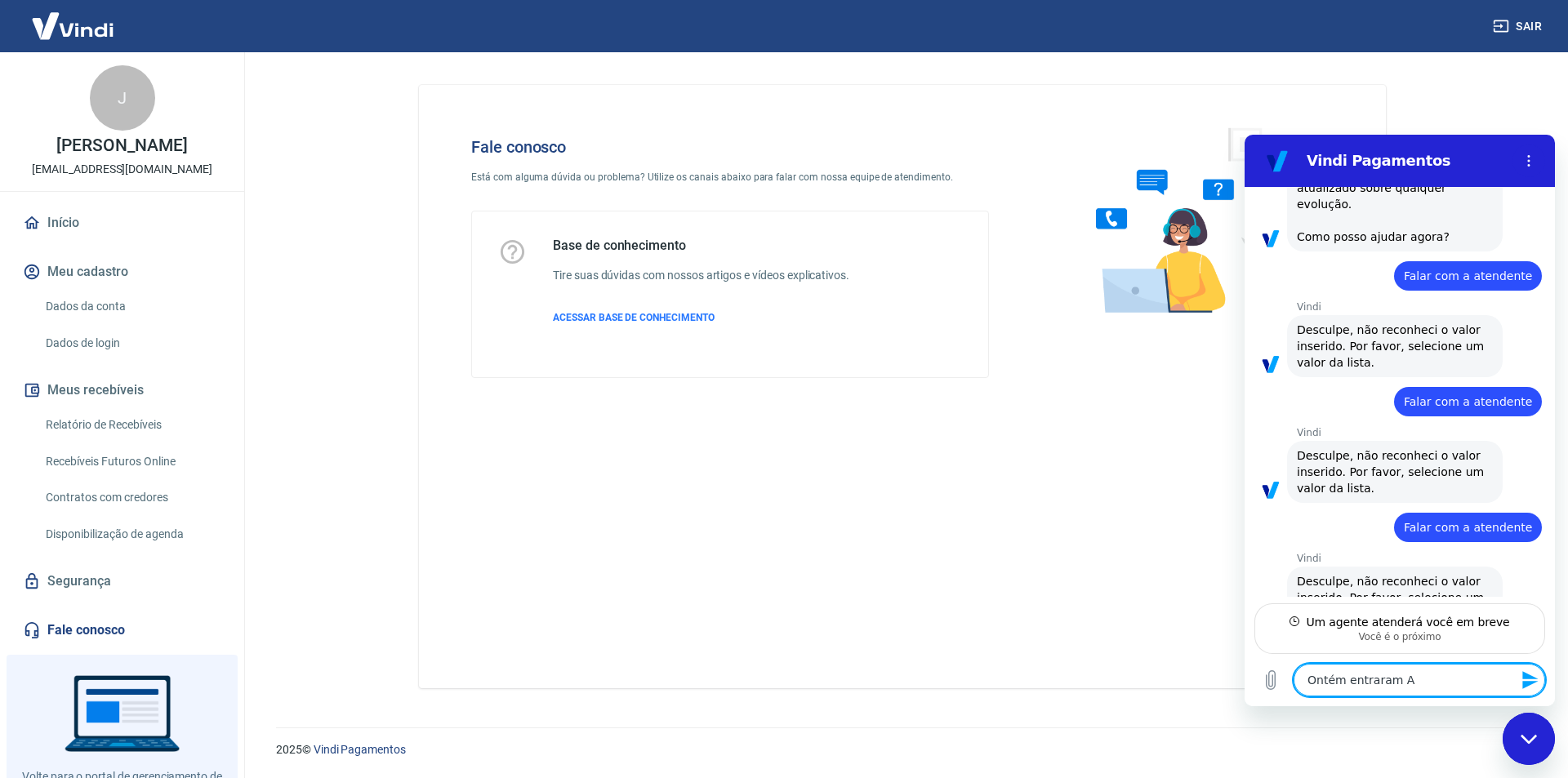
type textarea "x"
type textarea "Ontém entraram A"
type textarea "x"
type textarea "Ontém entraram"
type textarea "x"
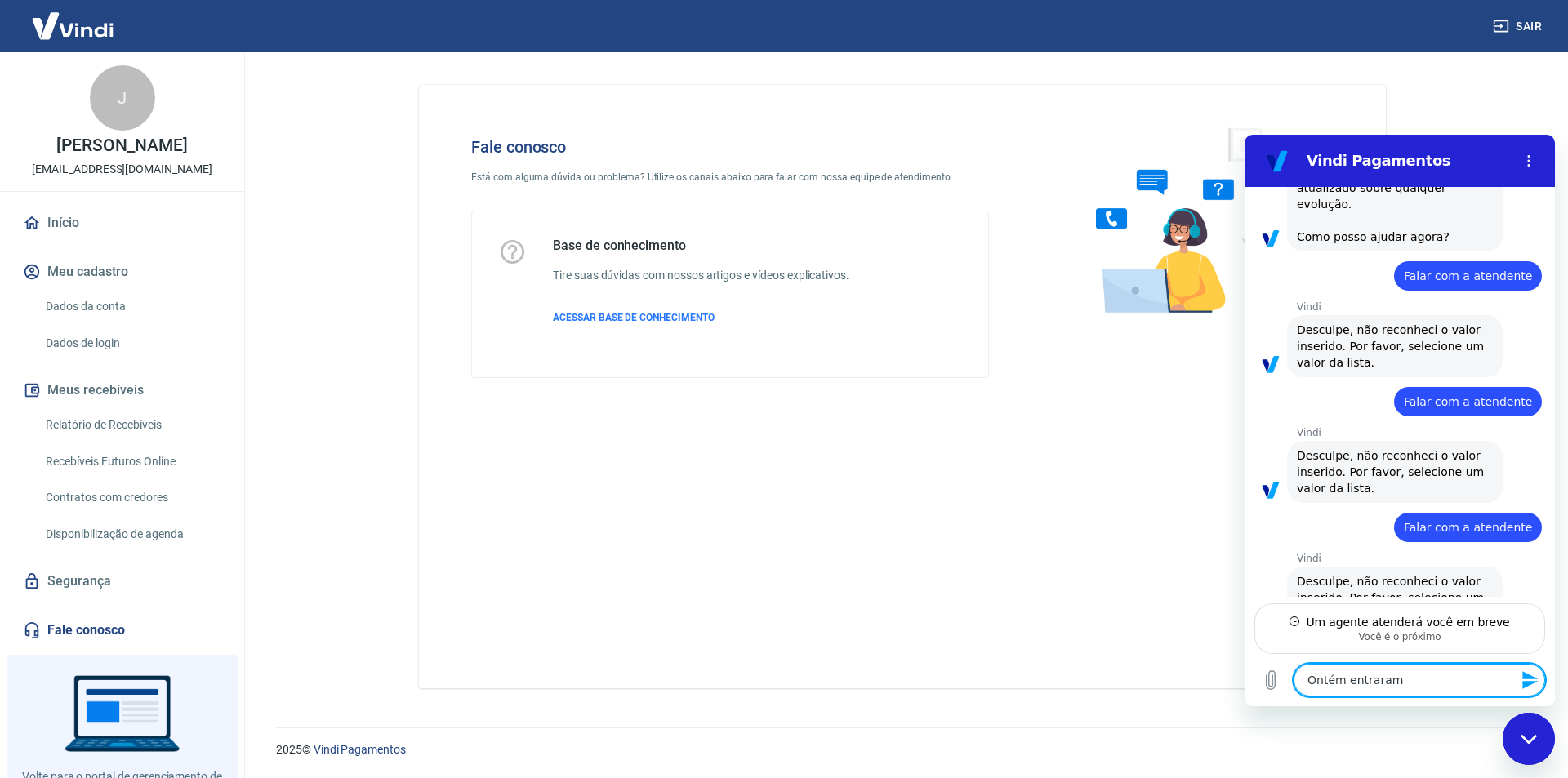
type textarea "Ontém entraram a"
type textarea "x"
type textarea "Ontém entraram al"
type textarea "x"
type textarea "Ontém entraram alg"
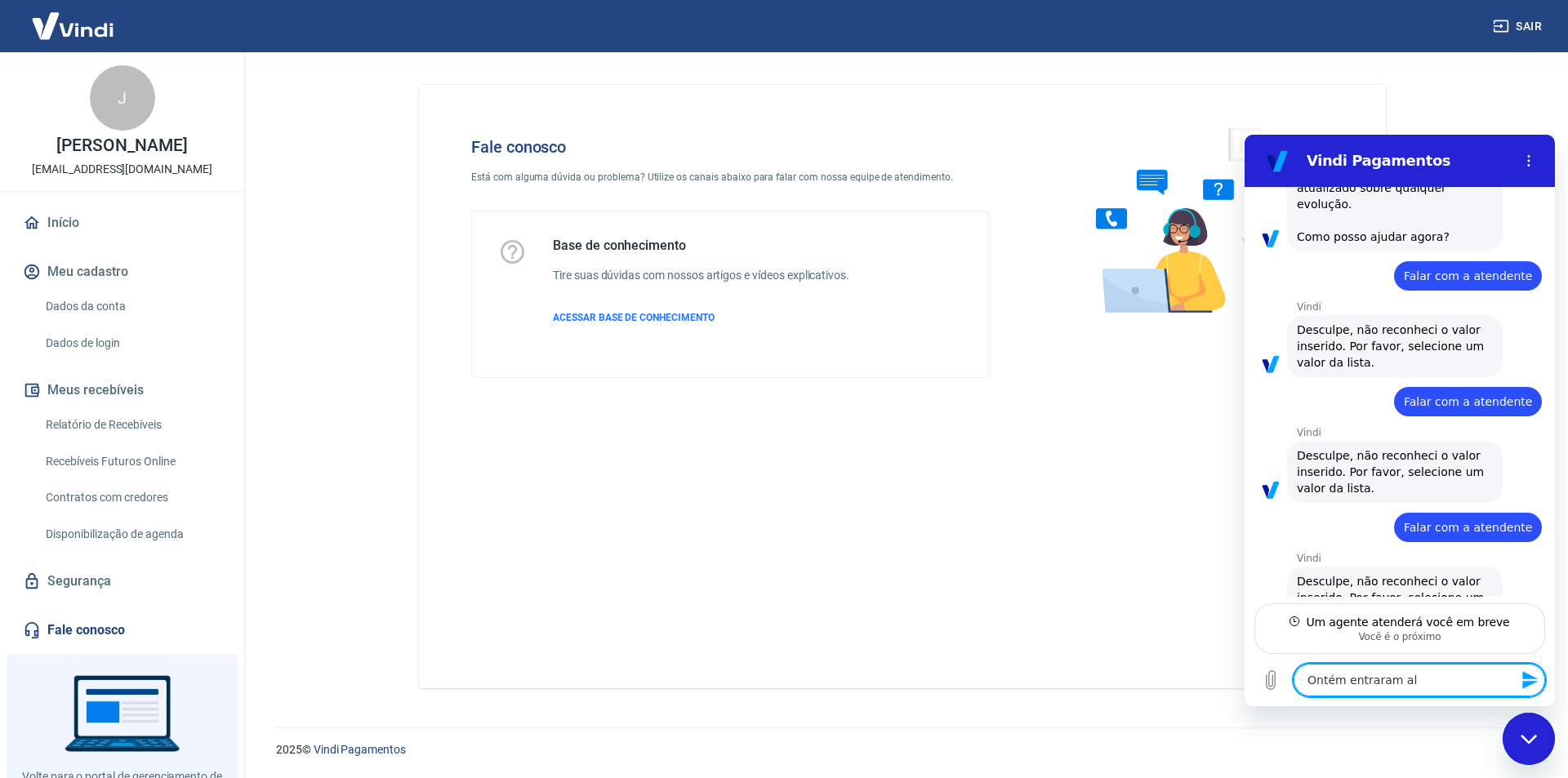
type textarea "x"
type textarea "Ontém entraram algu"
type textarea "x"
type textarea "Ontém entraram algun"
type textarea "x"
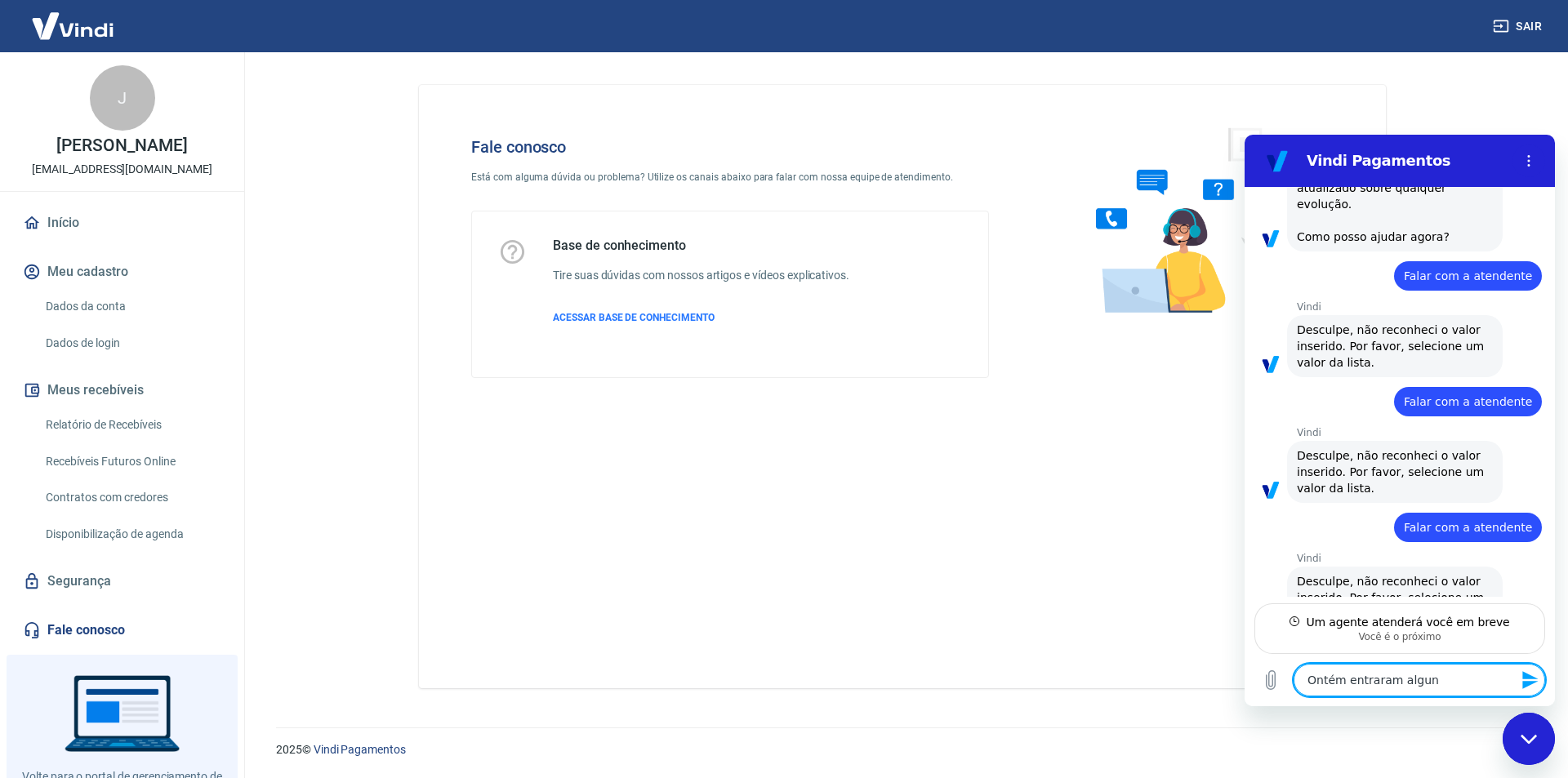
type textarea "Ontém entraram alguns"
type textarea "x"
type textarea "Ontém entraram alguns"
type textarea "x"
type textarea "Ontém entraram alguns p"
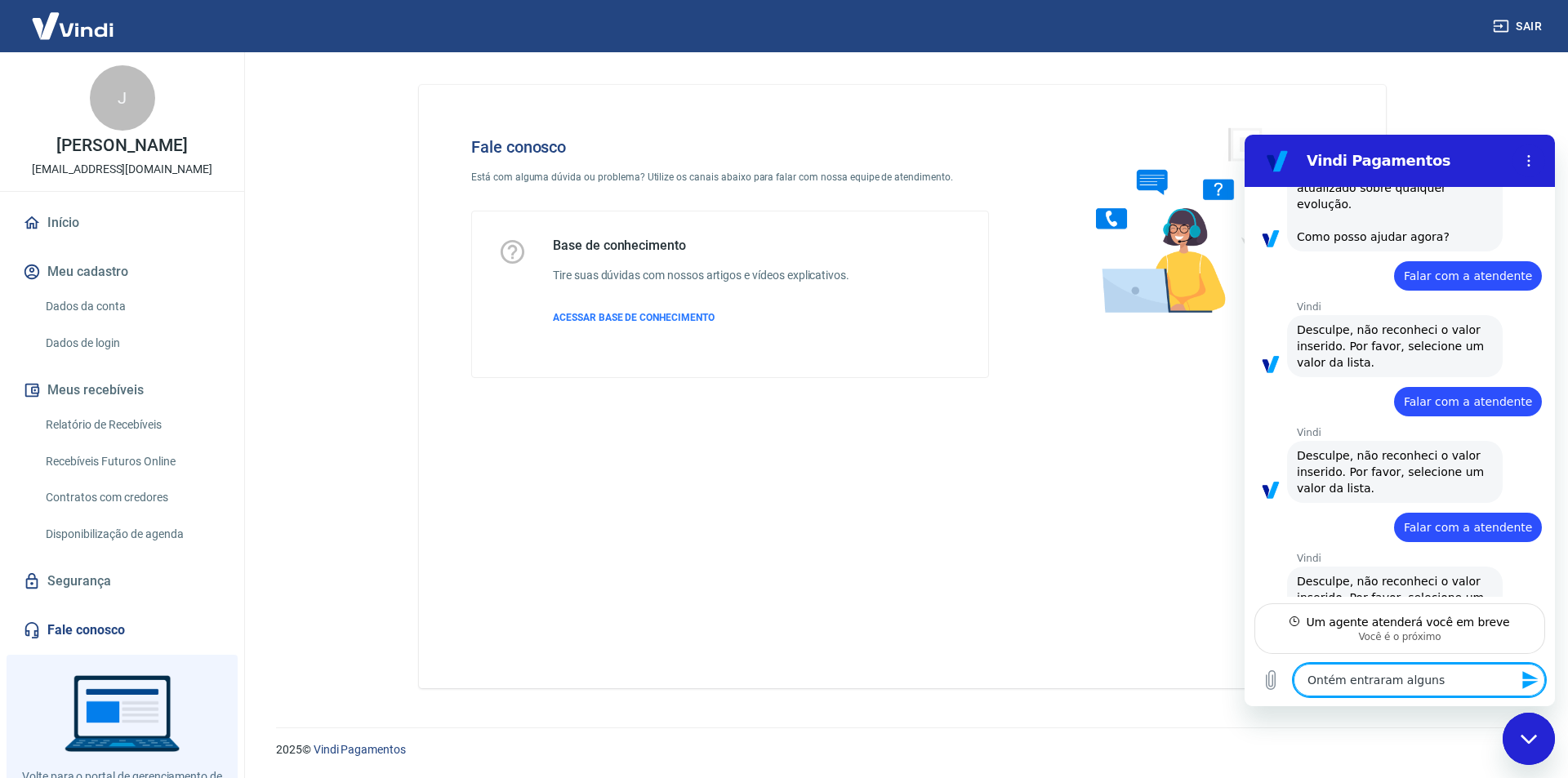
type textarea "x"
type textarea "Ontém entraram alguns pi"
type textarea "x"
type textarea "Ontém entraram alguns pix"
type textarea "x"
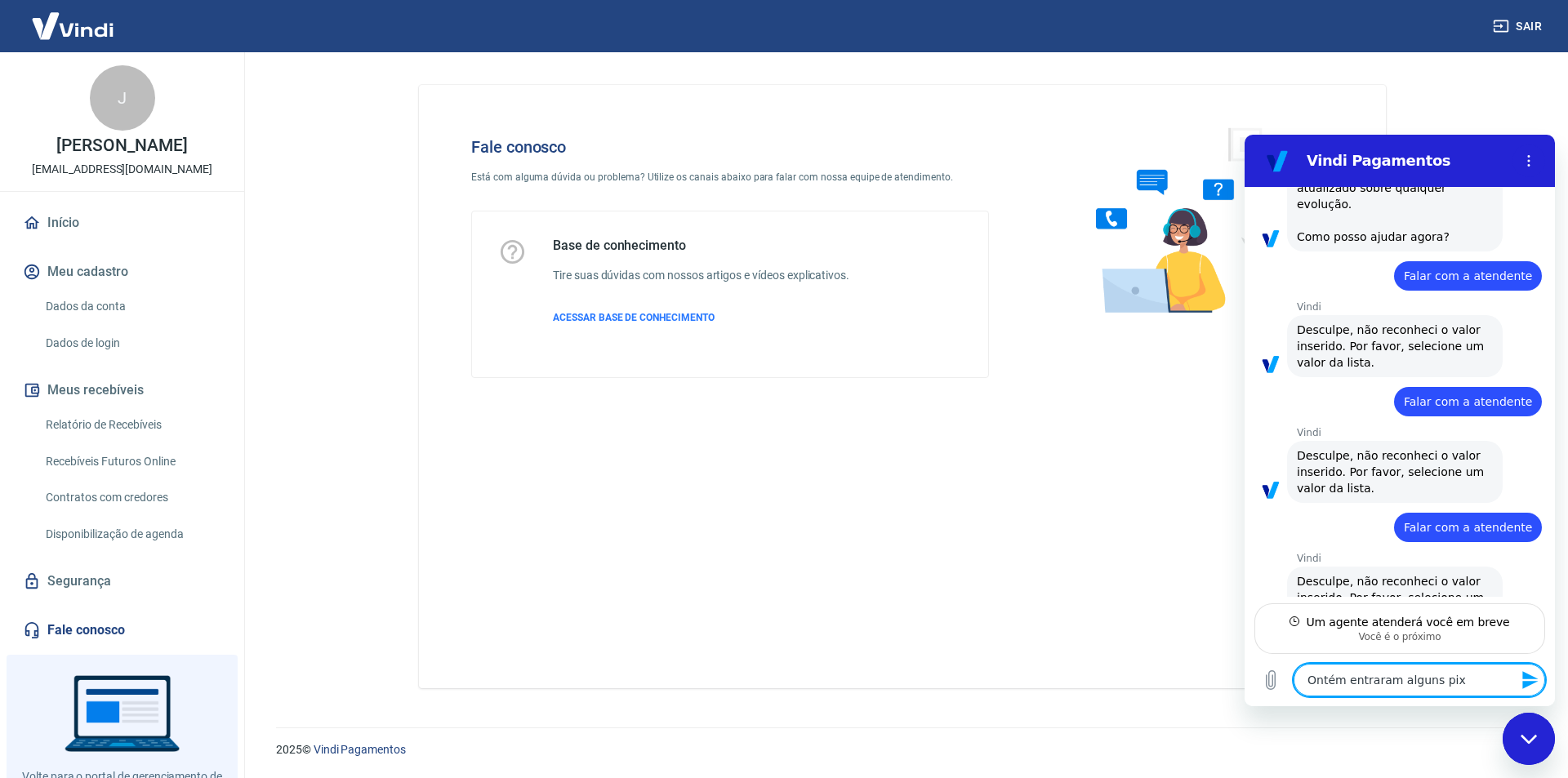
type textarea "Ontém entraram alguns pix"
type textarea "x"
type textarea "Ontém entraram alguns pix"
type textarea "x"
type textarea "Ontém entraram alguns pi"
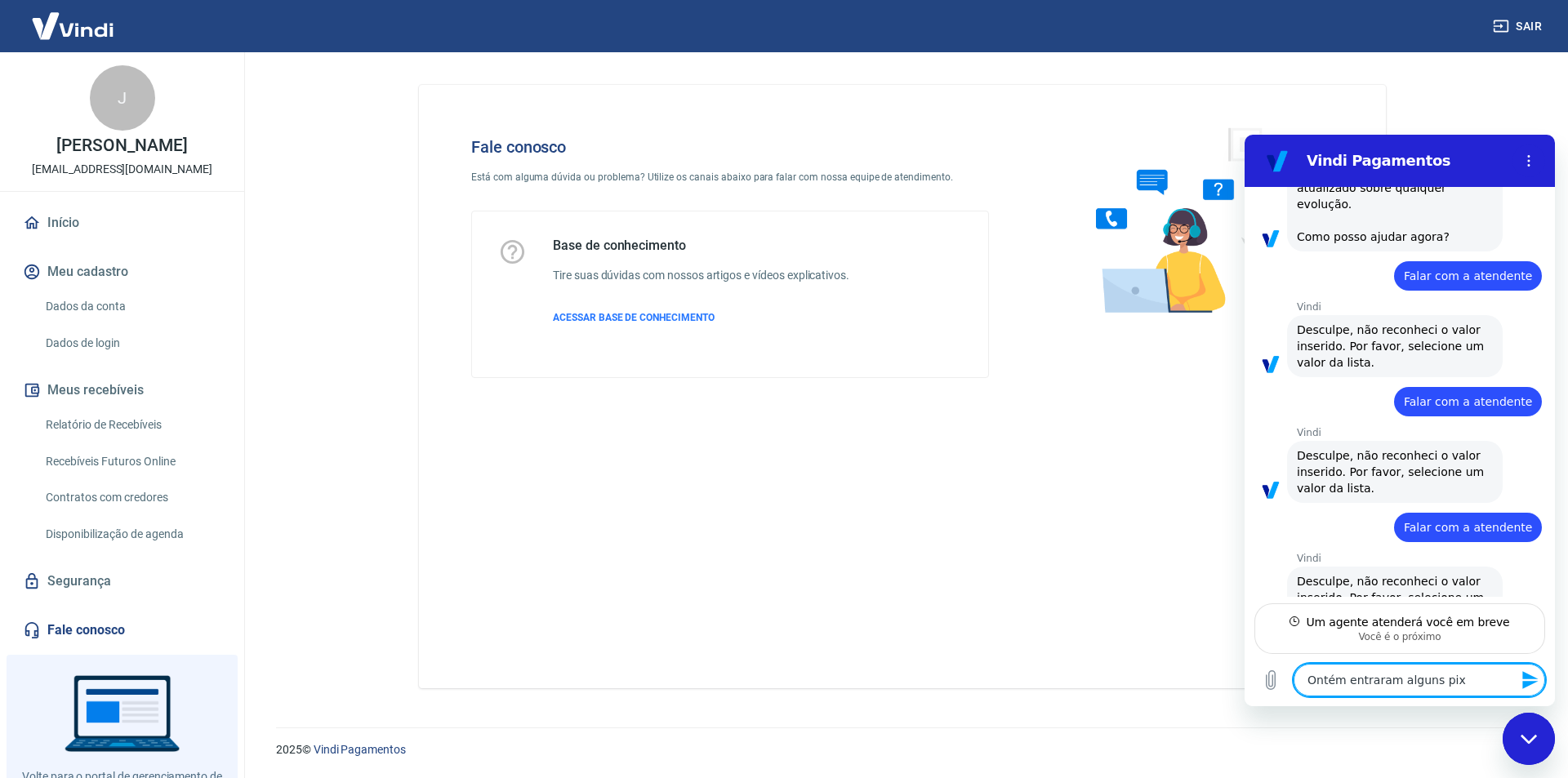
type textarea "x"
type textarea "Ontém entraram alguns p"
type textarea "x"
type textarea "Ontém entraram alguns"
type textarea "x"
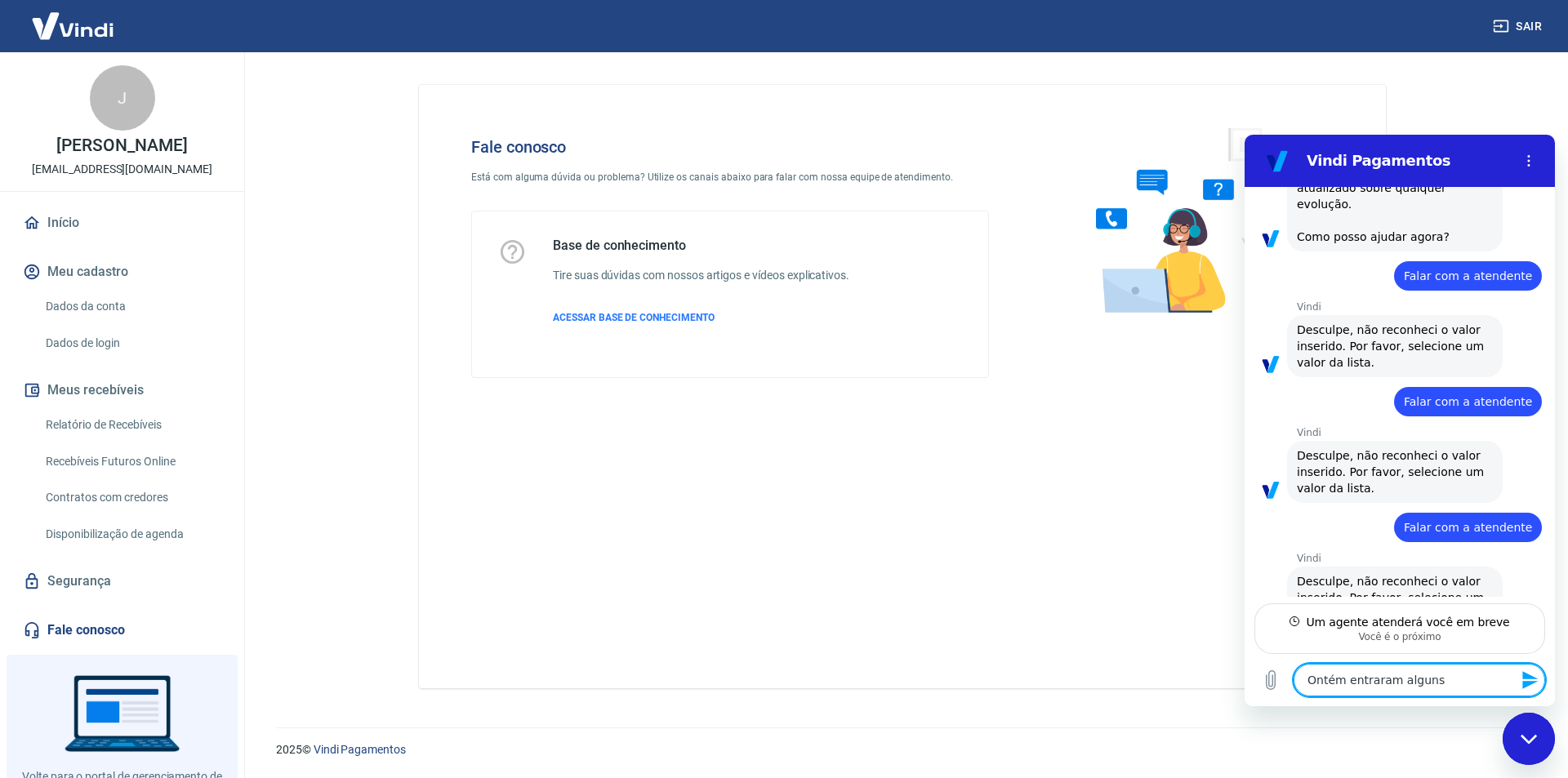
type textarea "Ontém entraram alguns"
type textarea "x"
type textarea "Ontém entraram algun"
type textarea "x"
type textarea "Ontém entraram algu"
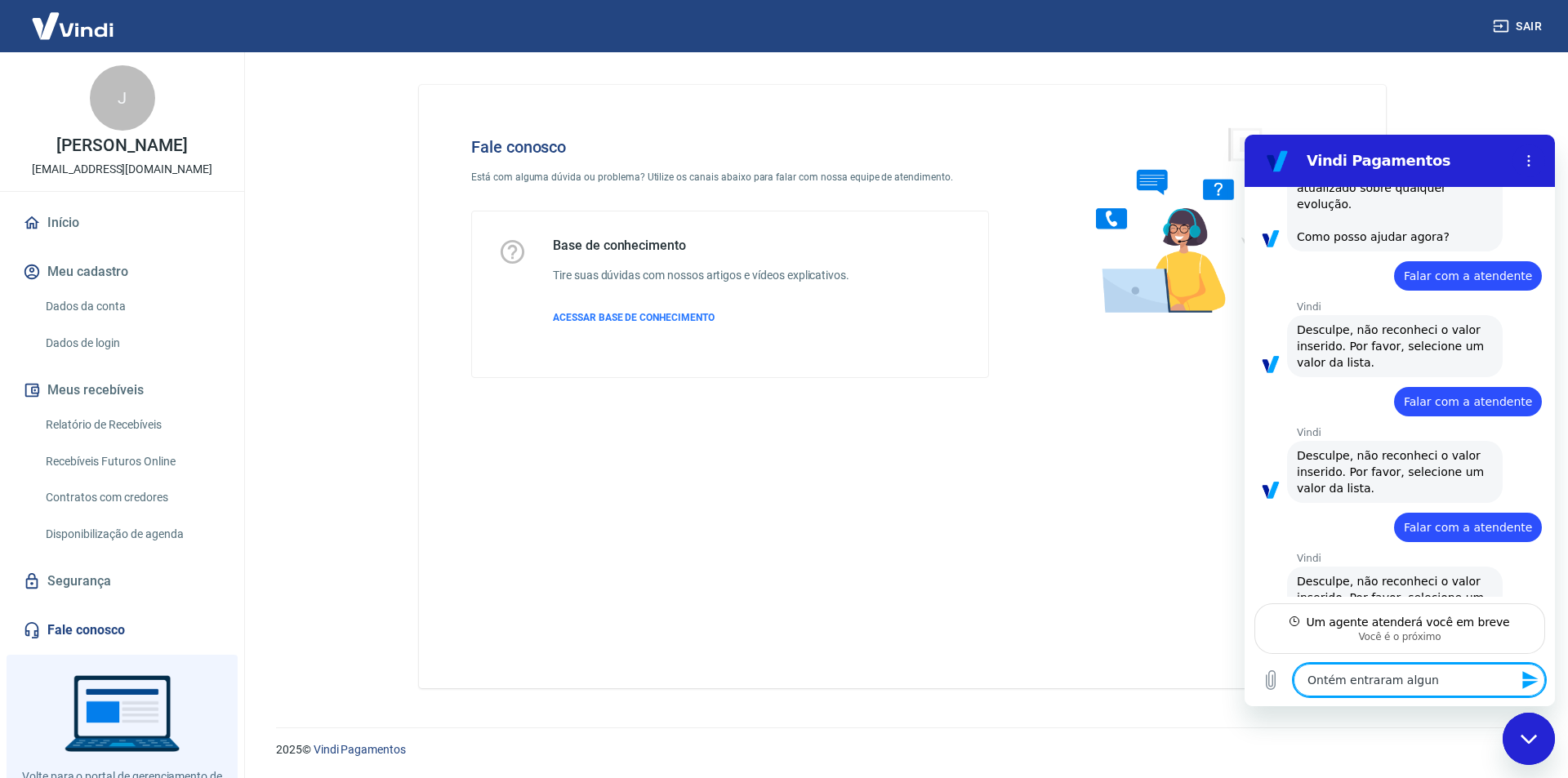
type textarea "x"
type textarea "Ontém entraram alg"
type textarea "x"
type textarea "Ontém entraram al"
type textarea "x"
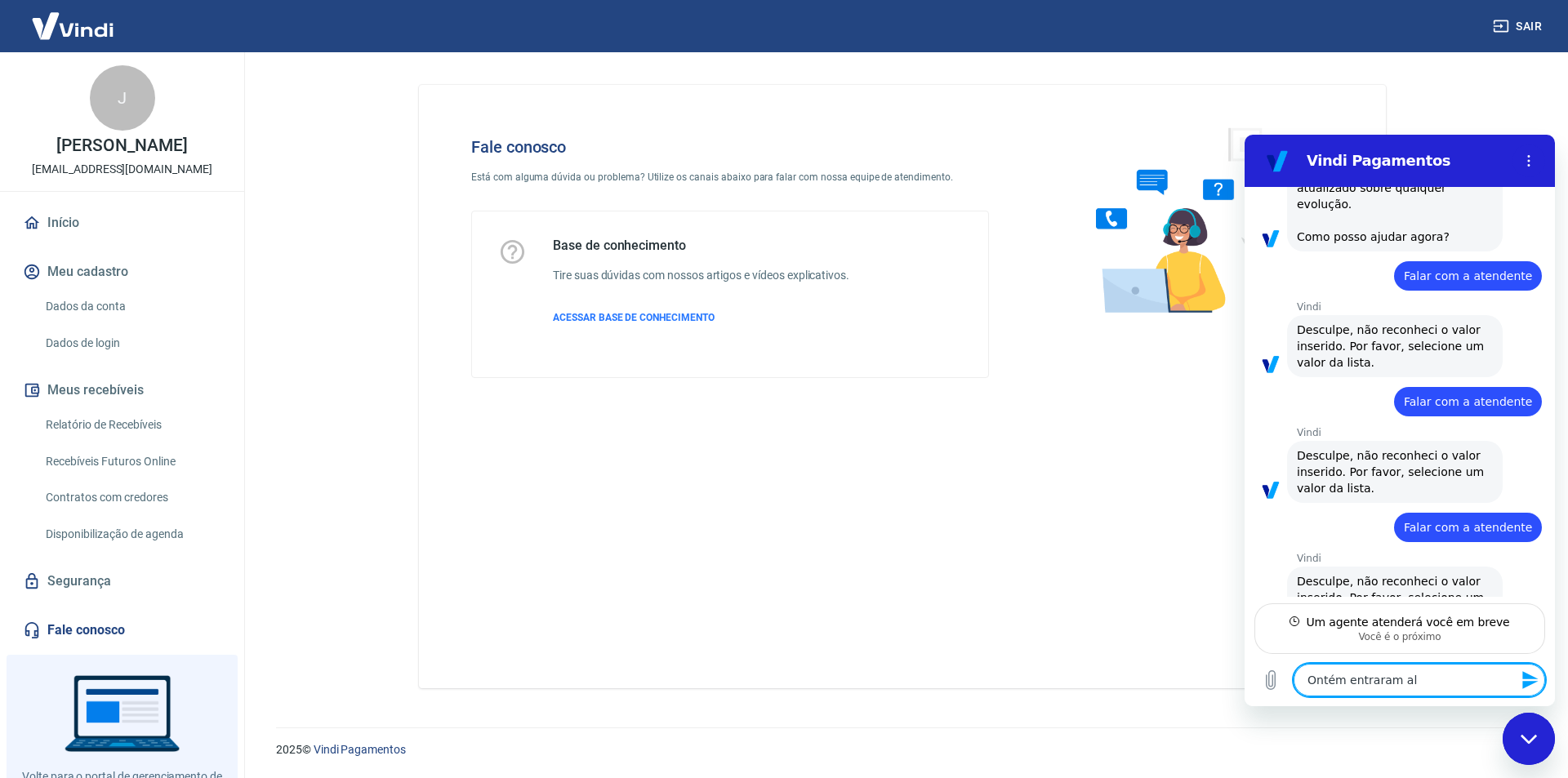
type textarea "Ontém entraram a"
type textarea "x"
type textarea "Ontém entraram"
type textarea "x"
type textarea "Ontém entraram"
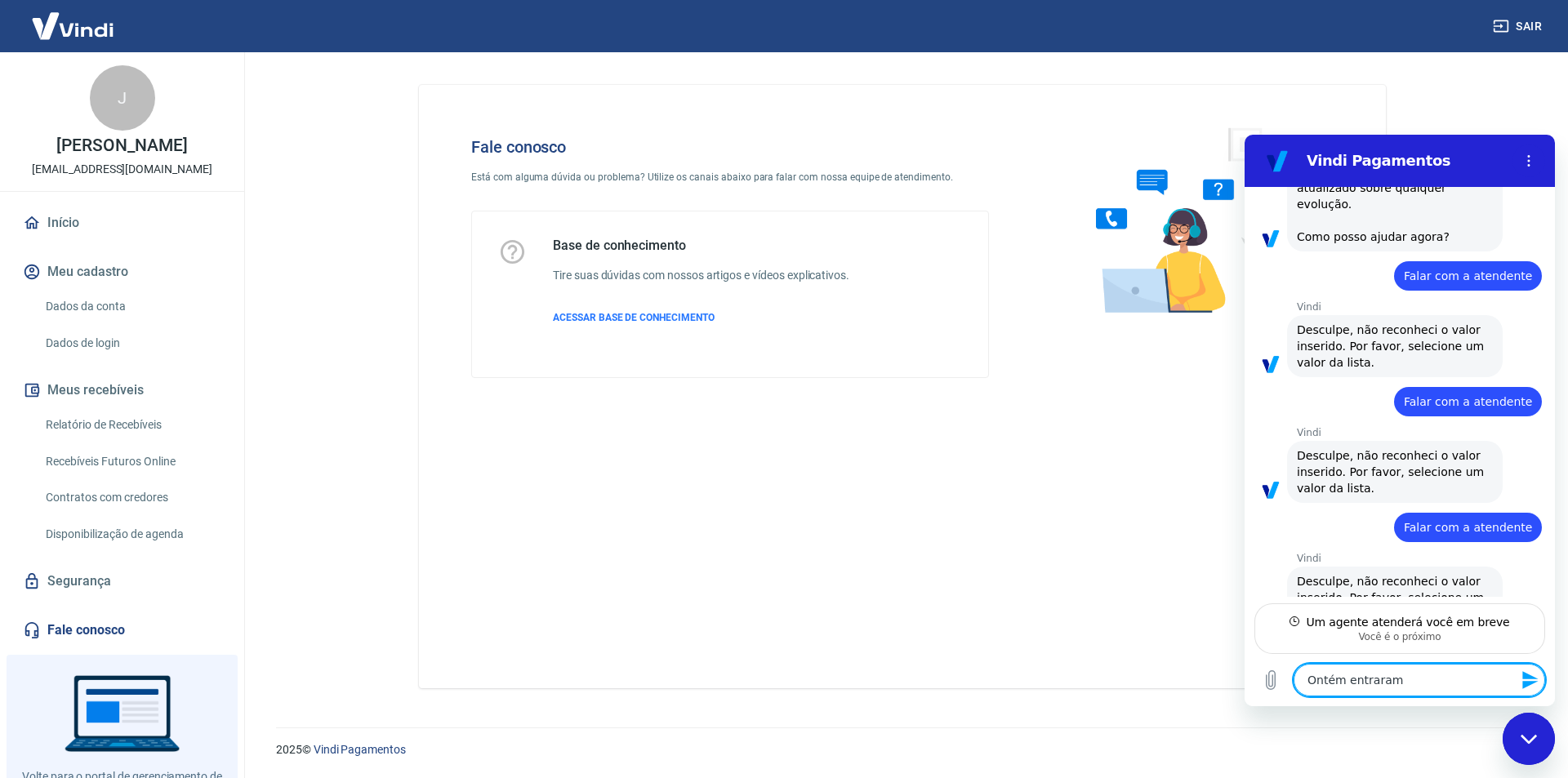
type textarea "x"
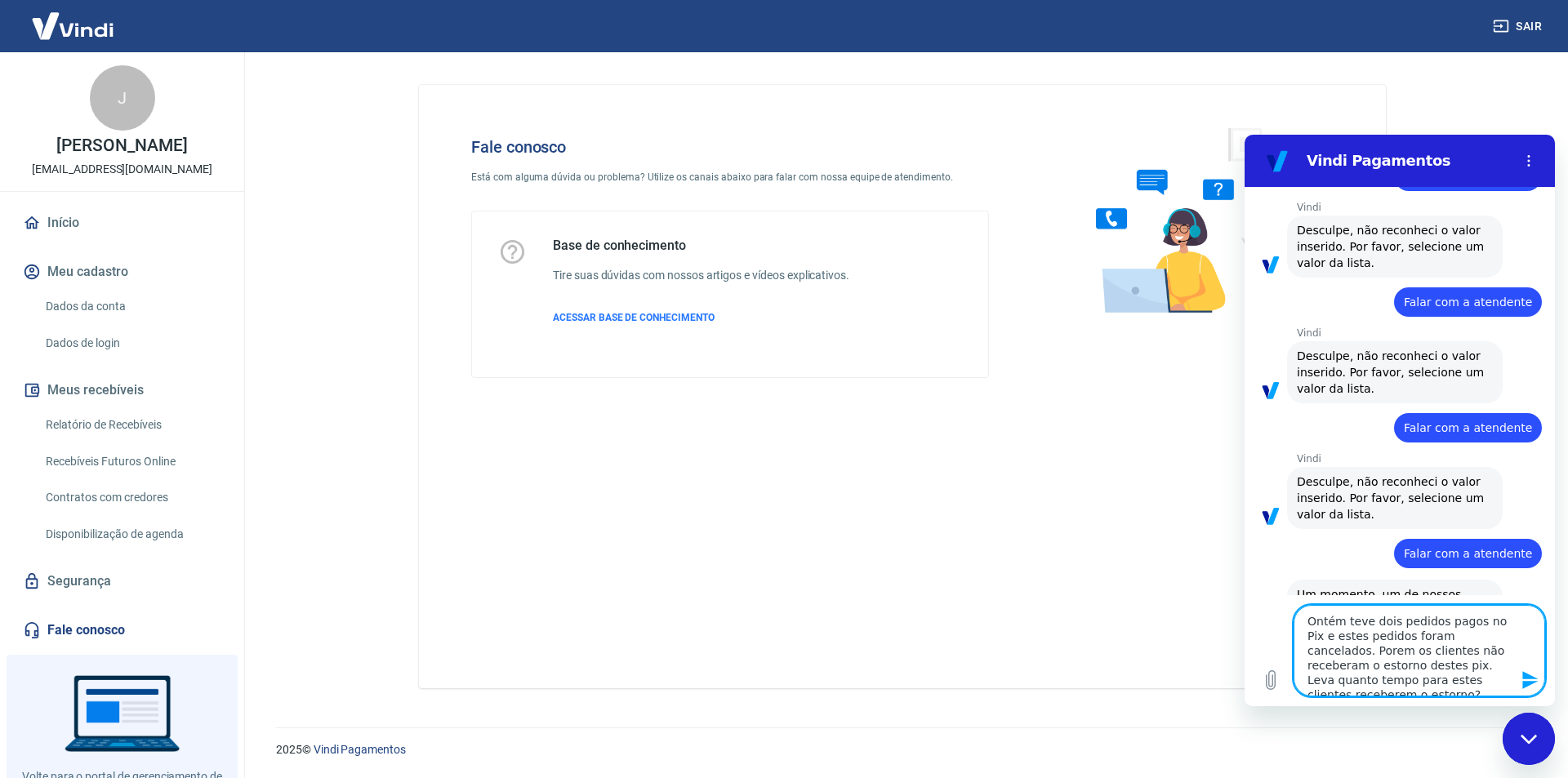
scroll to position [2991, 0]
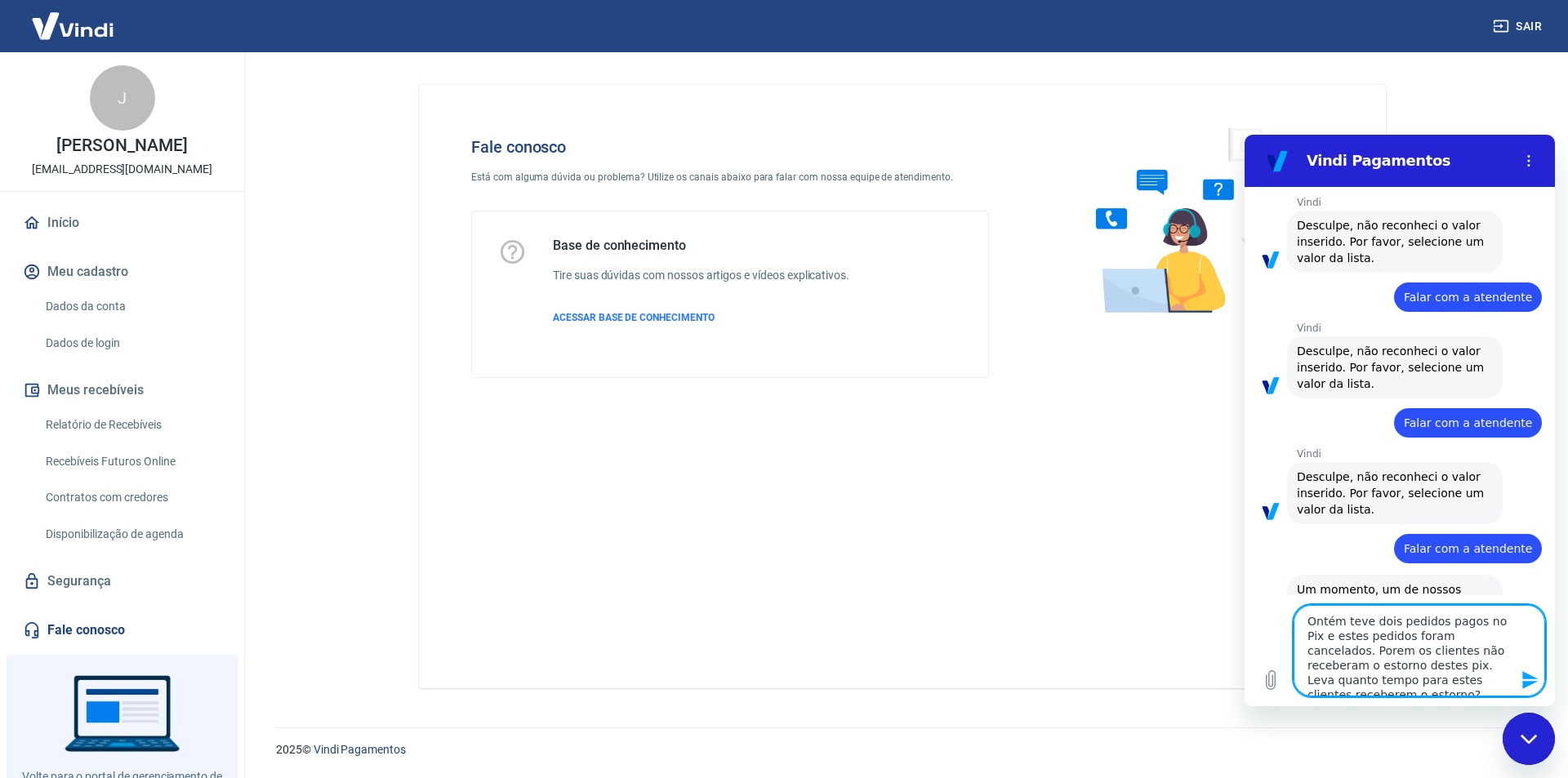
click at [1307, 618] on textarea "Ontém teve dois pedidos pagos no Pix e estes pedidos foram cancelados. Porem os…" at bounding box center [1420, 650] width 252 height 92
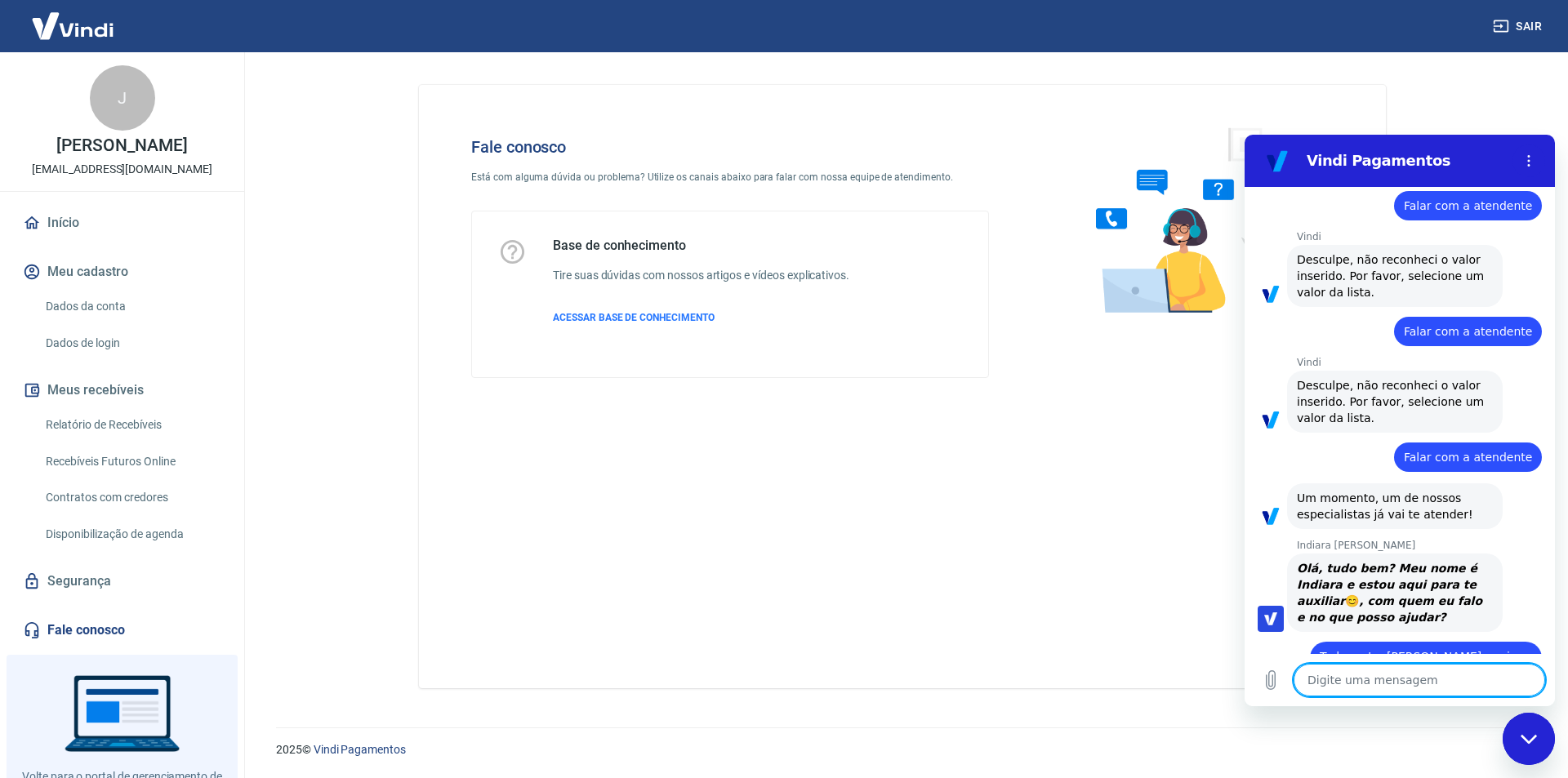
scroll to position [3085, 0]
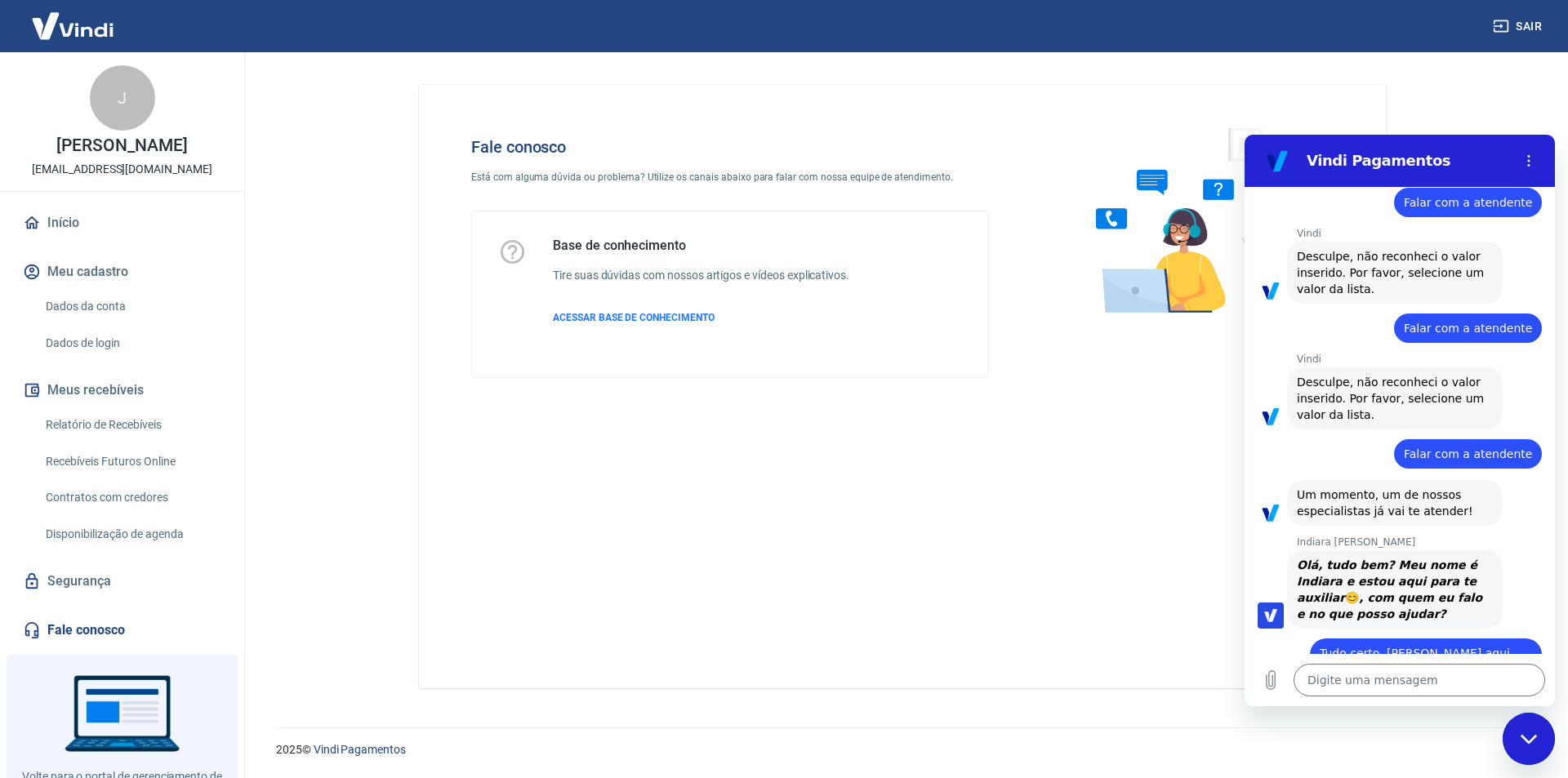
drag, startPoint x: 1351, startPoint y: 541, endPoint x: 1402, endPoint y: 577, distance: 62.4
click at [1402, 646] on span "Tudo certo. [PERSON_NAME] aqui. Ontém teve dois pedidos pagos no Pix e estes pe…" at bounding box center [1421, 710] width 204 height 128
click at [1462, 646] on span "Tudo certo. [PERSON_NAME] aqui. Ontém teve dois pedidos pagos no Pix e estes pe…" at bounding box center [1421, 710] width 204 height 128
drag, startPoint x: 1442, startPoint y: 587, endPoint x: 1516, endPoint y: 582, distance: 74.2
click at [1516, 646] on span "Tudo certo. [PERSON_NAME] aqui. Ontém teve dois pedidos pagos no Pix e estes pe…" at bounding box center [1421, 710] width 204 height 128
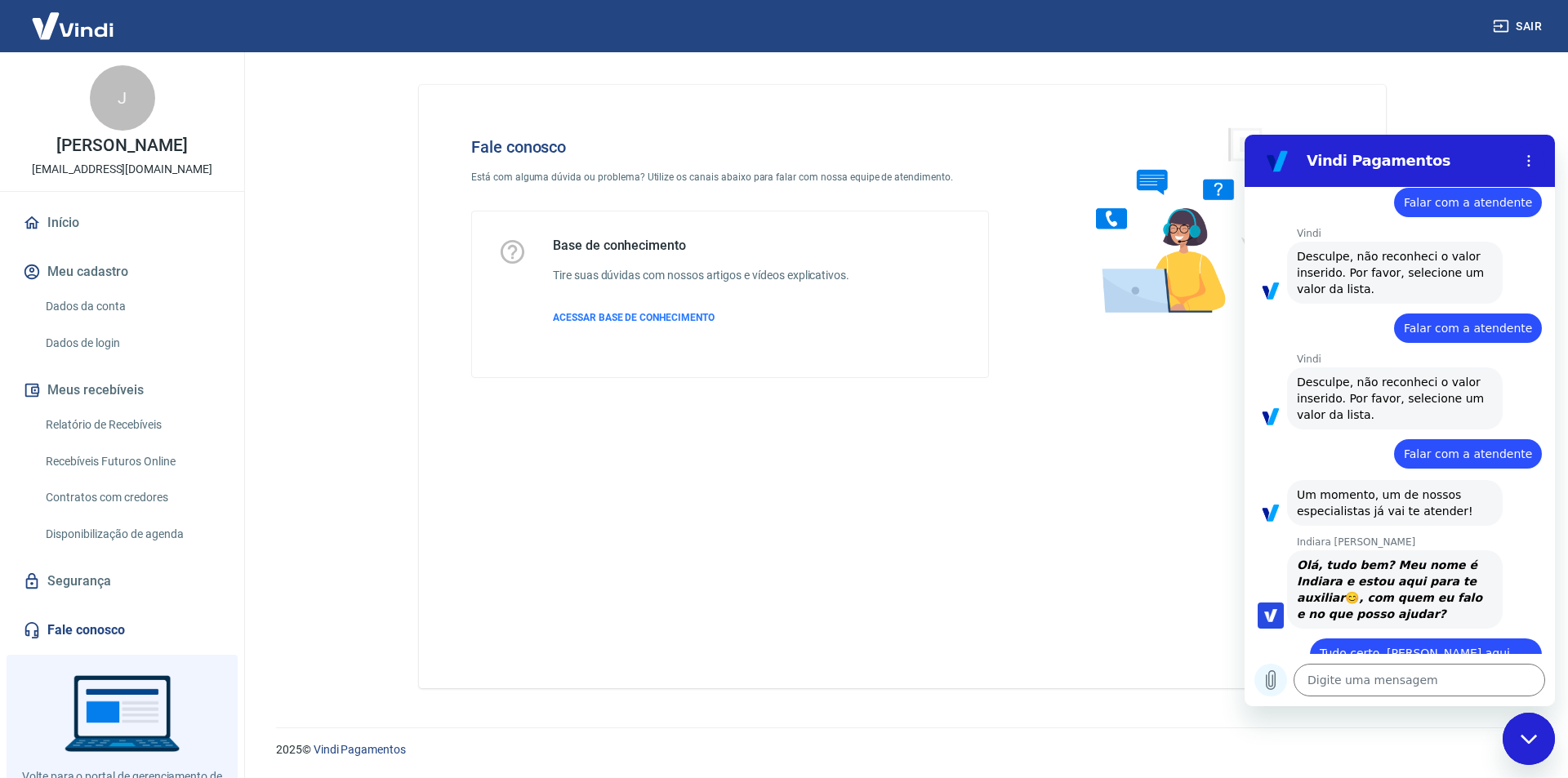
click at [1274, 681] on icon "Carregar arquivo" at bounding box center [1271, 680] width 20 height 20
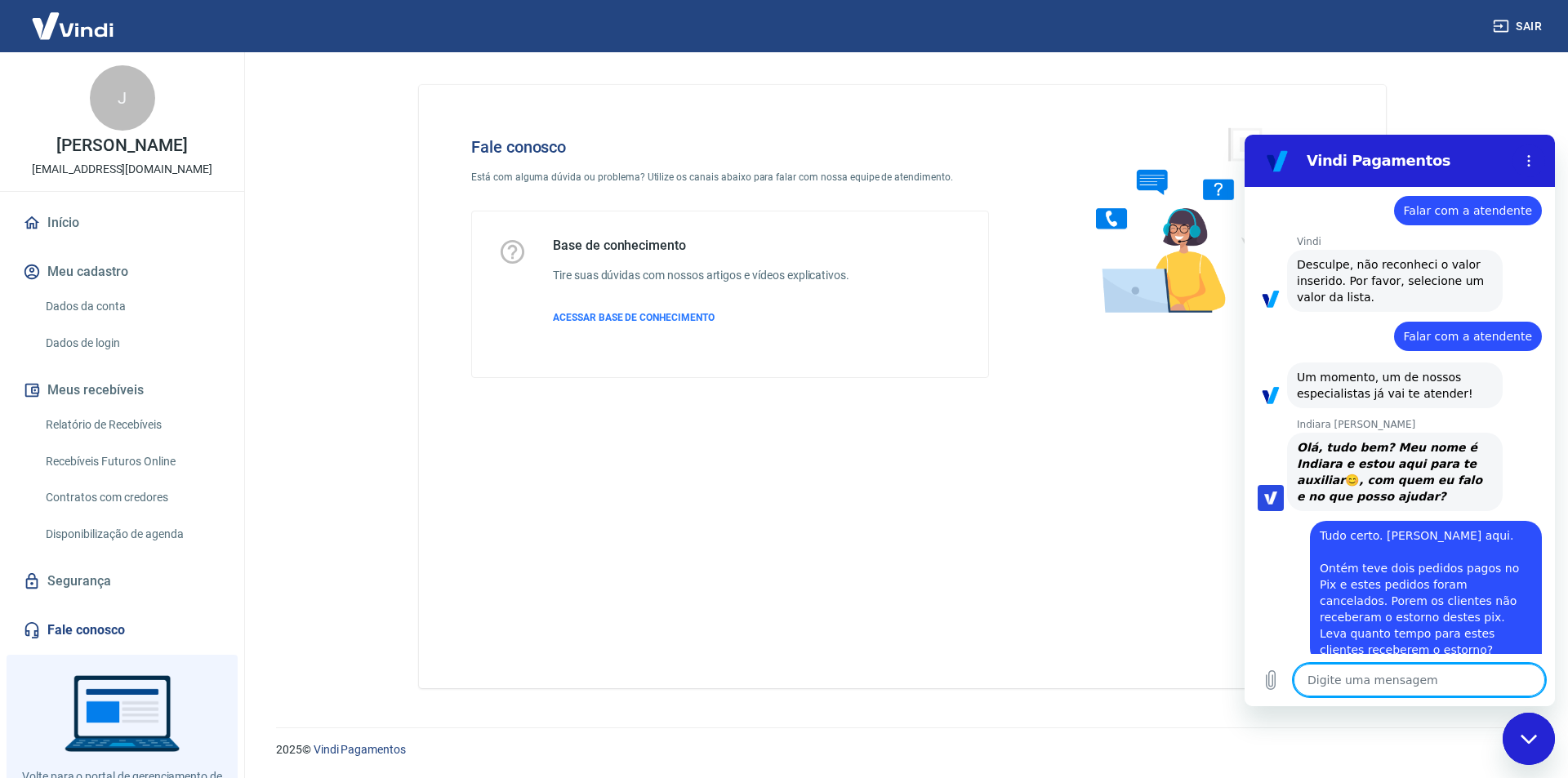
scroll to position [3207, 0]
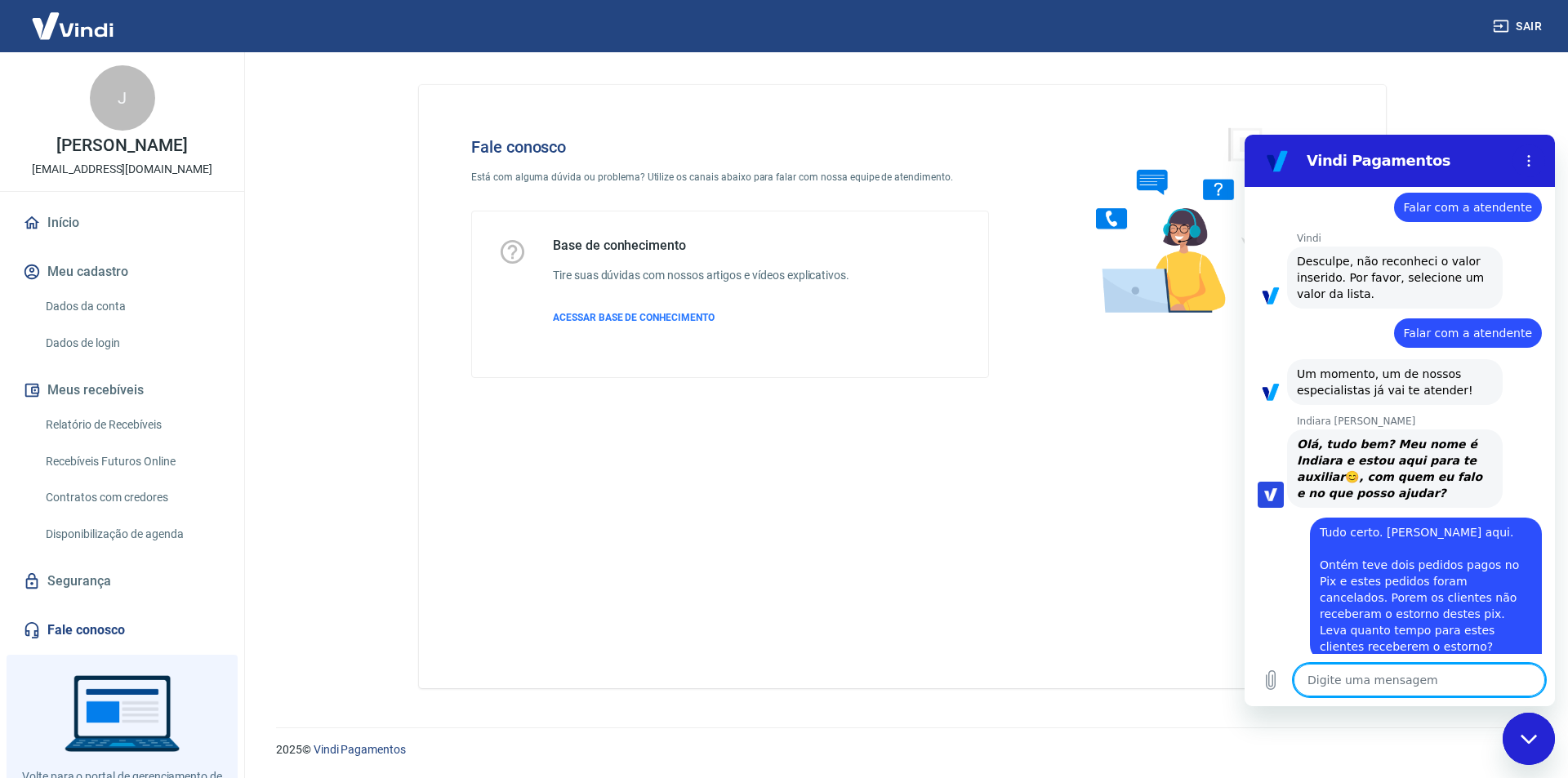
click at [1457, 681] on textarea at bounding box center [1420, 680] width 252 height 33
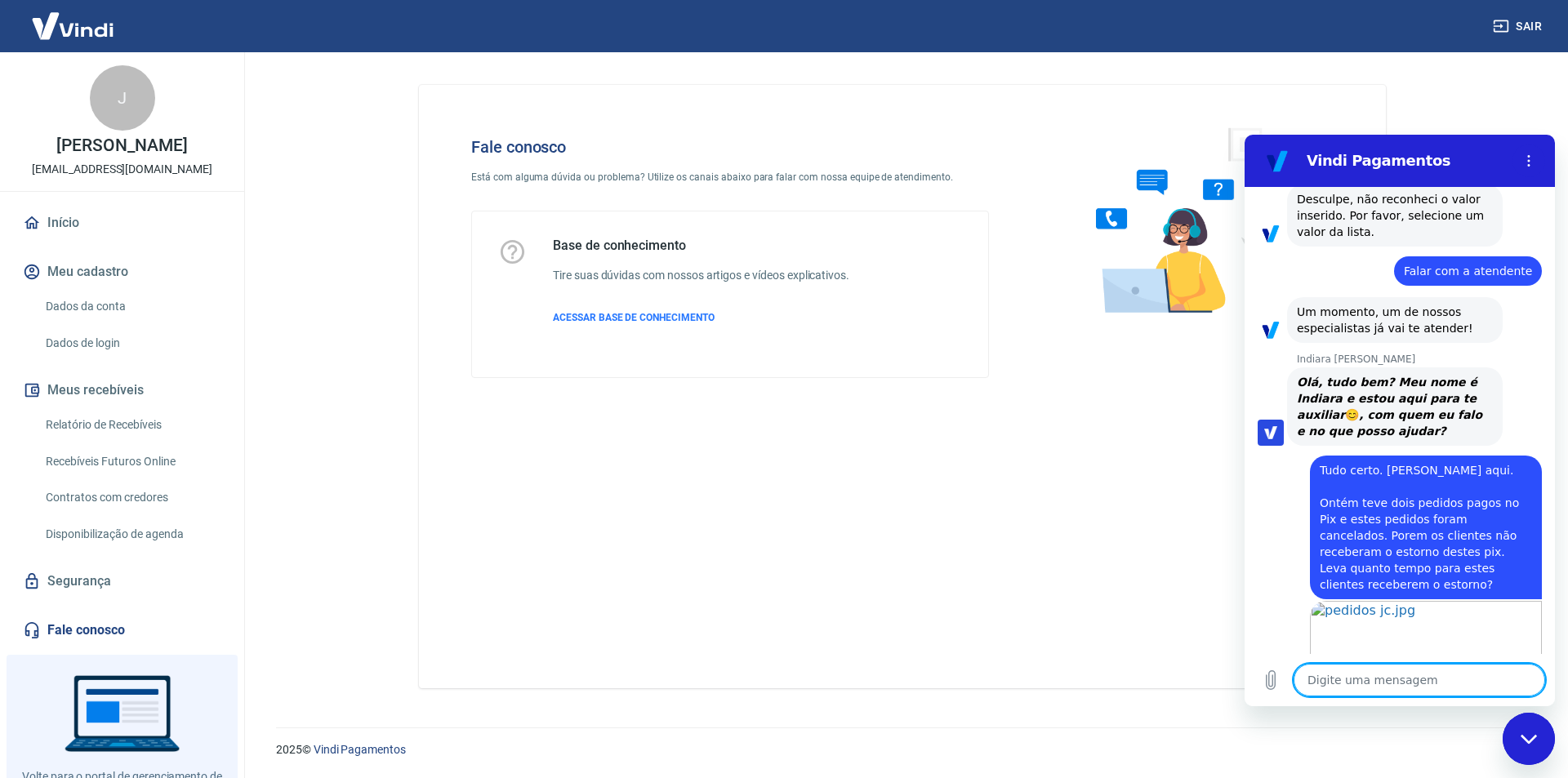
scroll to position [3292, 0]
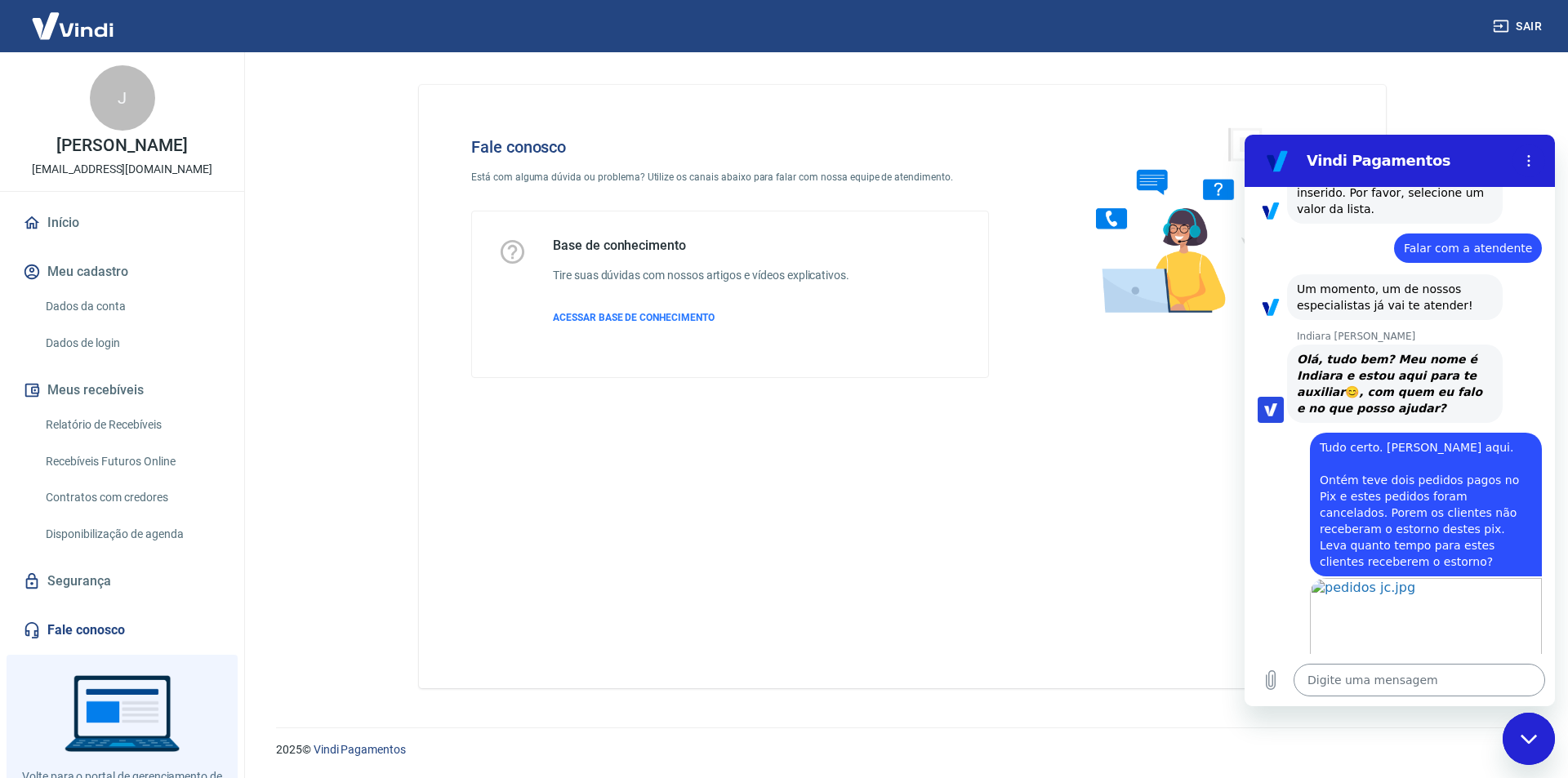
click at [1378, 682] on textarea at bounding box center [1420, 680] width 252 height 33
paste textarea "Transaction TRANSAÇÃO 223806123 [DATE] 15:58"
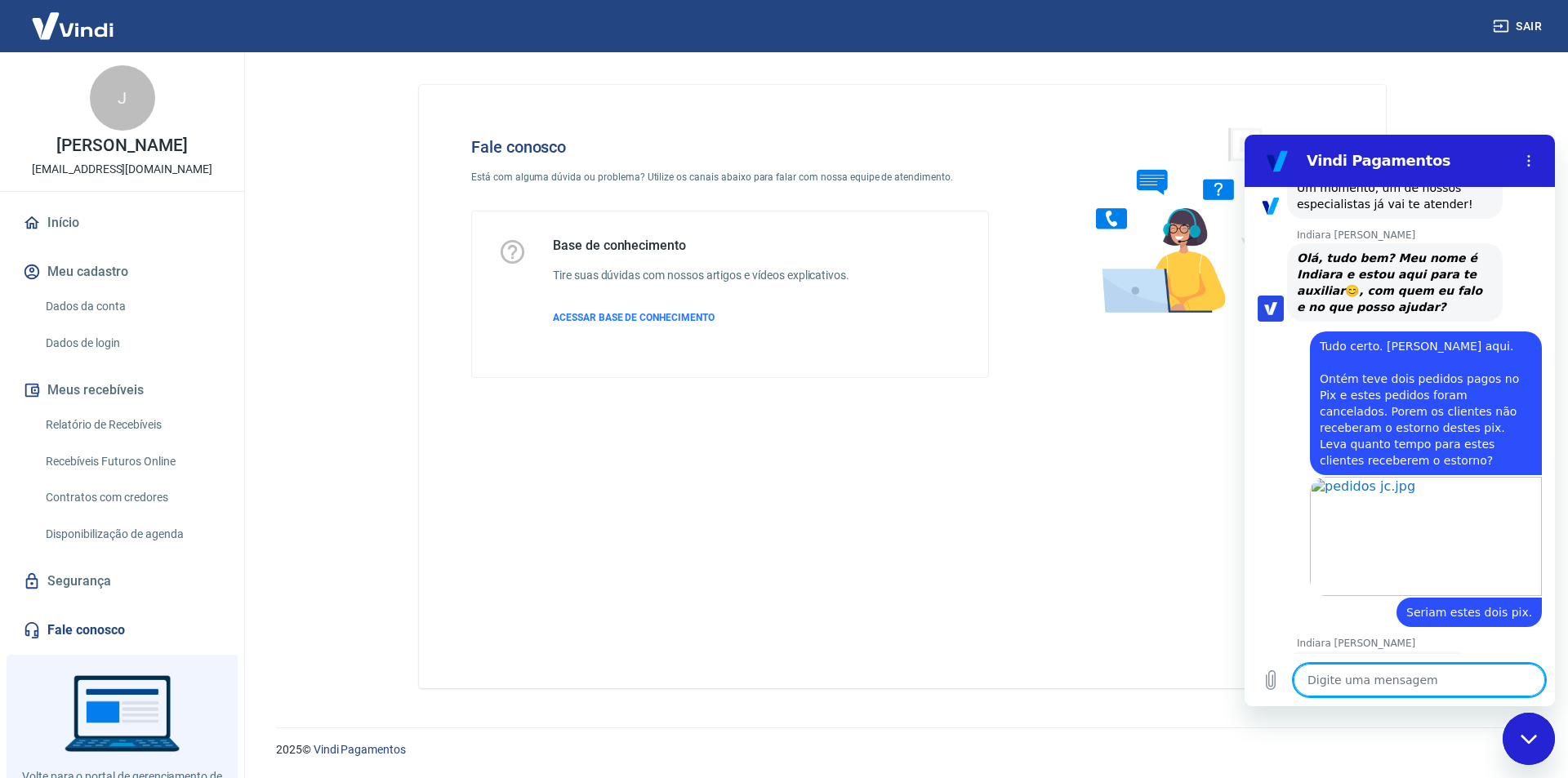
scroll to position [3396, 0]
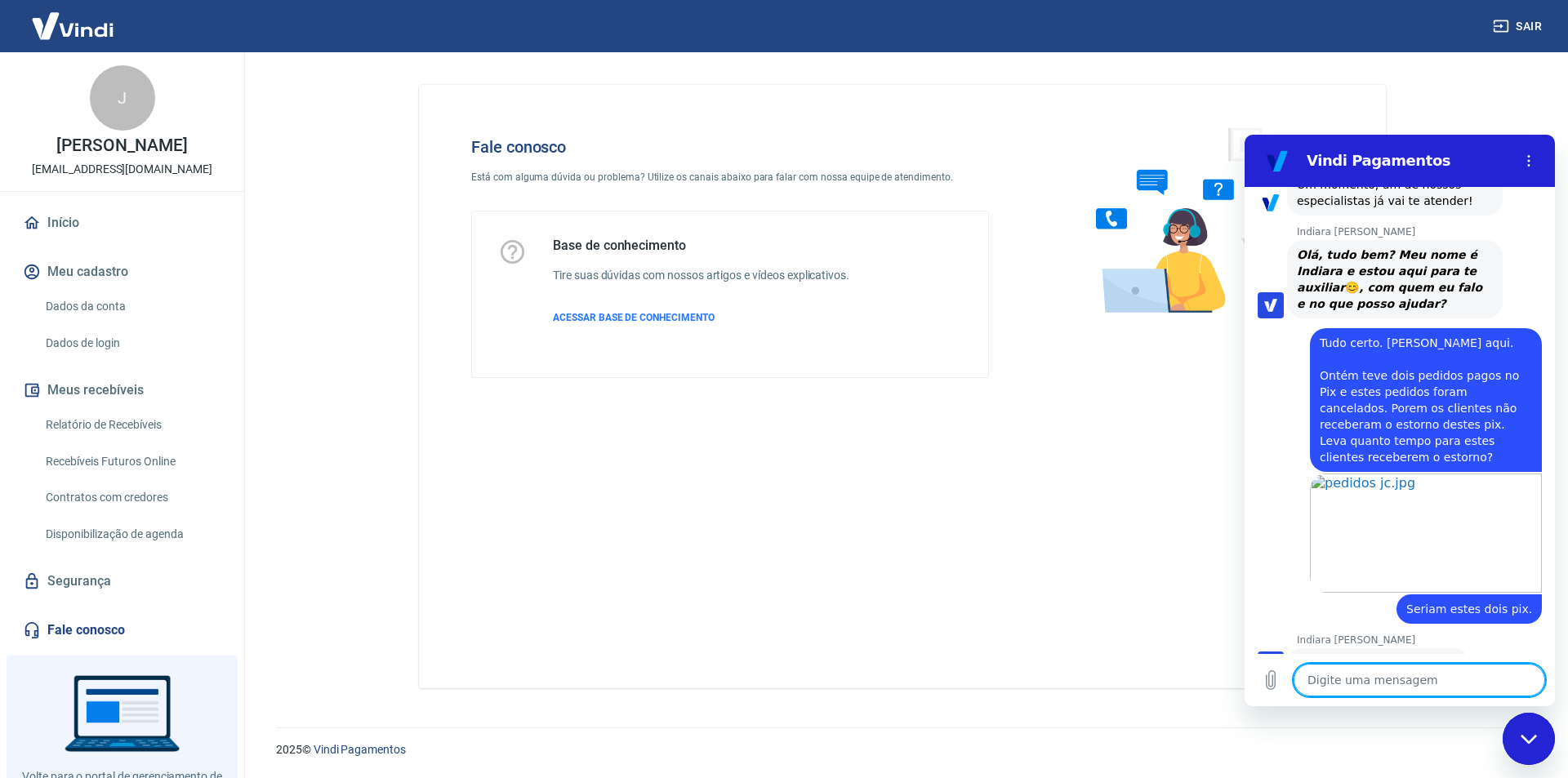
paste textarea "Transaction TRANSAÇÃO 223808546 [DATE] 16:12"
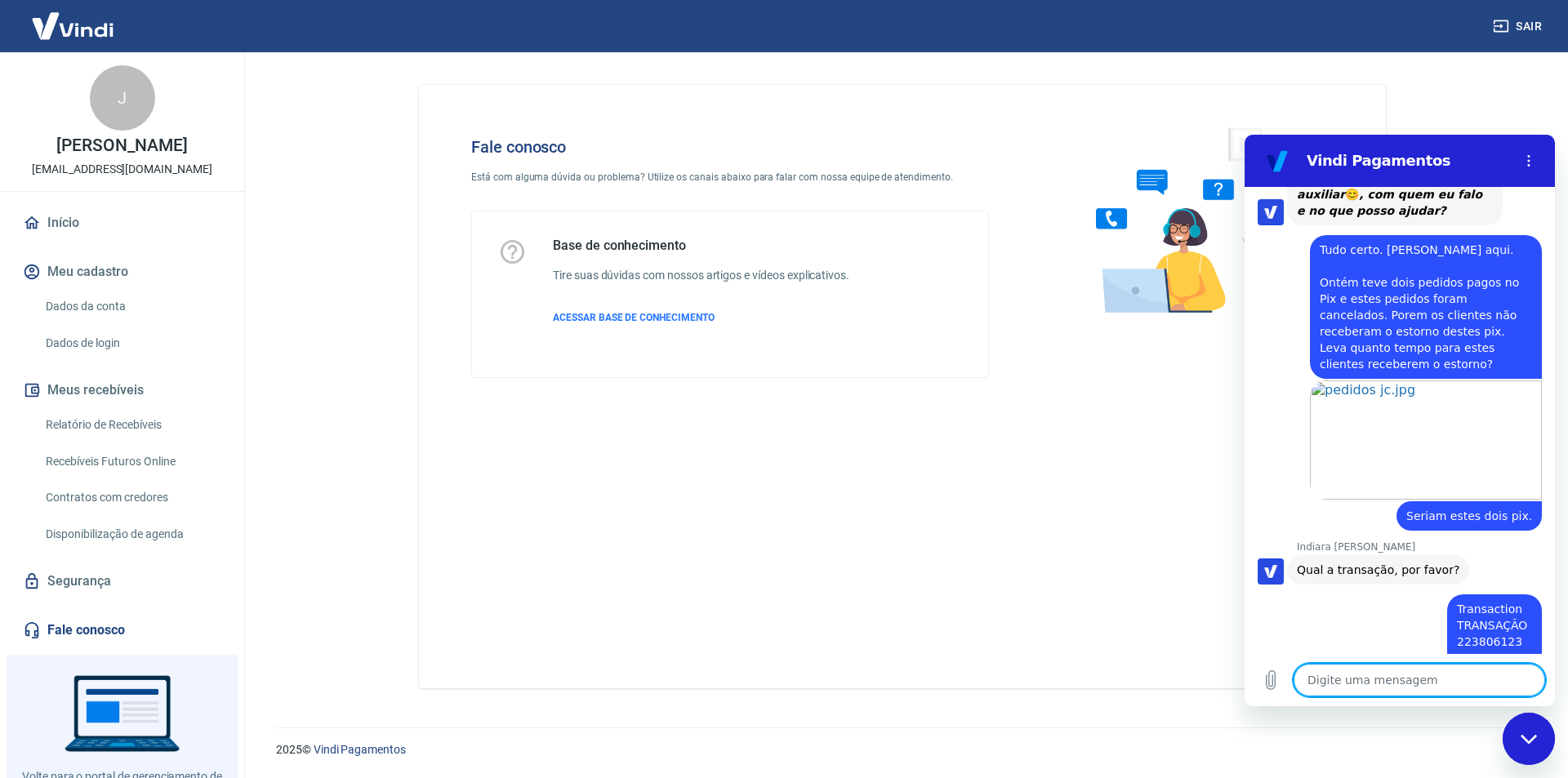
scroll to position [3492, 0]
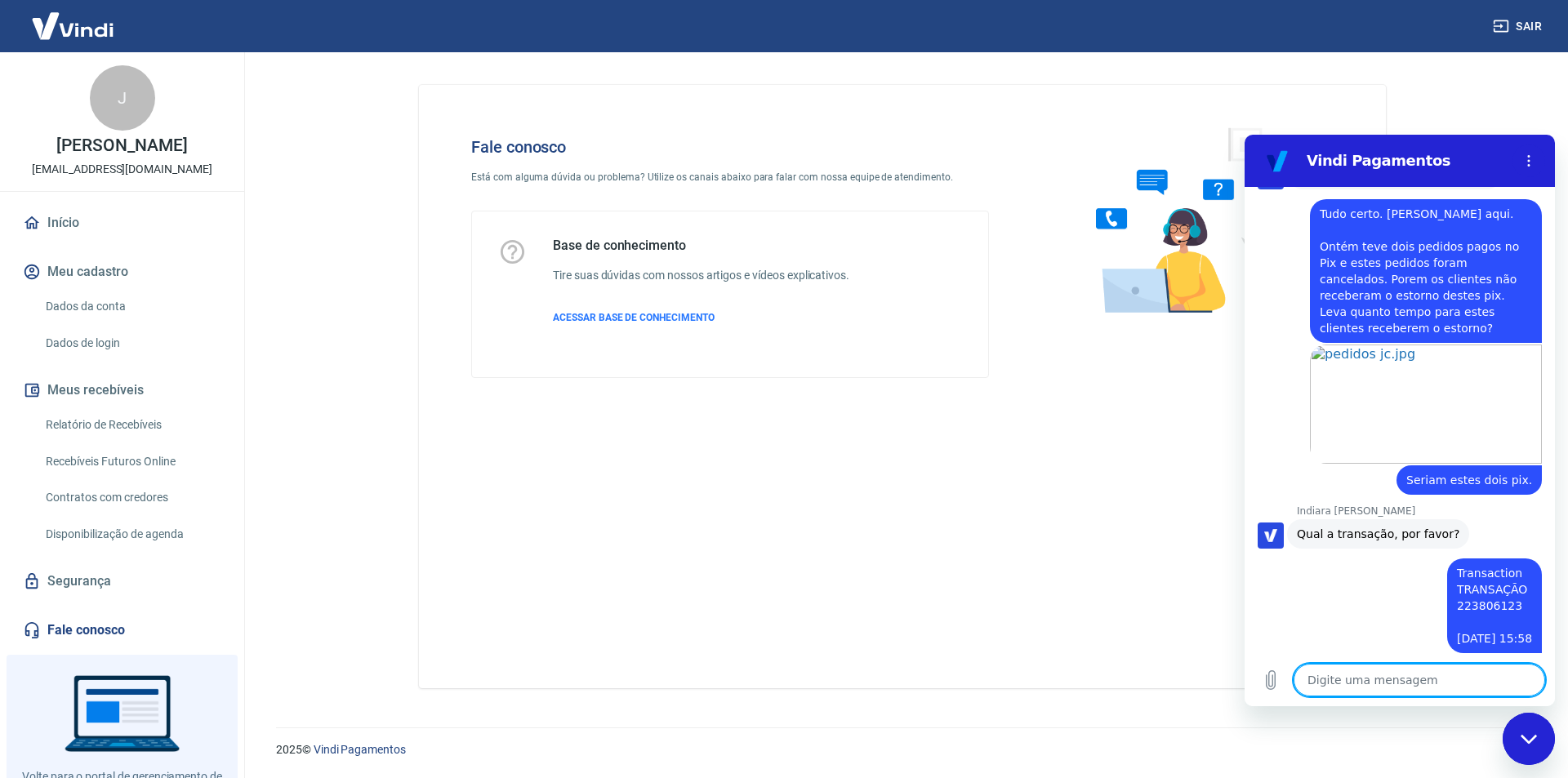
click at [1382, 675] on textarea at bounding box center [1420, 680] width 252 height 33
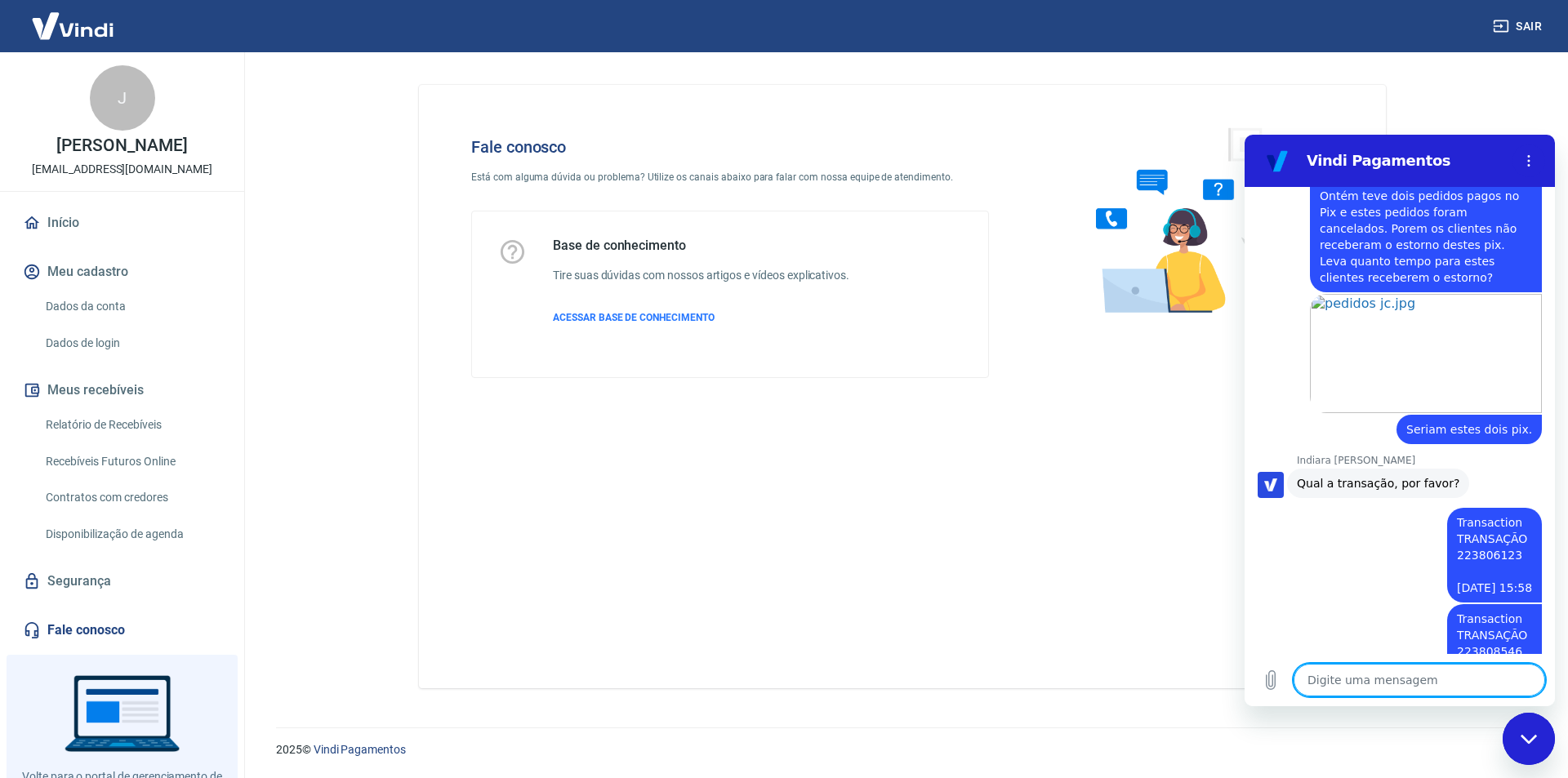
scroll to position [3579, 0]
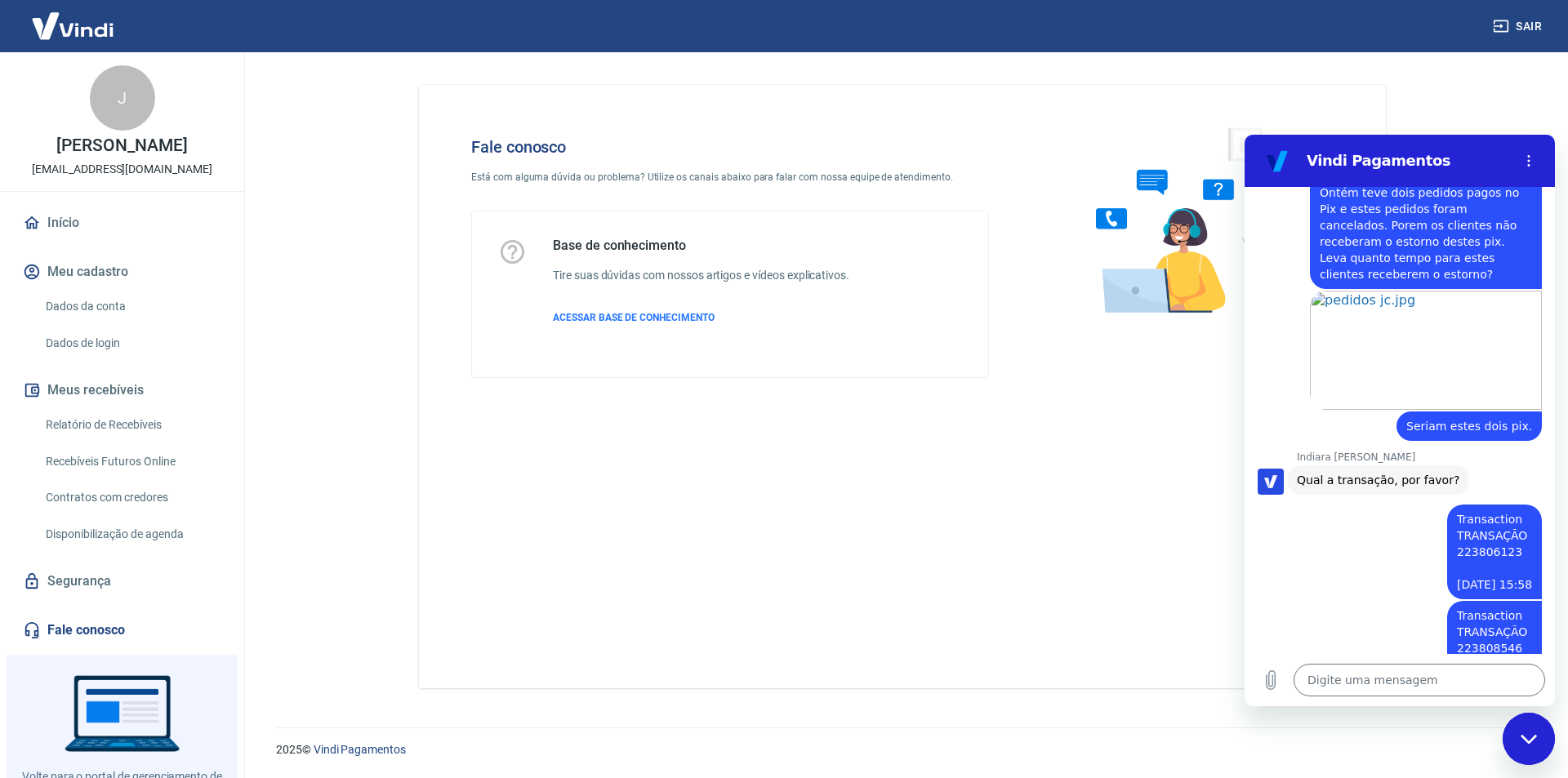
drag, startPoint x: 1372, startPoint y: 586, endPoint x: 1485, endPoint y: 604, distance: 114.4
click at [1485, 720] on div "Indiara [PERSON_NAME] diz: [PERSON_NAME], poderia enviar o comprovante desses p…" at bounding box center [1396, 751] width 216 height 62
click at [1268, 676] on icon "Carregar arquivo" at bounding box center [1271, 680] width 20 height 20
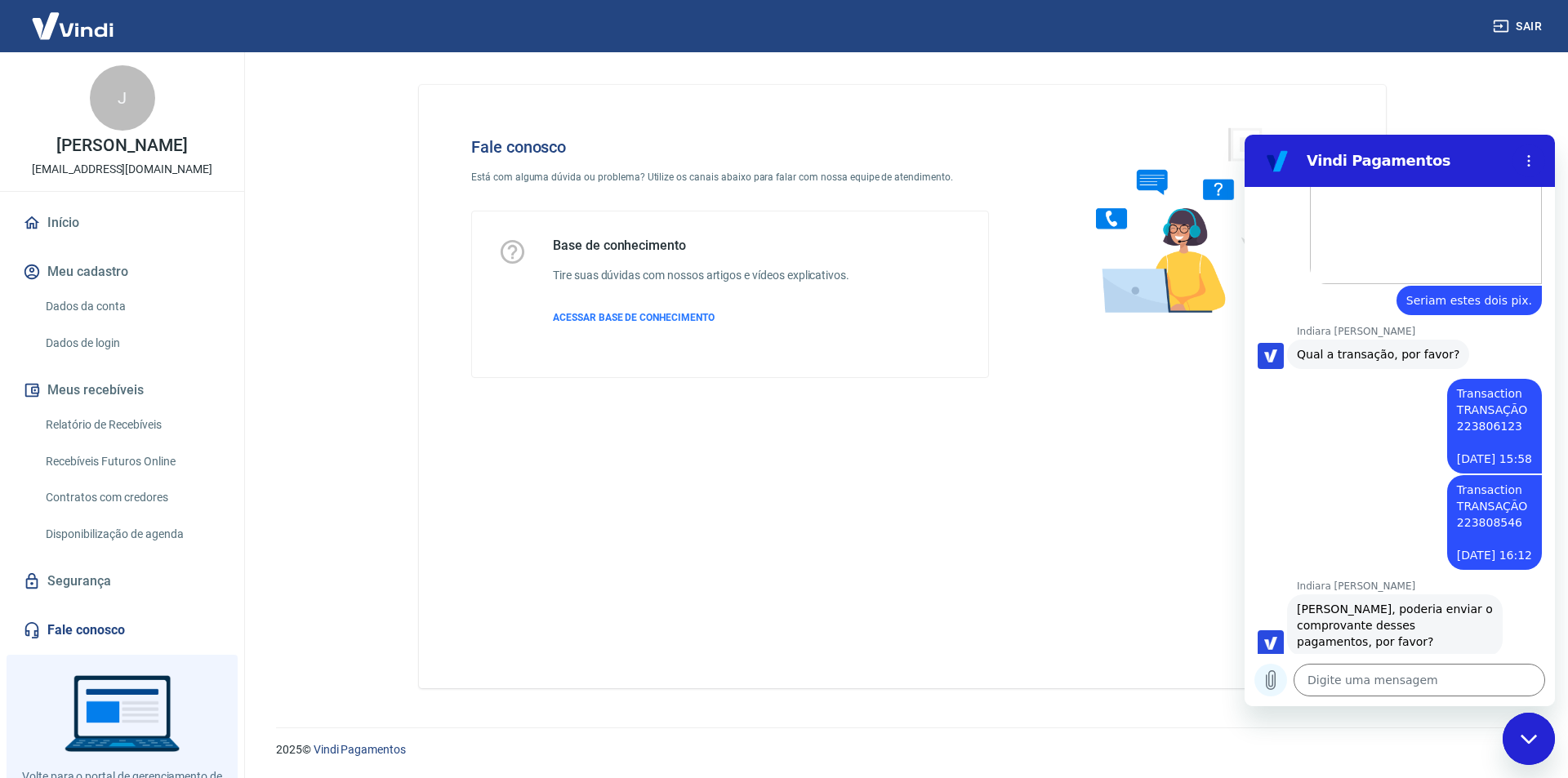
scroll to position [3708, 0]
click at [1270, 681] on icon "Carregar arquivo" at bounding box center [1271, 681] width 9 height 19
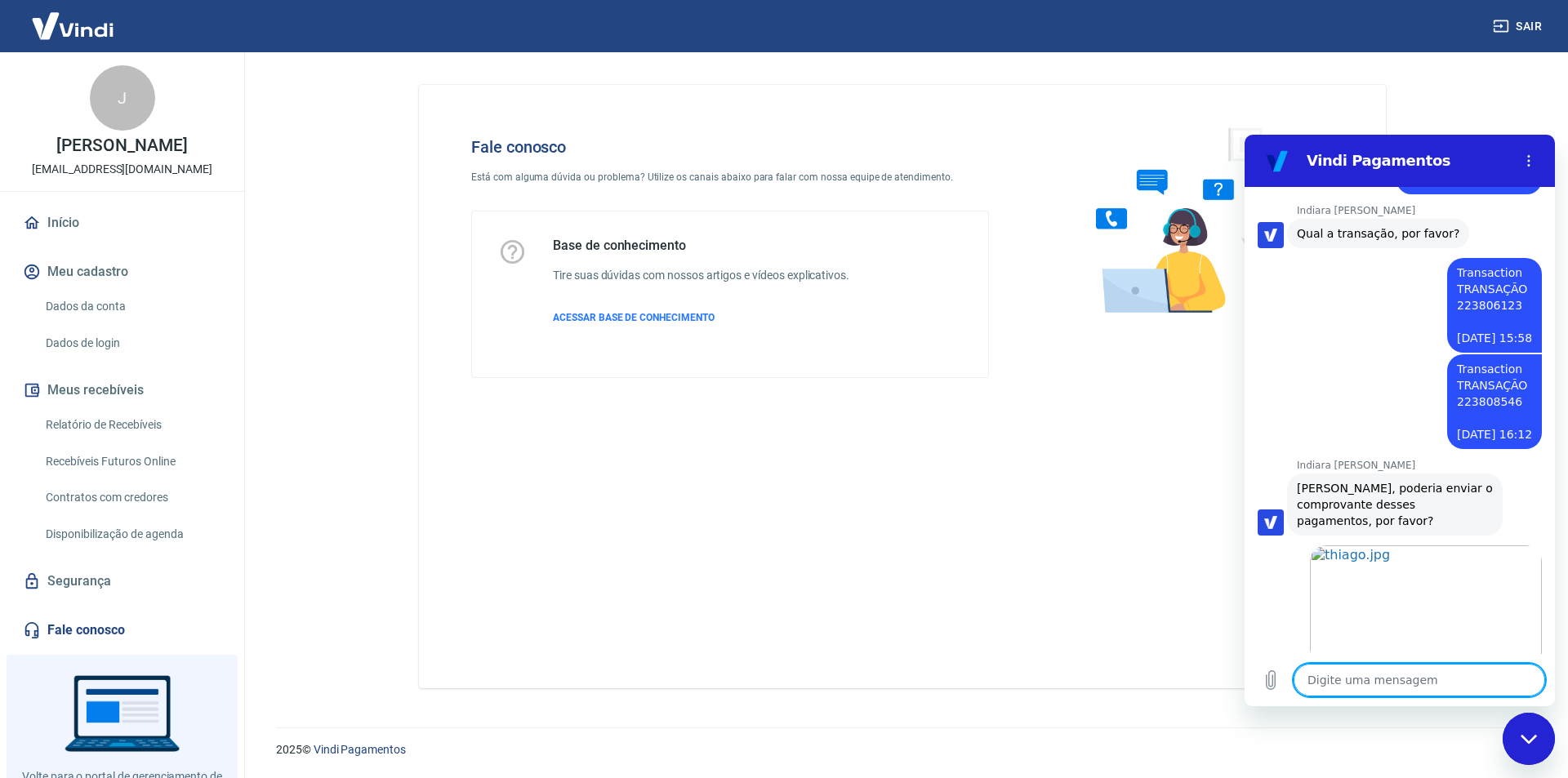
scroll to position [3828, 0]
click at [1434, 675] on textarea at bounding box center [1420, 680] width 252 height 33
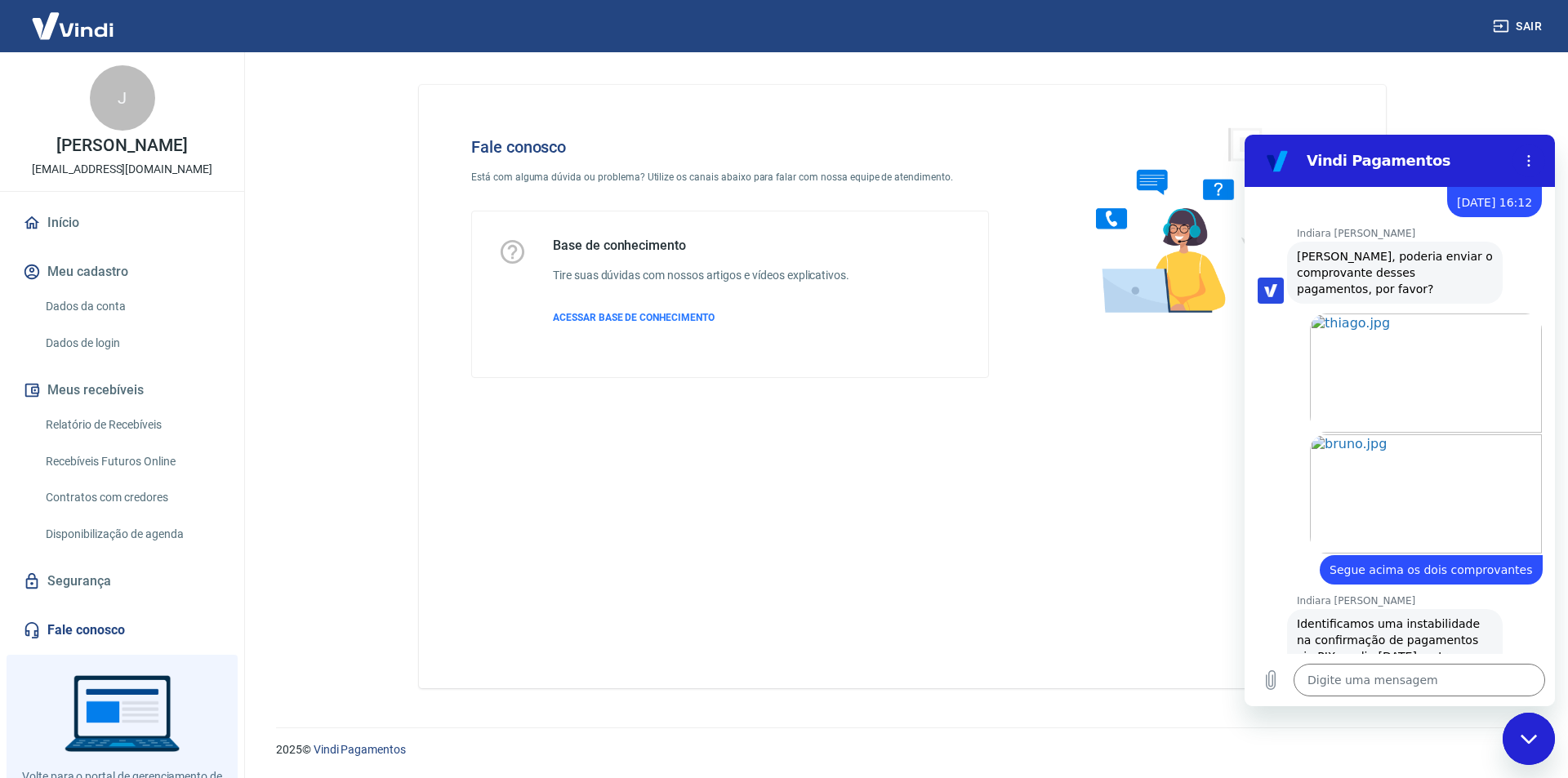
scroll to position [4060, 0]
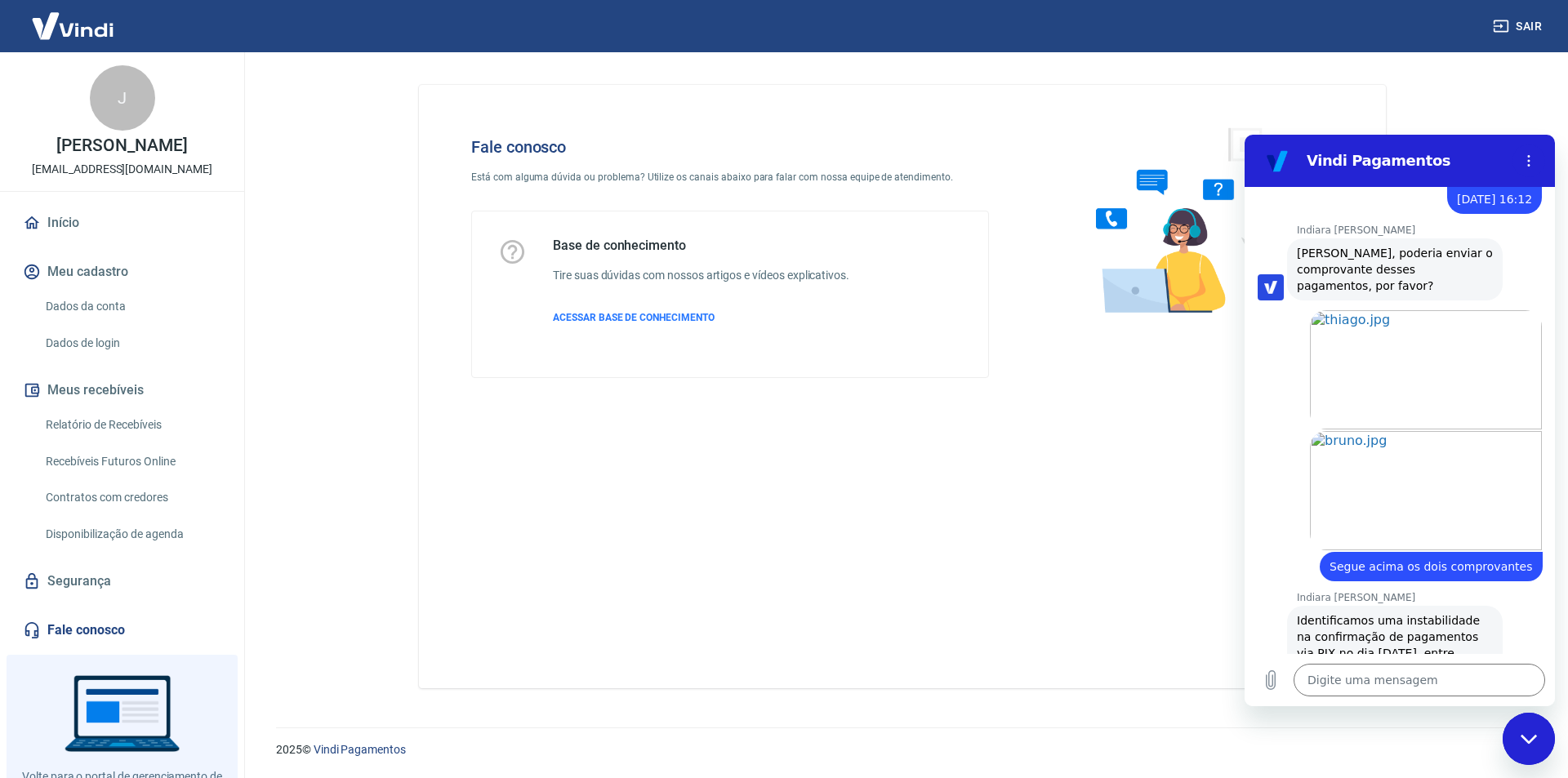
drag, startPoint x: 1385, startPoint y: 573, endPoint x: 1504, endPoint y: 610, distance: 124.6
click at [1504, 610] on div "Indiara [PERSON_NAME] diz: Identificamos uma instabilidade na confirmação de pa…" at bounding box center [1407, 709] width 297 height 211
click at [1449, 686] on textarea at bounding box center [1420, 680] width 252 height 33
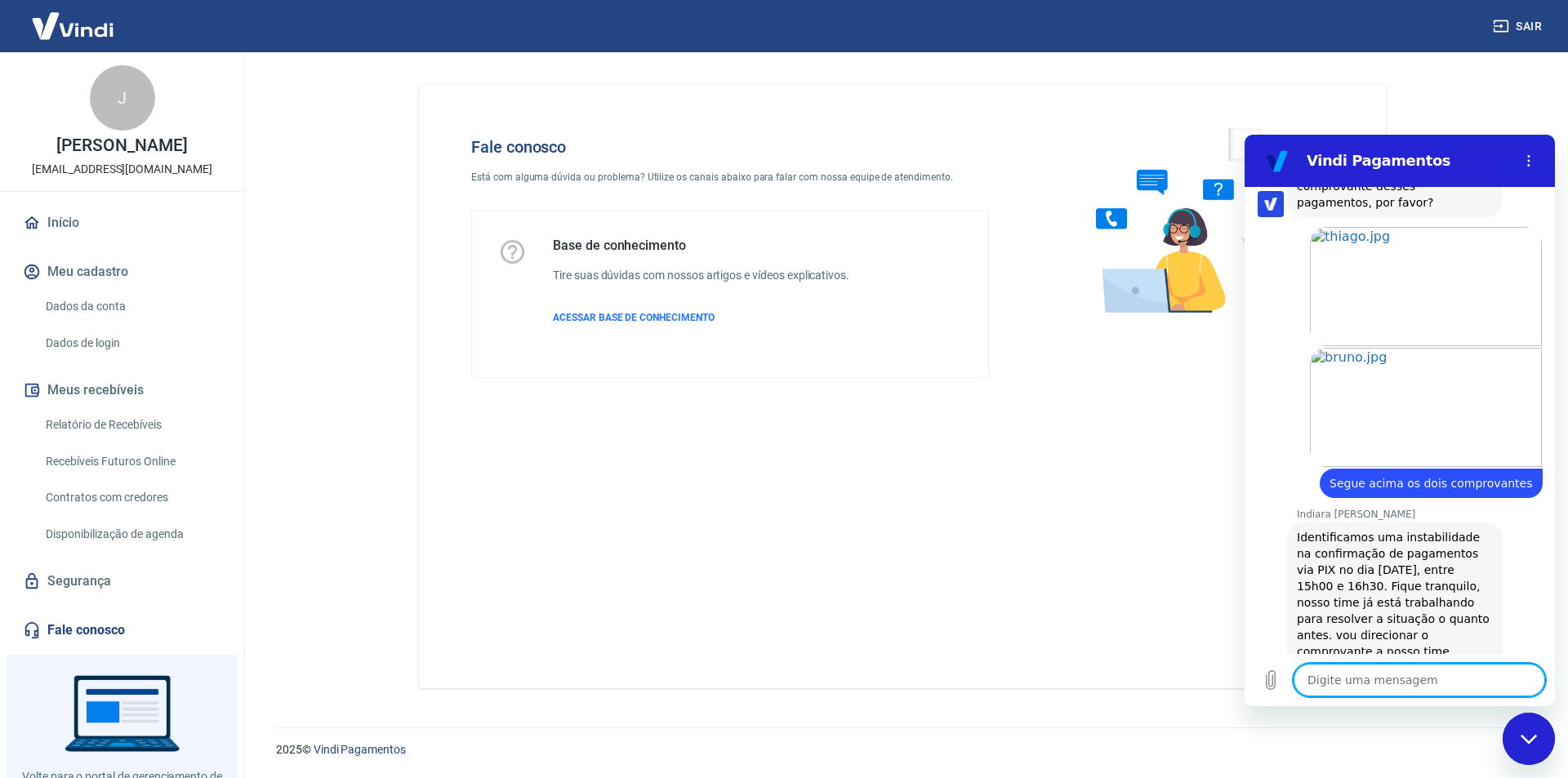
scroll to position [4147, 0]
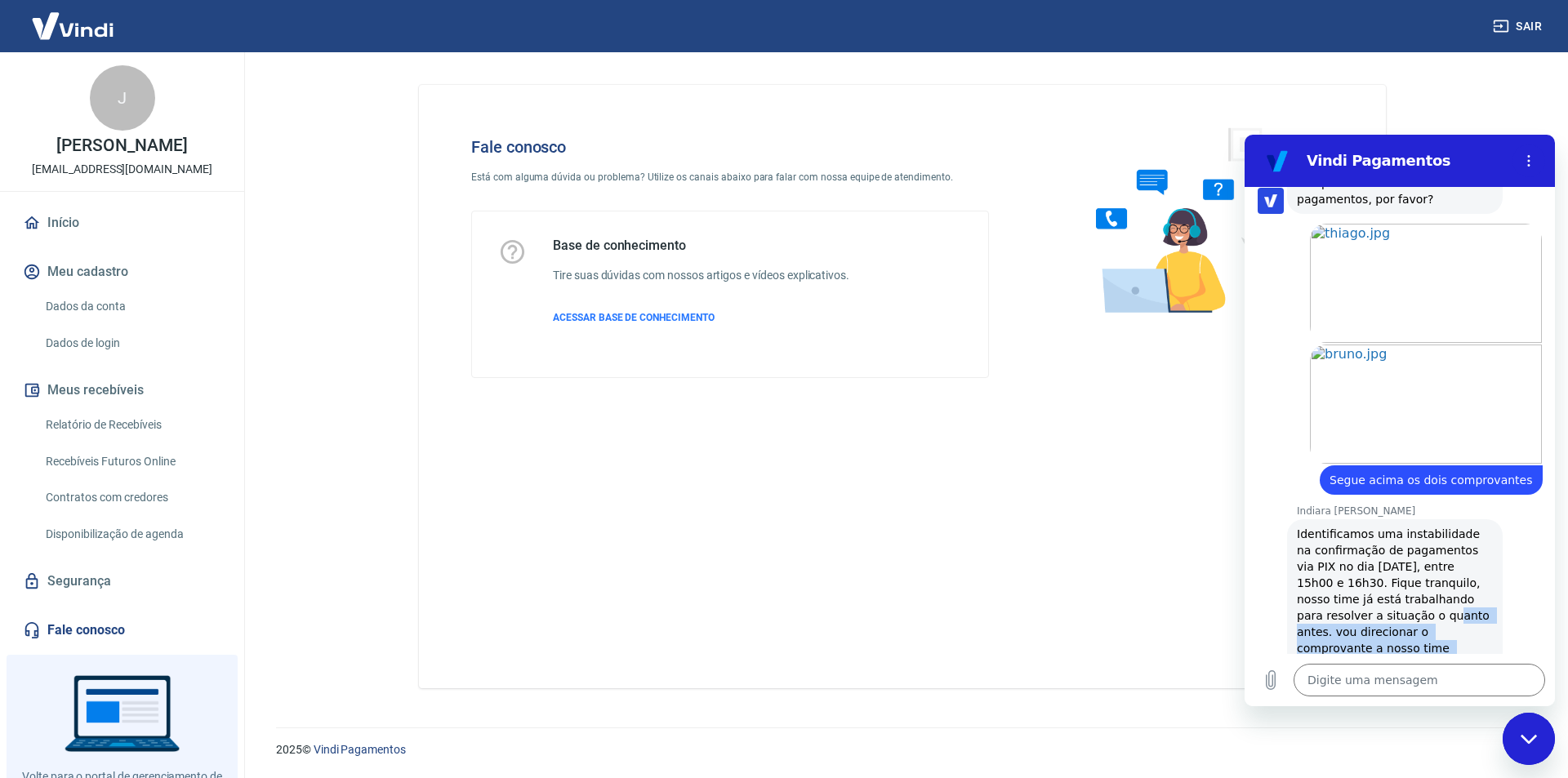
drag, startPoint x: 1344, startPoint y: 467, endPoint x: 1491, endPoint y: 523, distance: 157.3
click at [1489, 525] on div "Indiara [PERSON_NAME] diz: Identificamos uma instabilidade na confirmação de pa…" at bounding box center [1396, 624] width 216 height 209
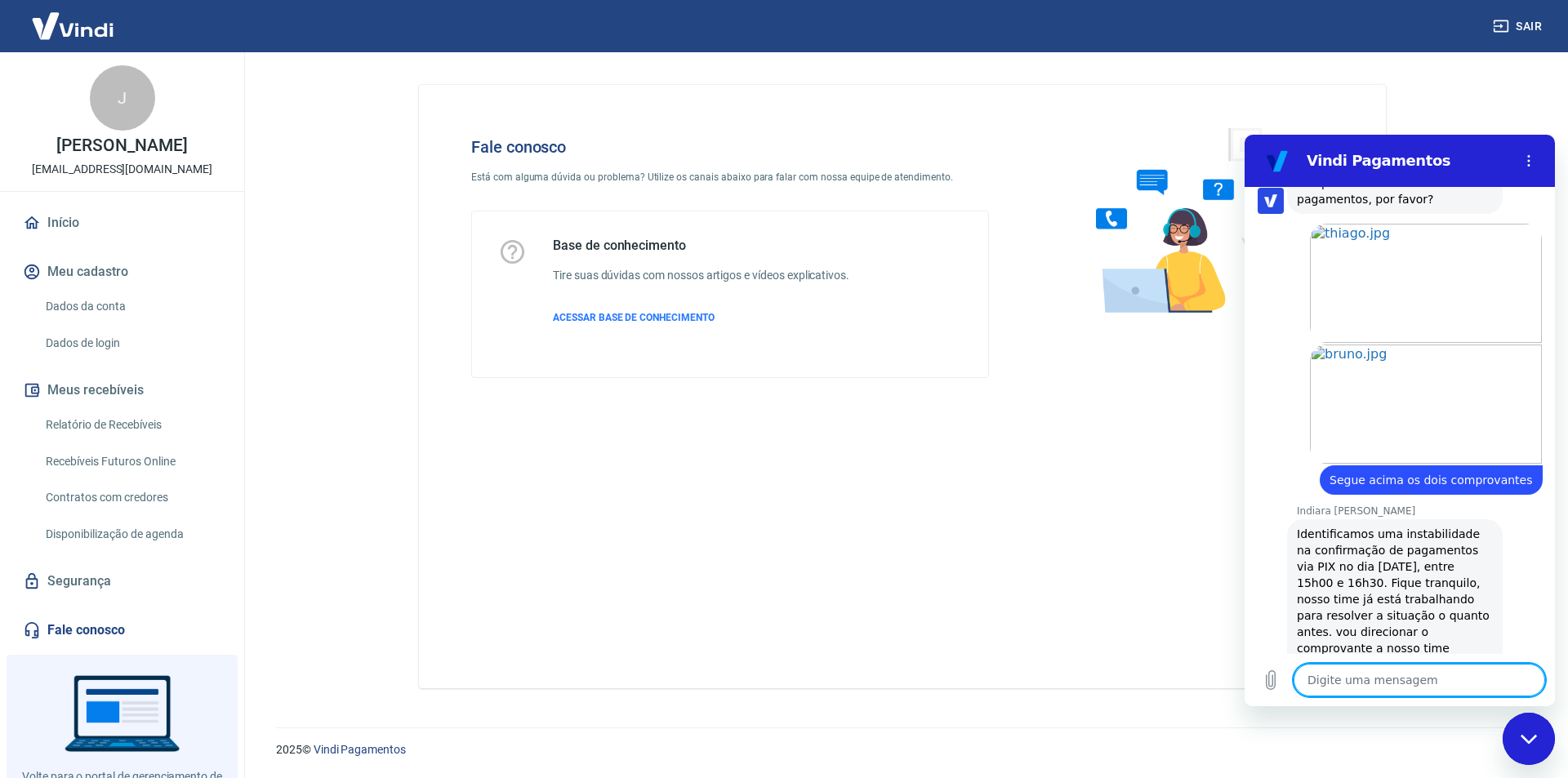
click at [1391, 687] on textarea at bounding box center [1420, 680] width 252 height 33
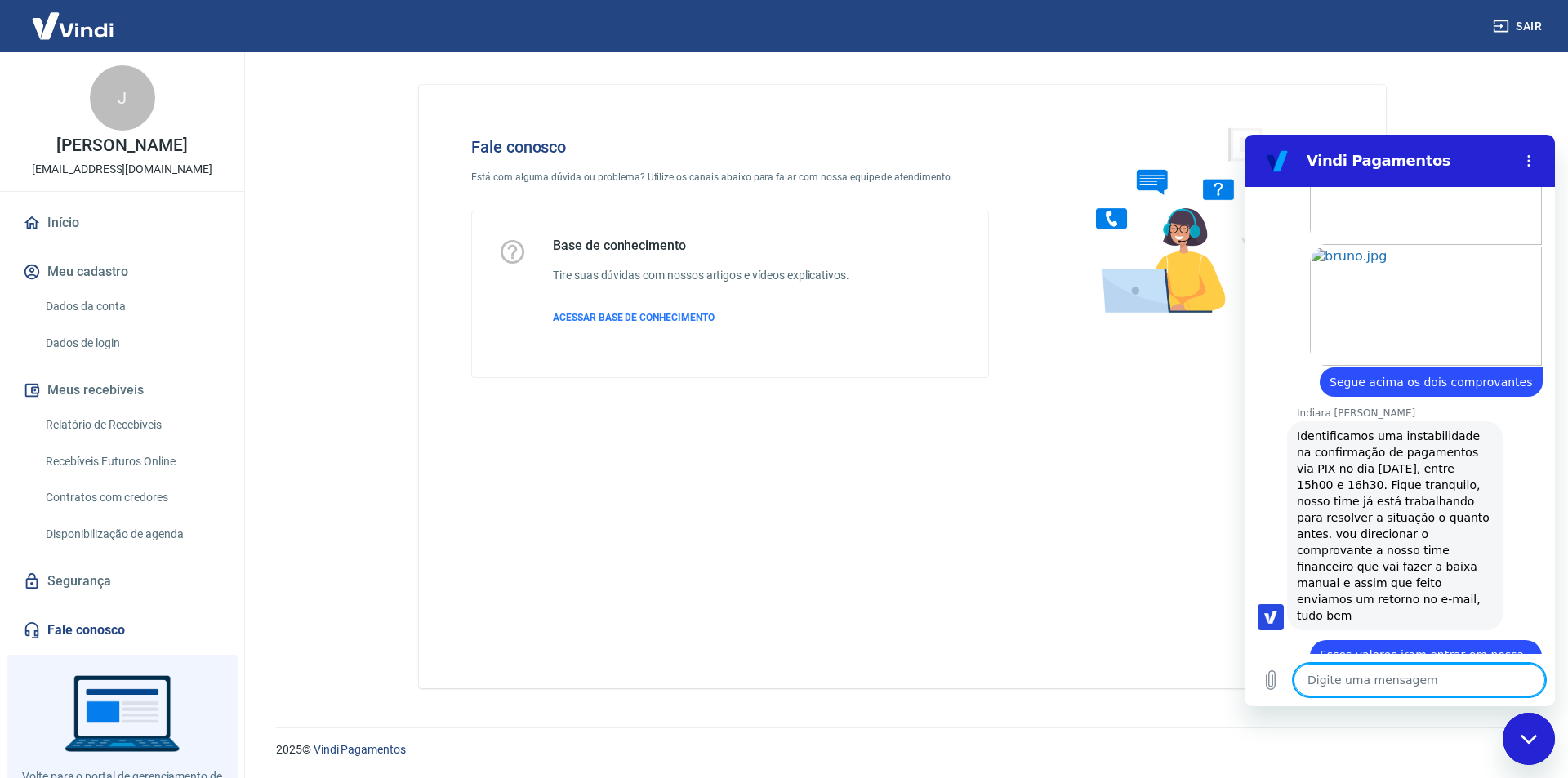
scroll to position [4249, 0]
click at [1349, 679] on textarea at bounding box center [1420, 680] width 252 height 33
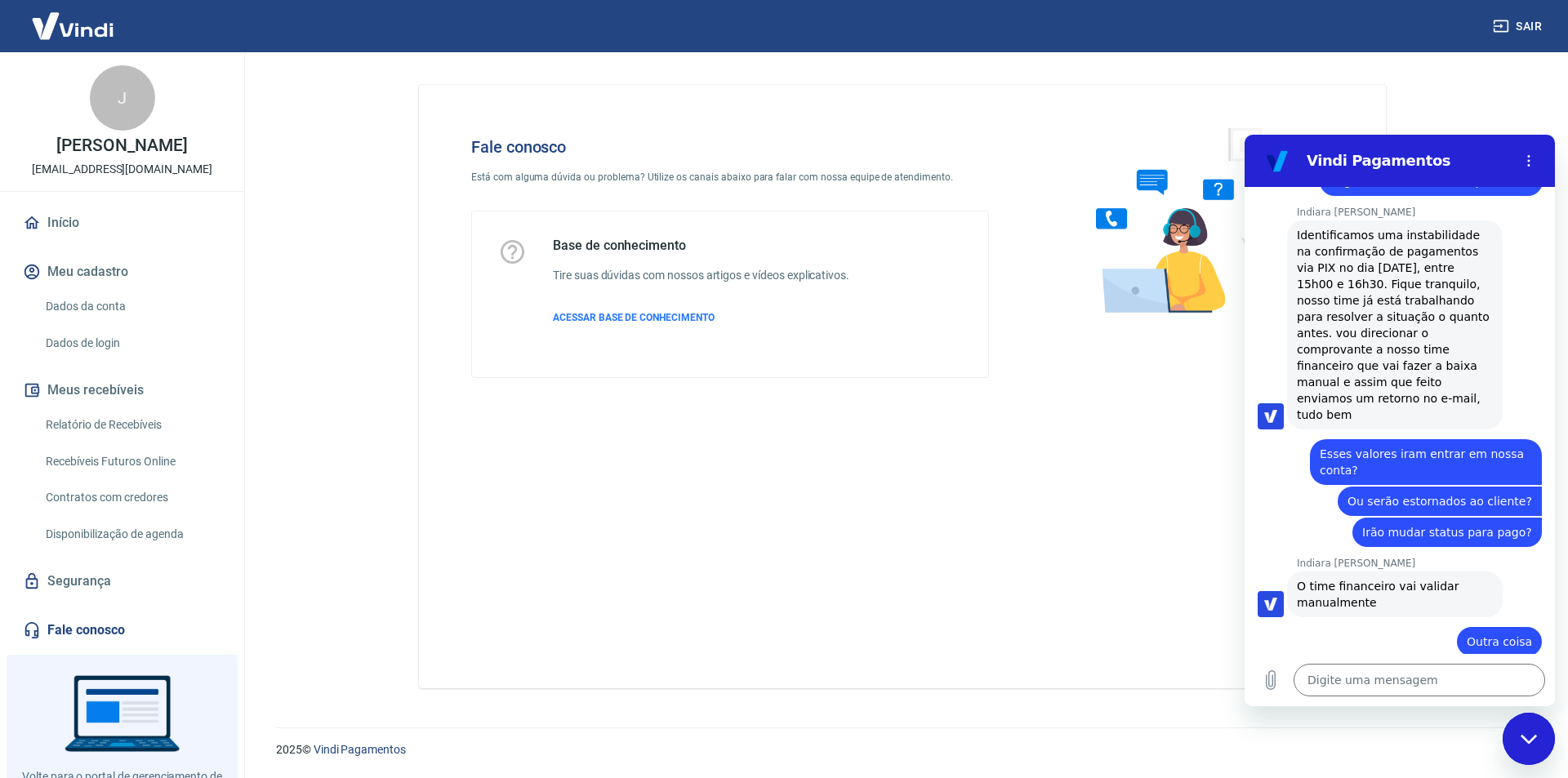
scroll to position [4445, 0]
click at [1331, 678] on textarea at bounding box center [1420, 680] width 252 height 33
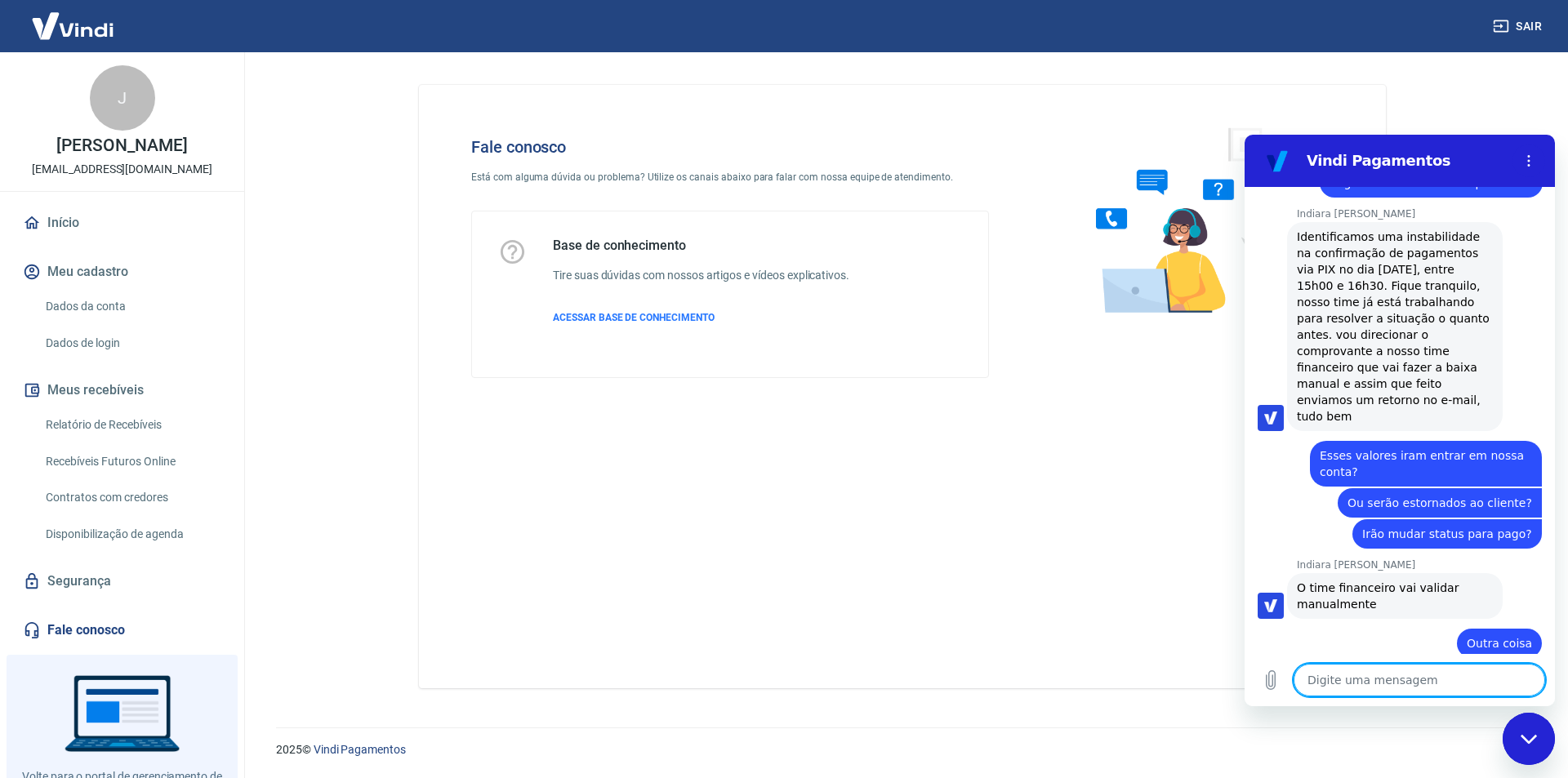
paste textarea "TRANSAÇÃO 223796949 [DATE] 15:06"
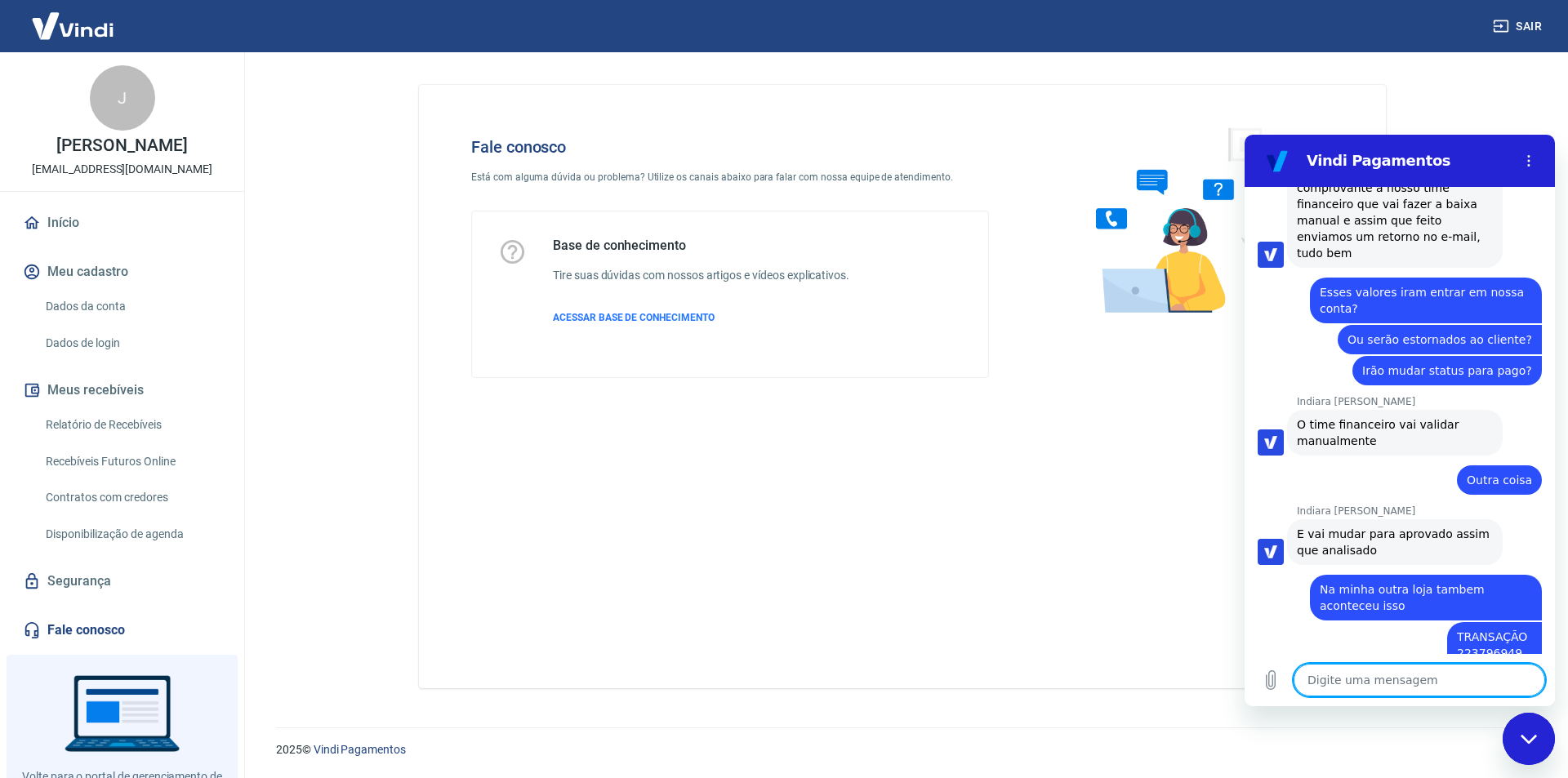
scroll to position [4611, 0]
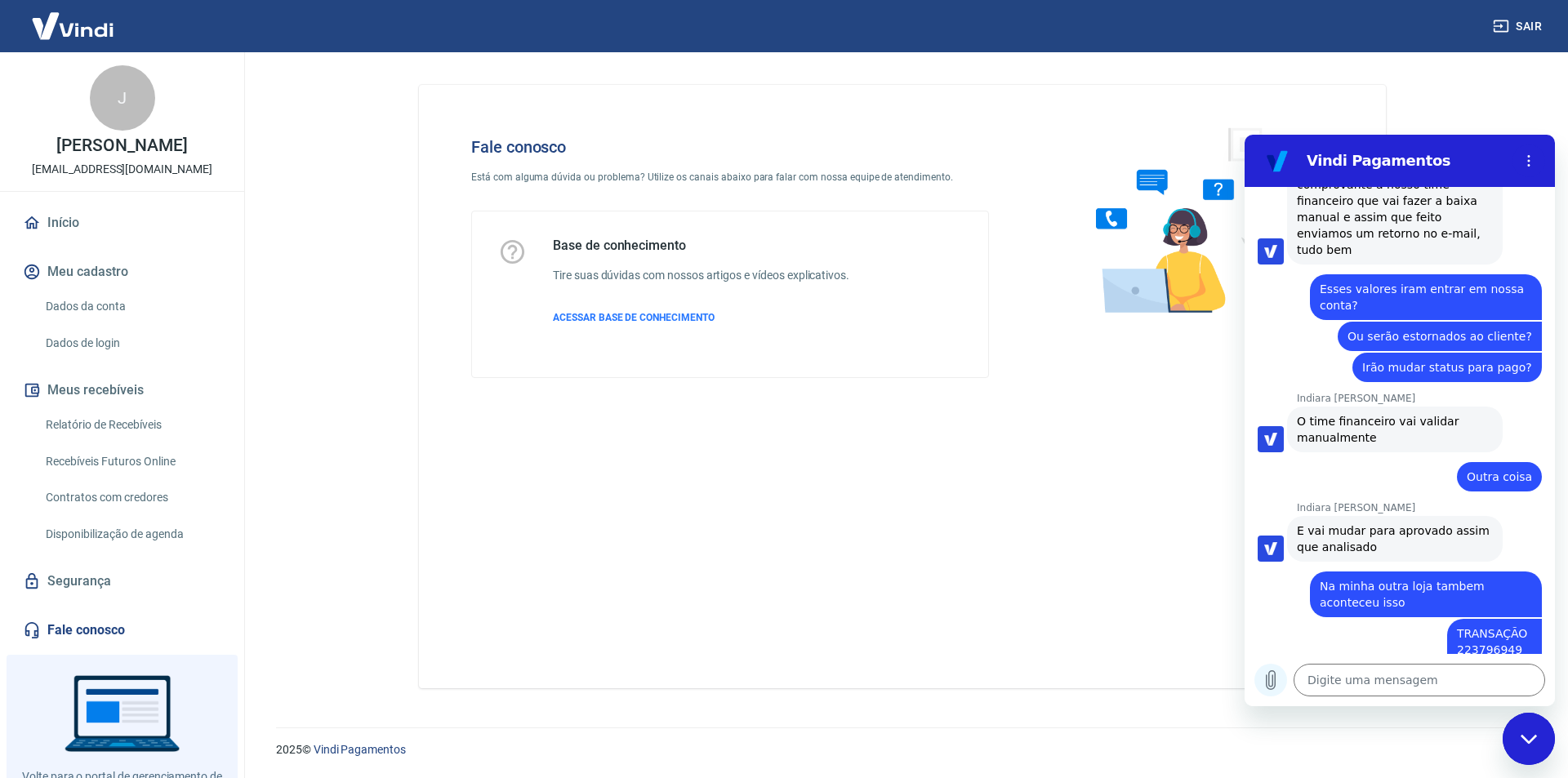
click at [1272, 689] on icon "Carregar arquivo" at bounding box center [1271, 681] width 9 height 19
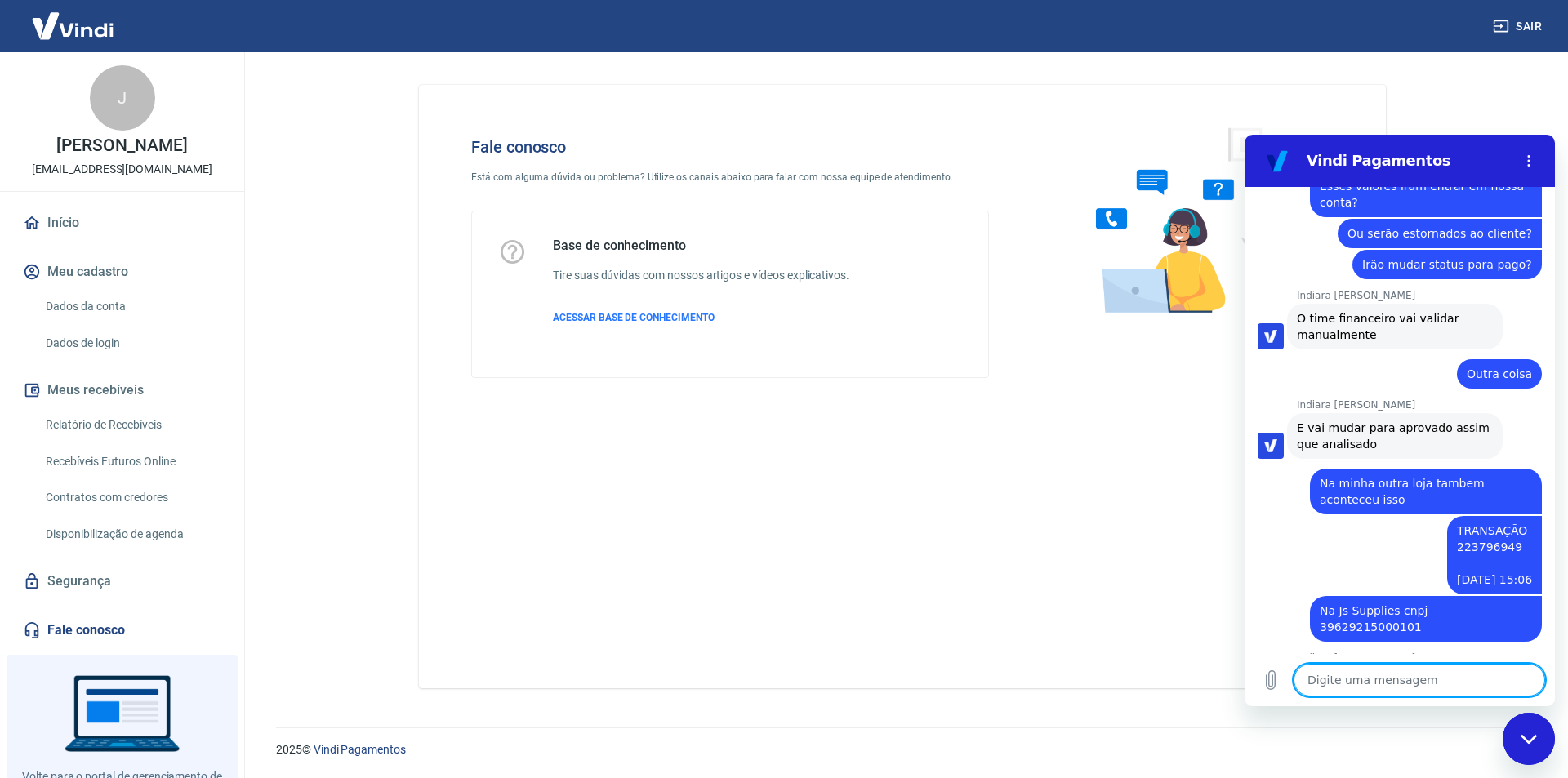
scroll to position [4712, 0]
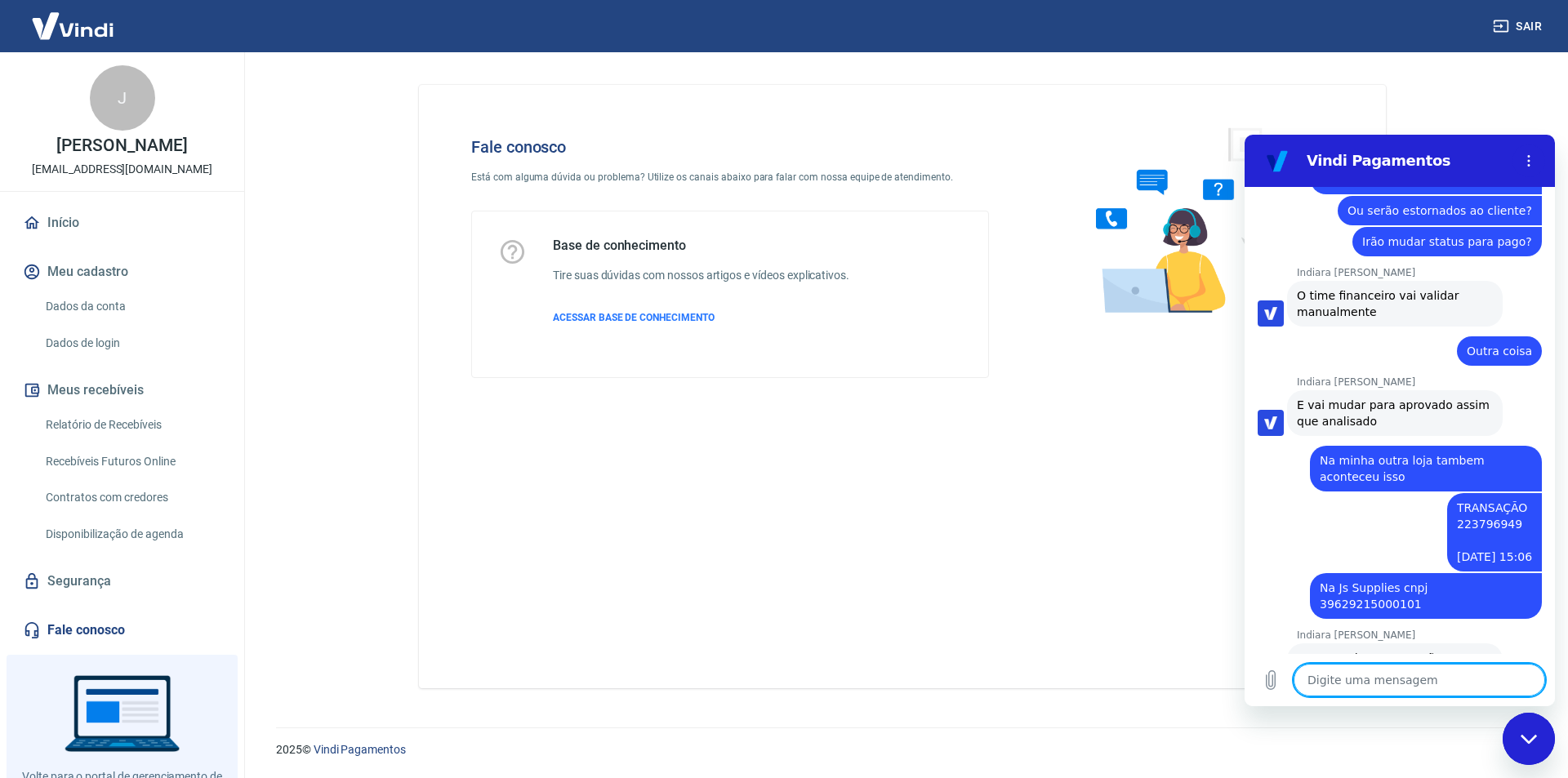
click at [1365, 679] on textarea at bounding box center [1420, 680] width 252 height 33
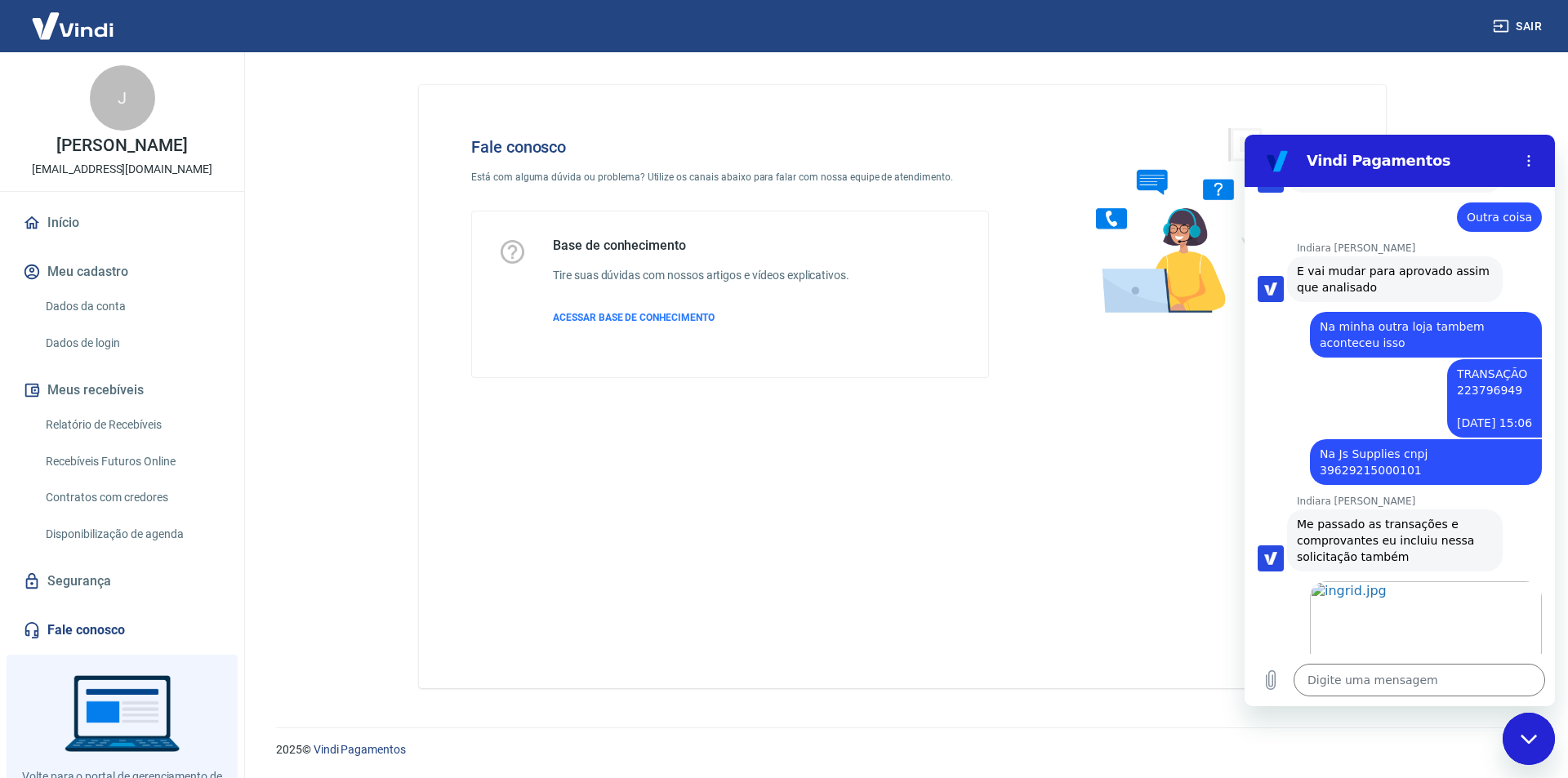
scroll to position [4873, 0]
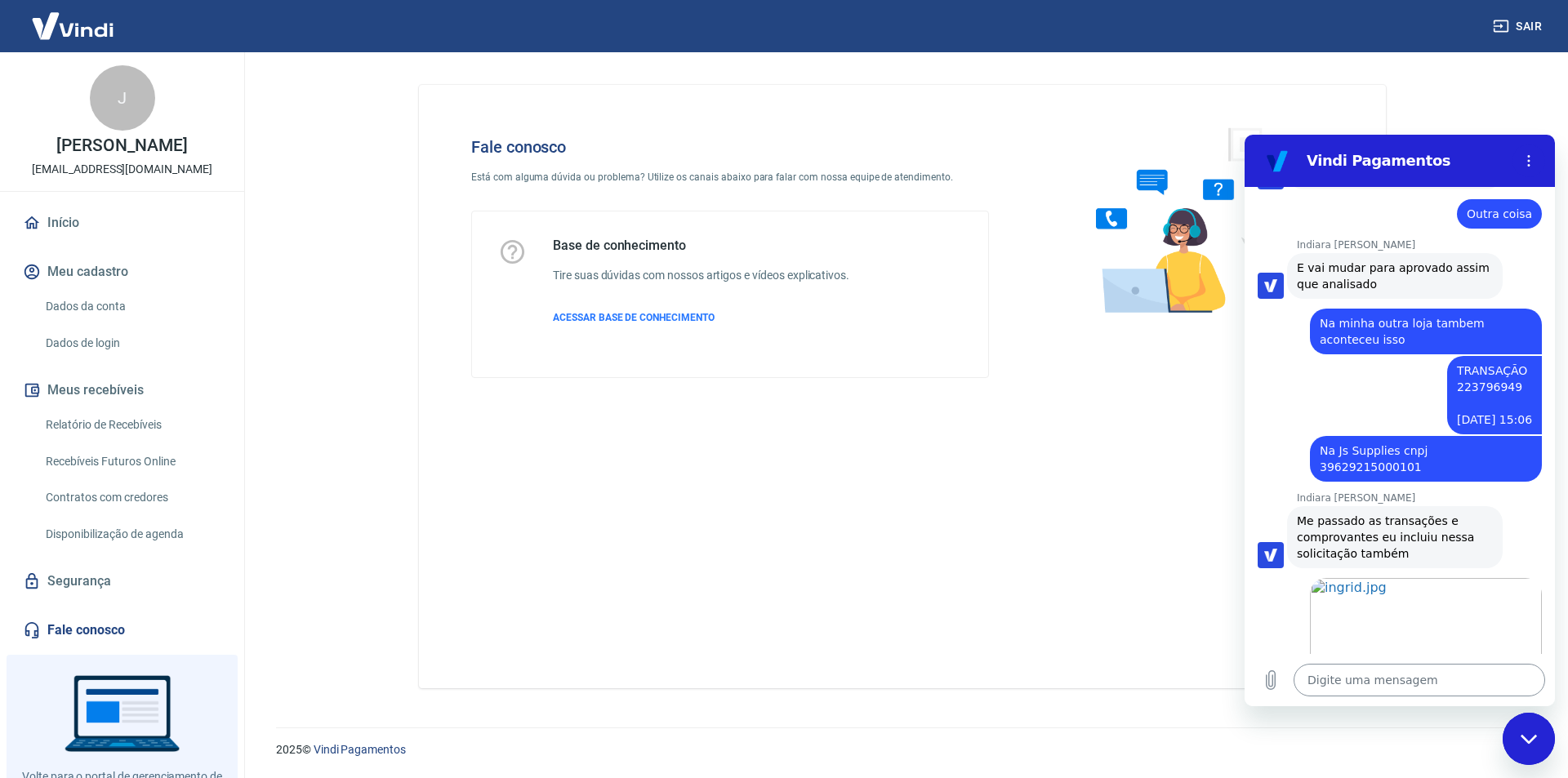
click at [1362, 689] on textarea at bounding box center [1420, 680] width 252 height 33
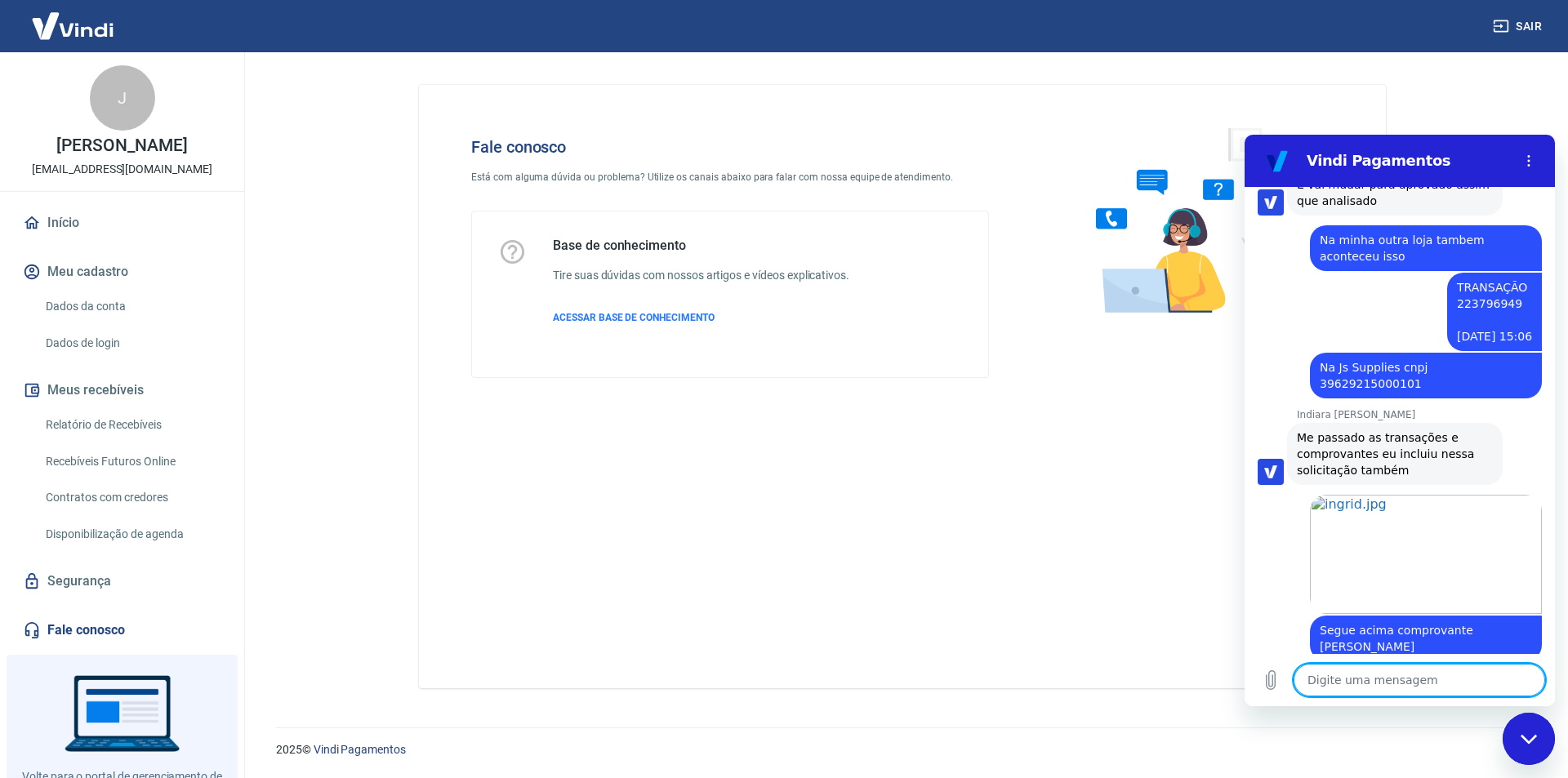
scroll to position [4960, 0]
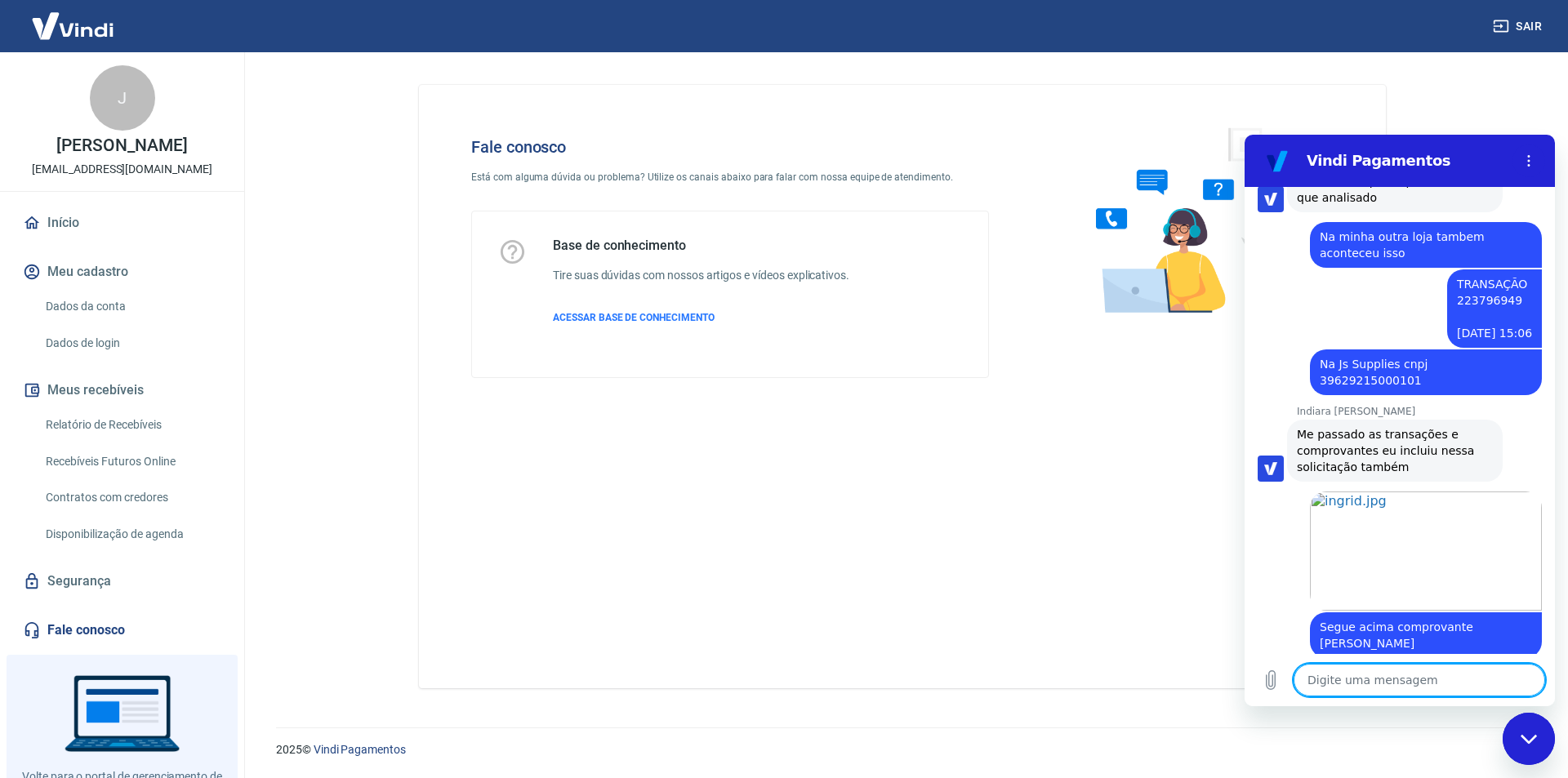
click at [1397, 685] on textarea at bounding box center [1420, 680] width 252 height 33
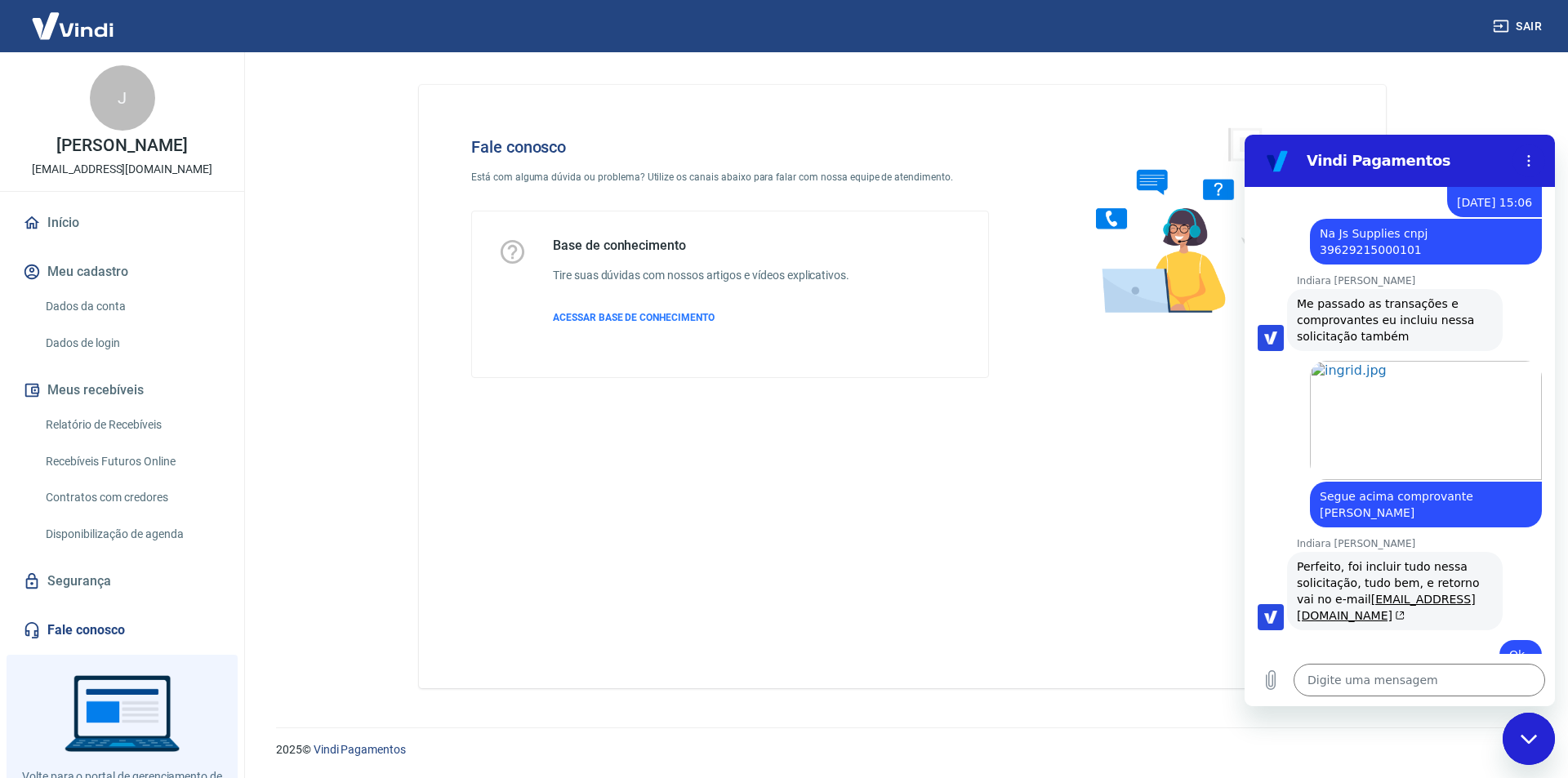
scroll to position [5094, 0]
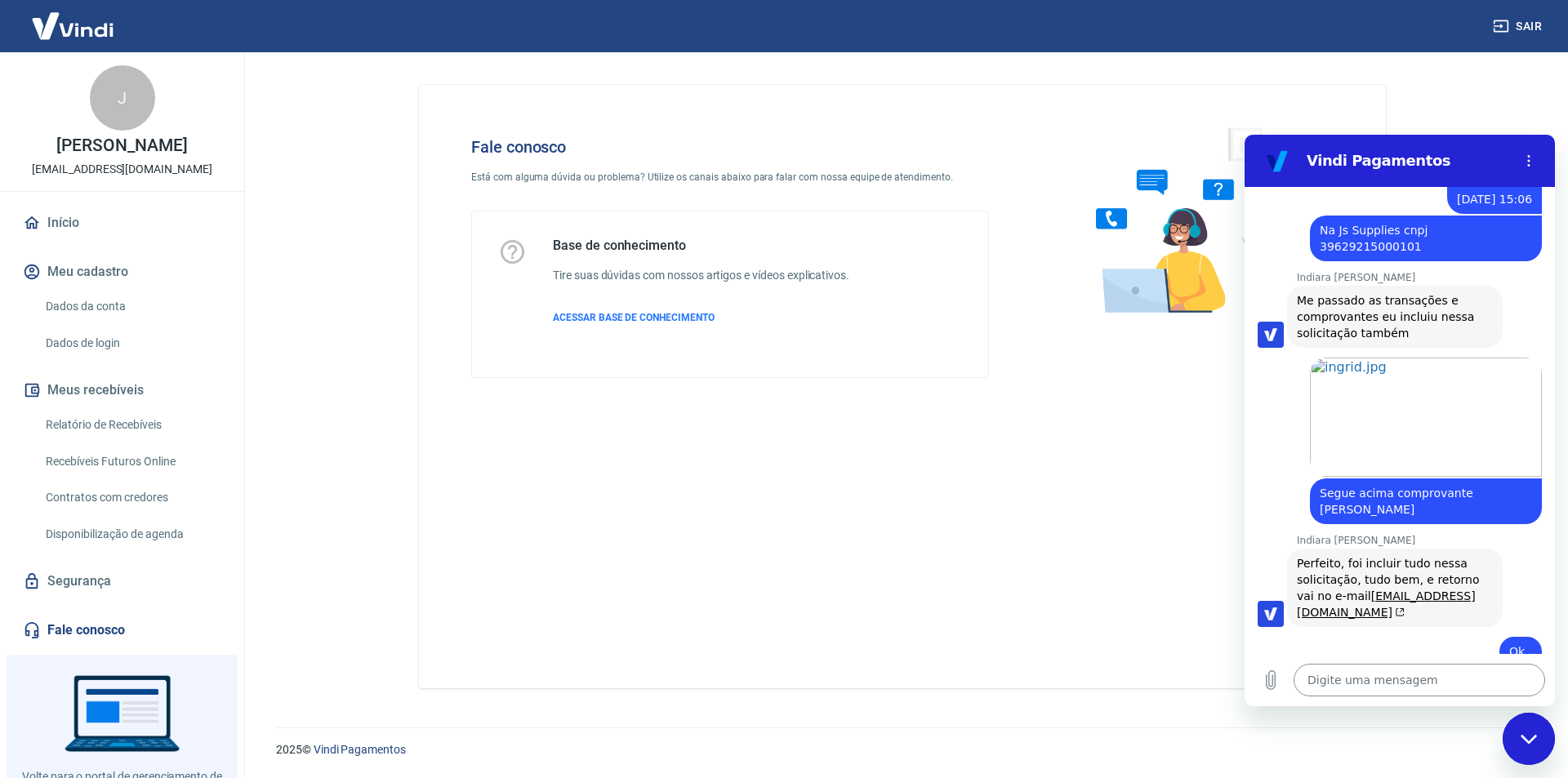
click at [1335, 681] on textarea at bounding box center [1420, 680] width 252 height 33
click at [1324, 681] on textarea at bounding box center [1420, 680] width 252 height 33
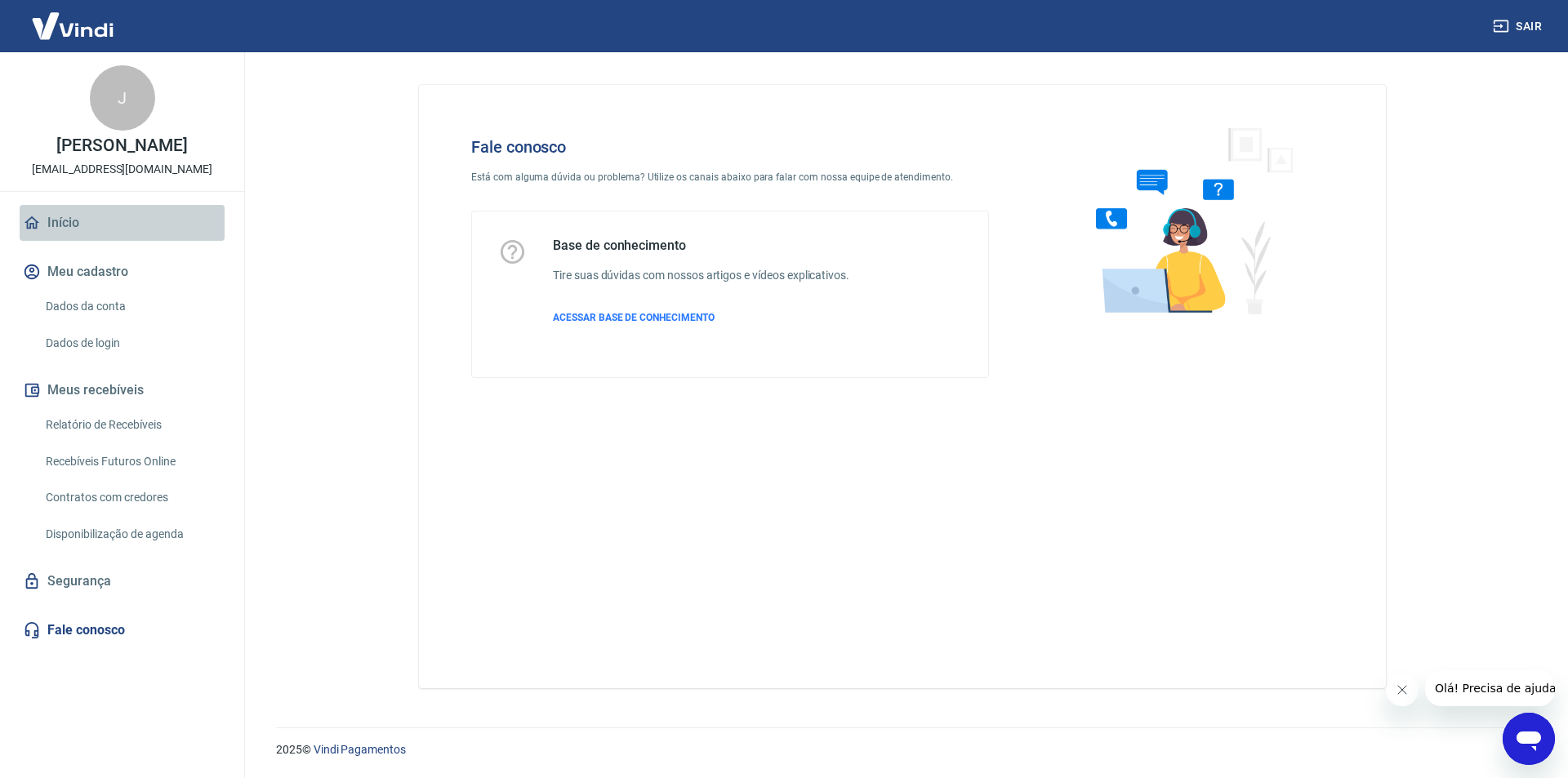
click at [50, 221] on link "Início" at bounding box center [122, 223] width 205 height 36
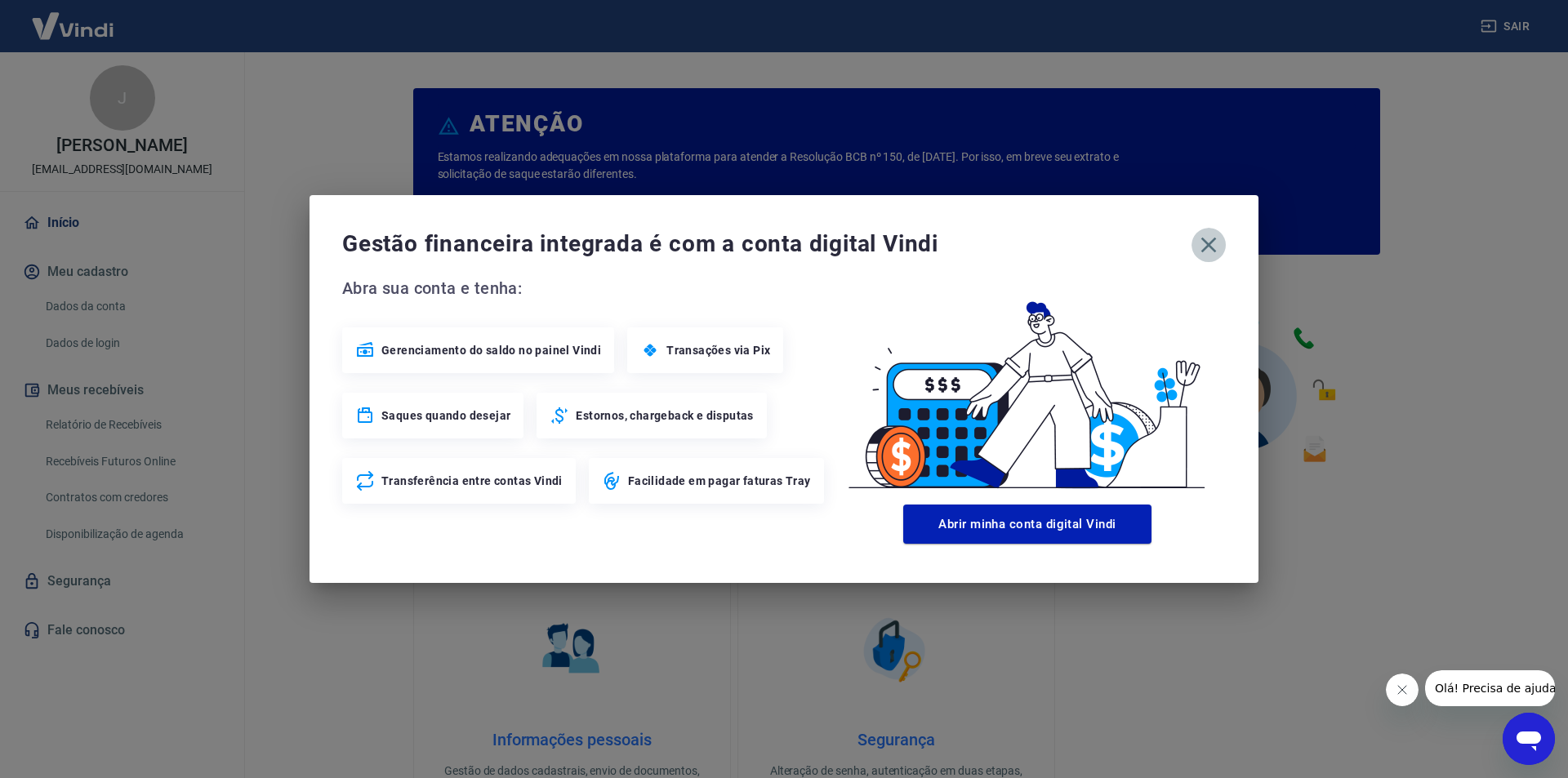
click at [1207, 244] on icon "button" at bounding box center [1209, 245] width 15 height 15
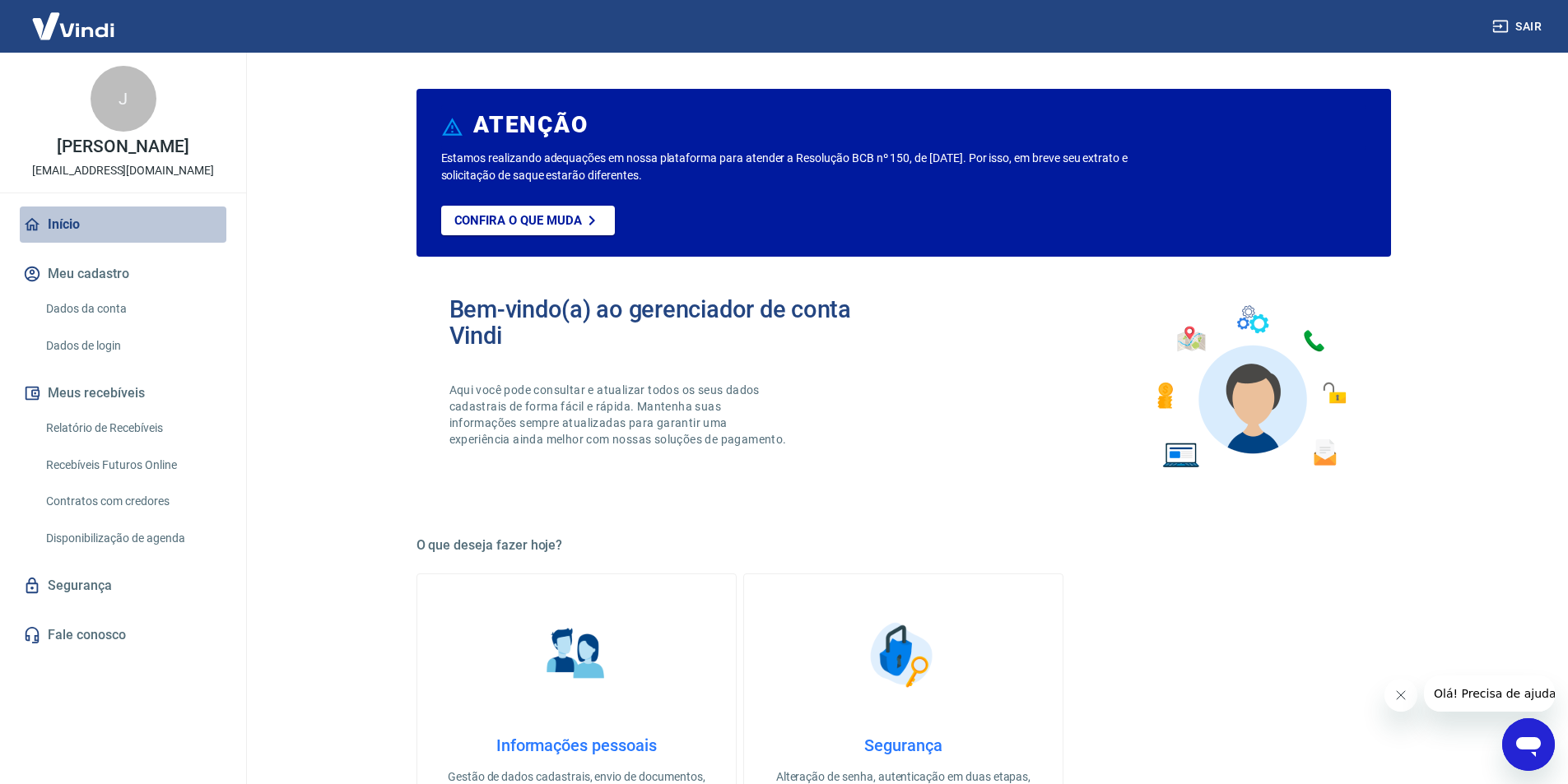
click at [65, 226] on link "Início" at bounding box center [123, 225] width 207 height 36
click at [69, 35] on img at bounding box center [73, 26] width 107 height 51
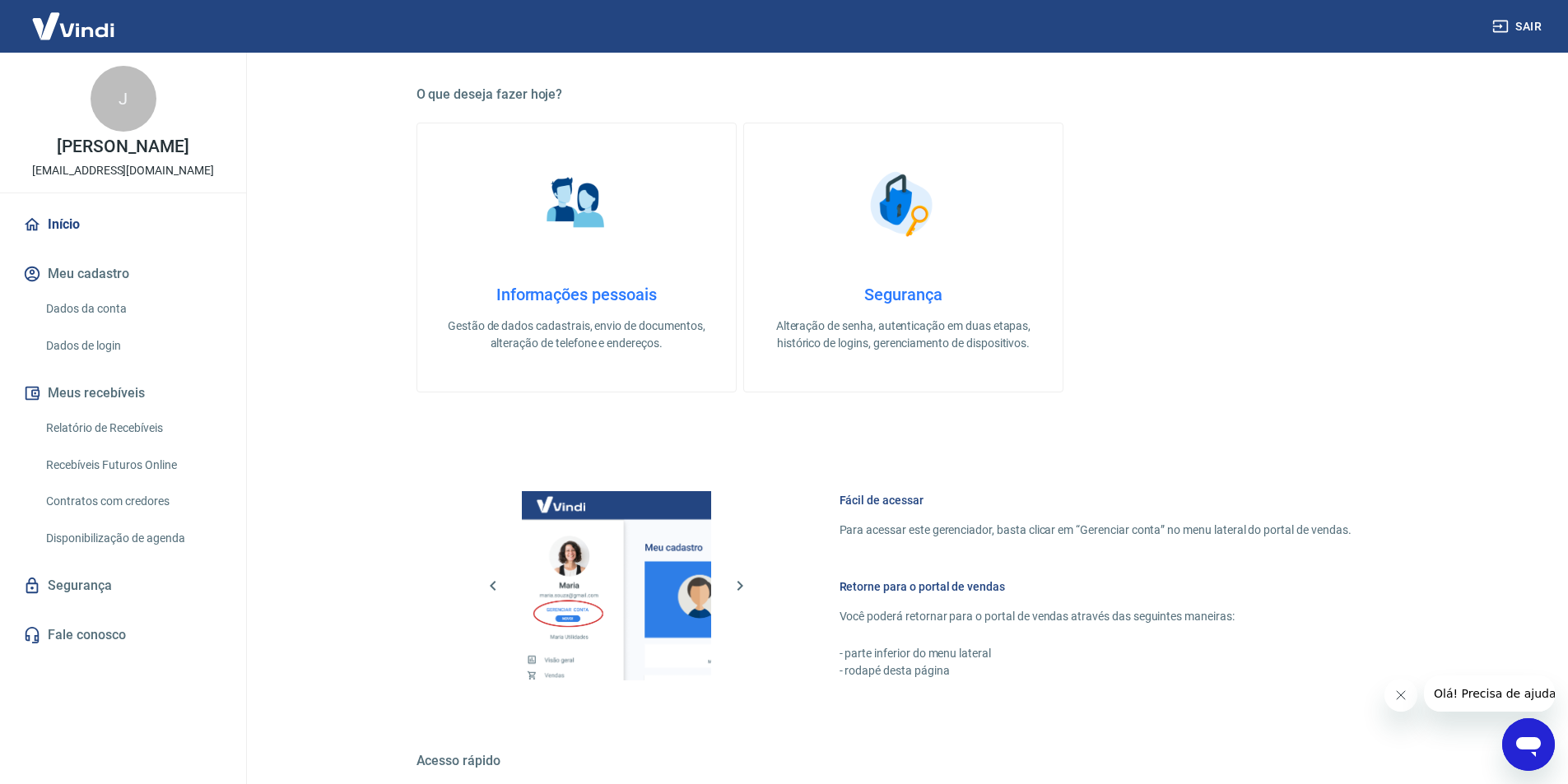
scroll to position [669, 0]
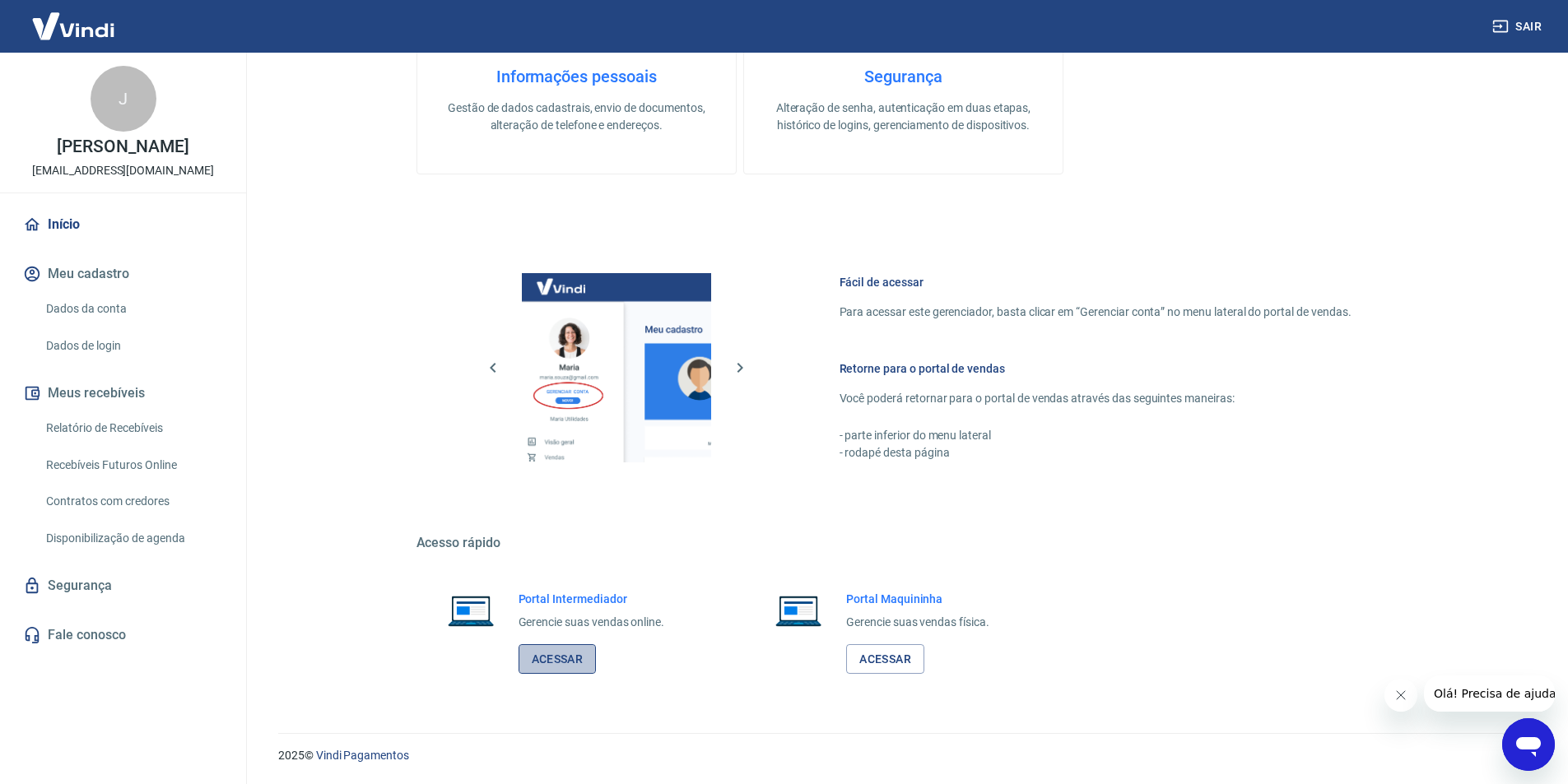
click at [557, 665] on link "Acessar" at bounding box center [558, 659] width 78 height 31
